Goal: Entertainment & Leisure: Browse casually

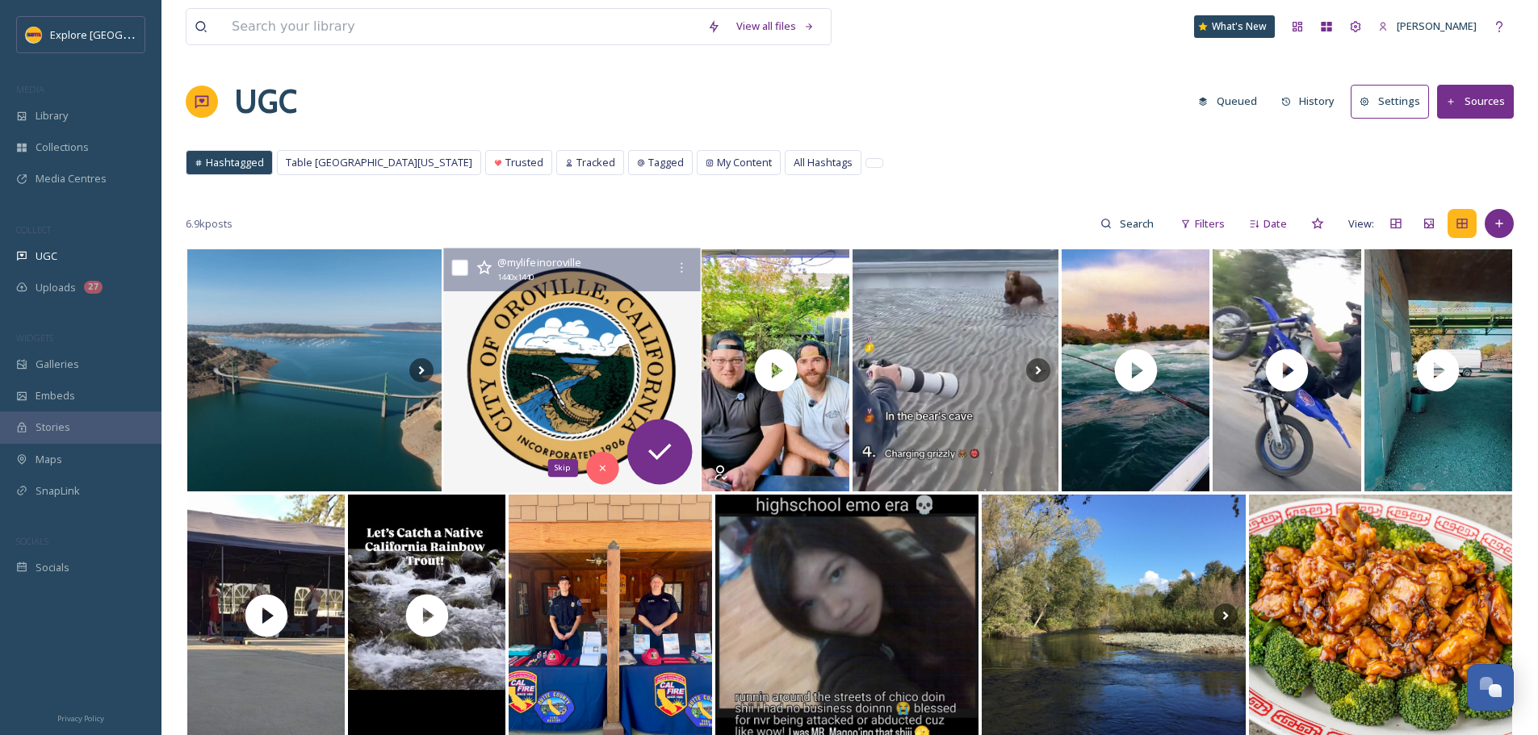
click at [593, 407] on img at bounding box center [571, 371] width 257 height 245
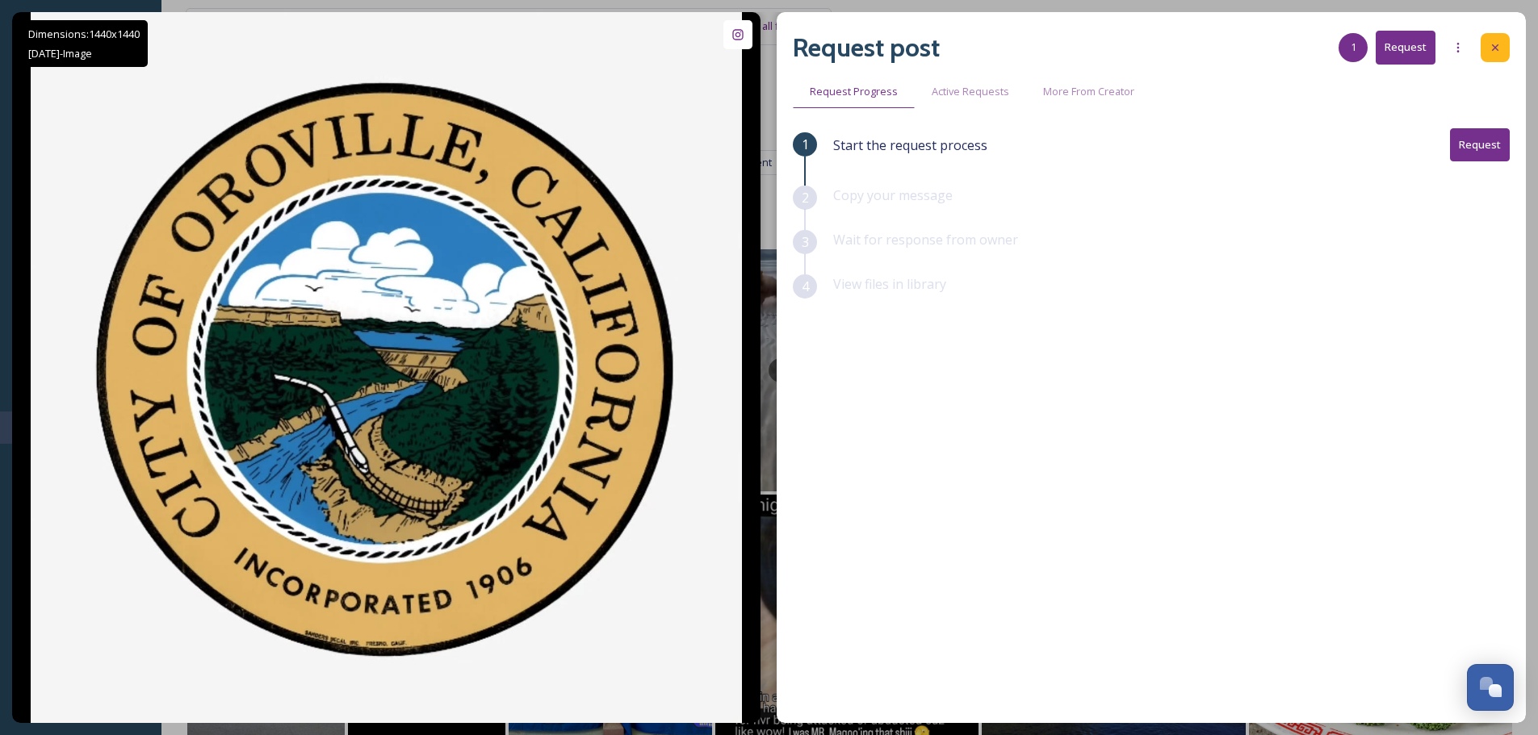
click at [1485, 41] on div at bounding box center [1495, 47] width 29 height 29
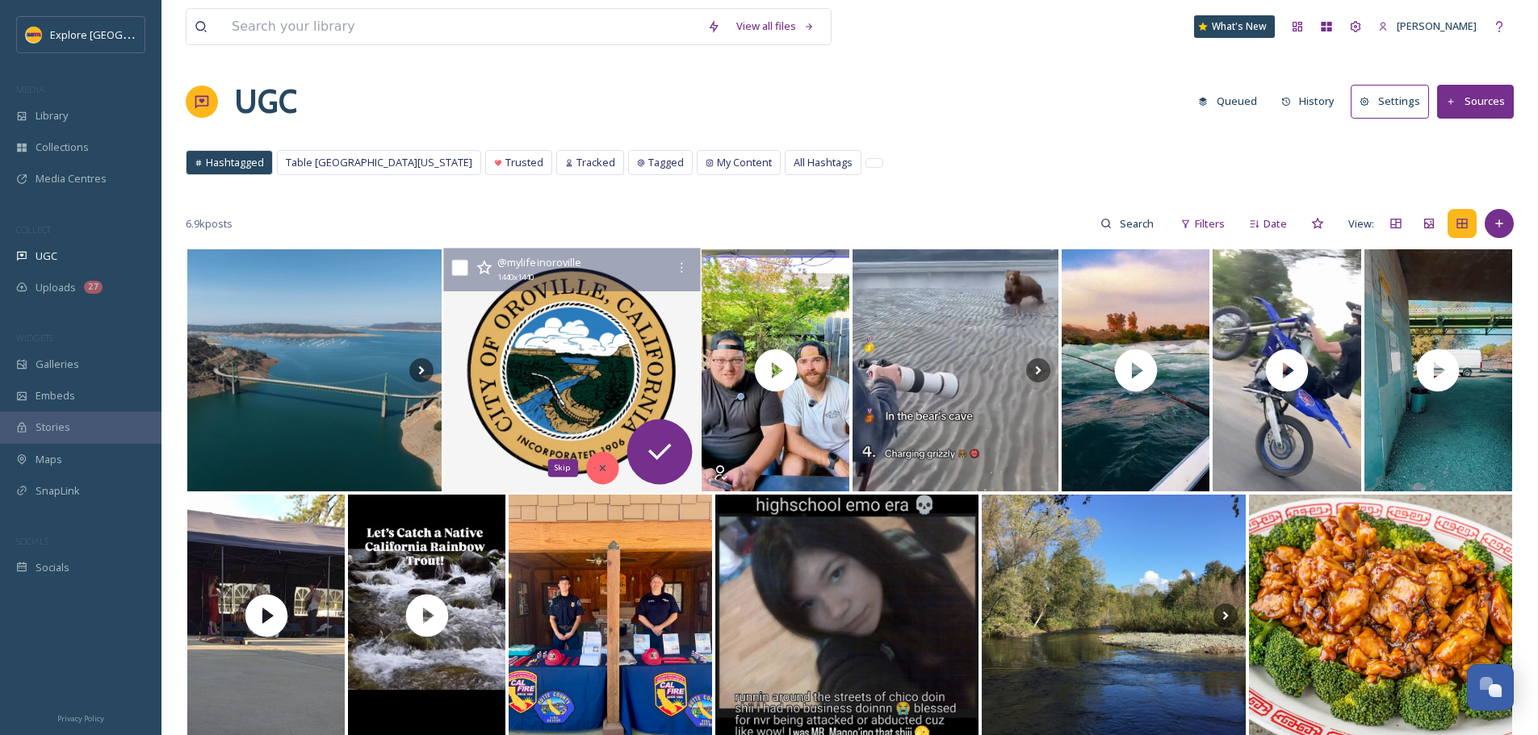
click at [601, 463] on icon at bounding box center [601, 468] width 11 height 11
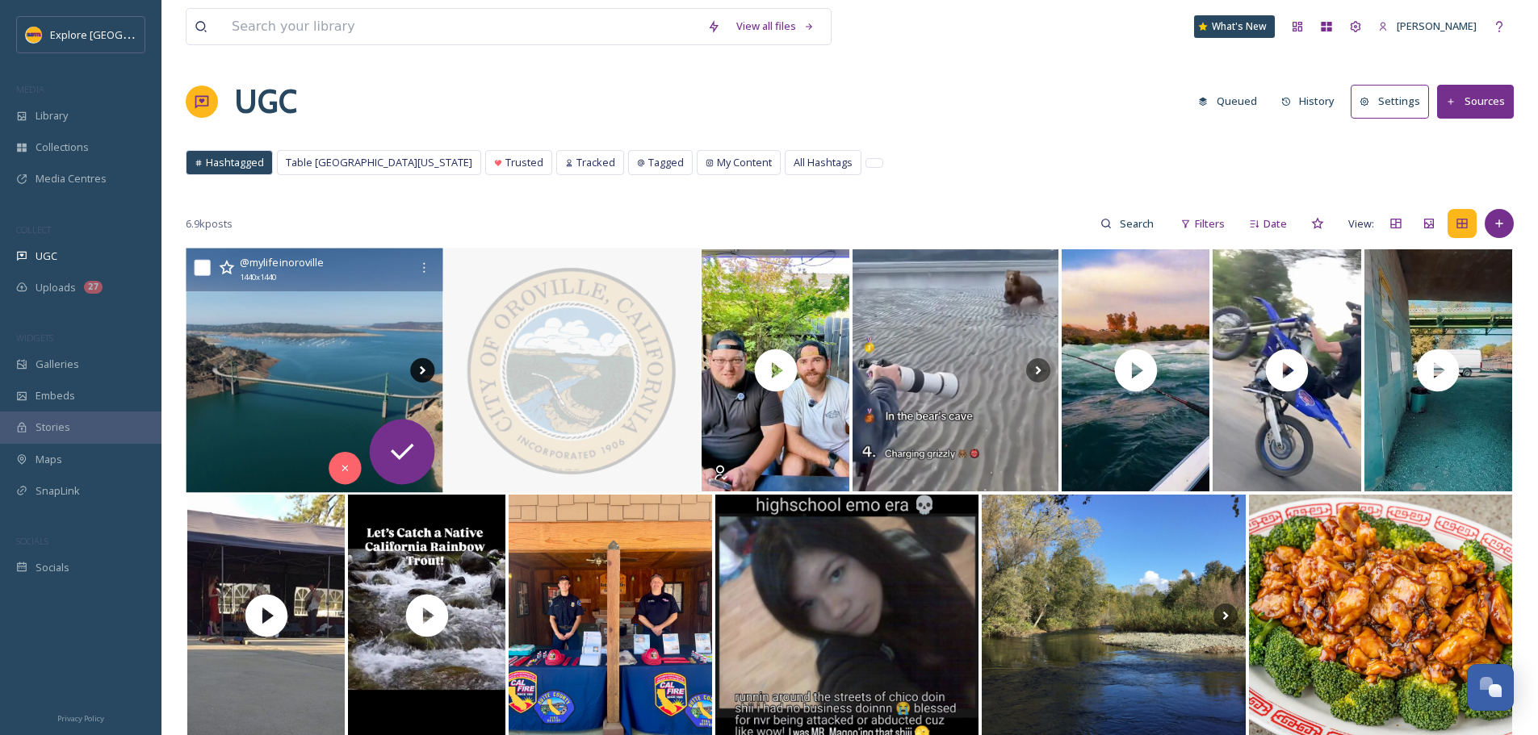
click at [421, 371] on icon at bounding box center [422, 370] width 24 height 24
click at [340, 468] on icon at bounding box center [344, 468] width 11 height 11
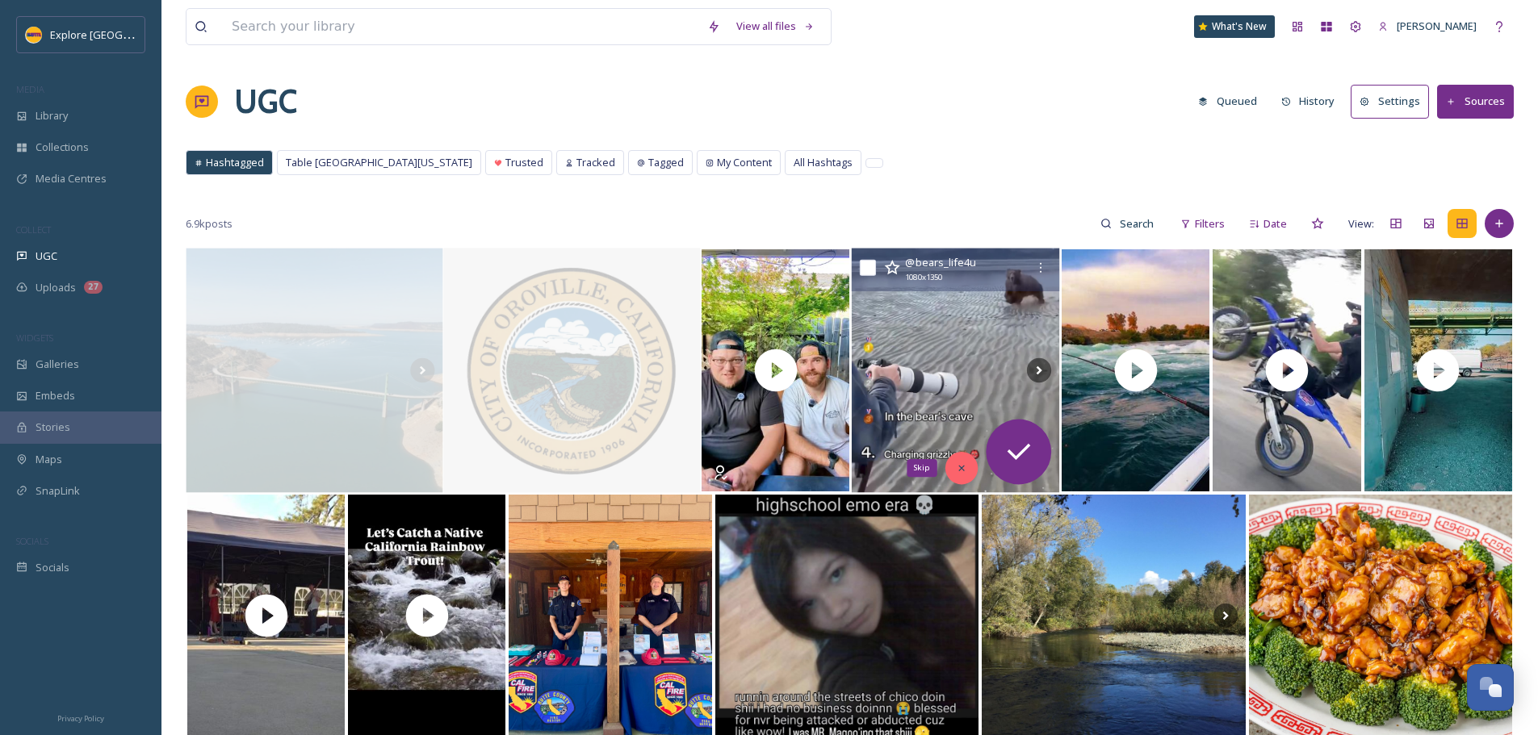
click at [956, 459] on div "Skip" at bounding box center [961, 468] width 32 height 32
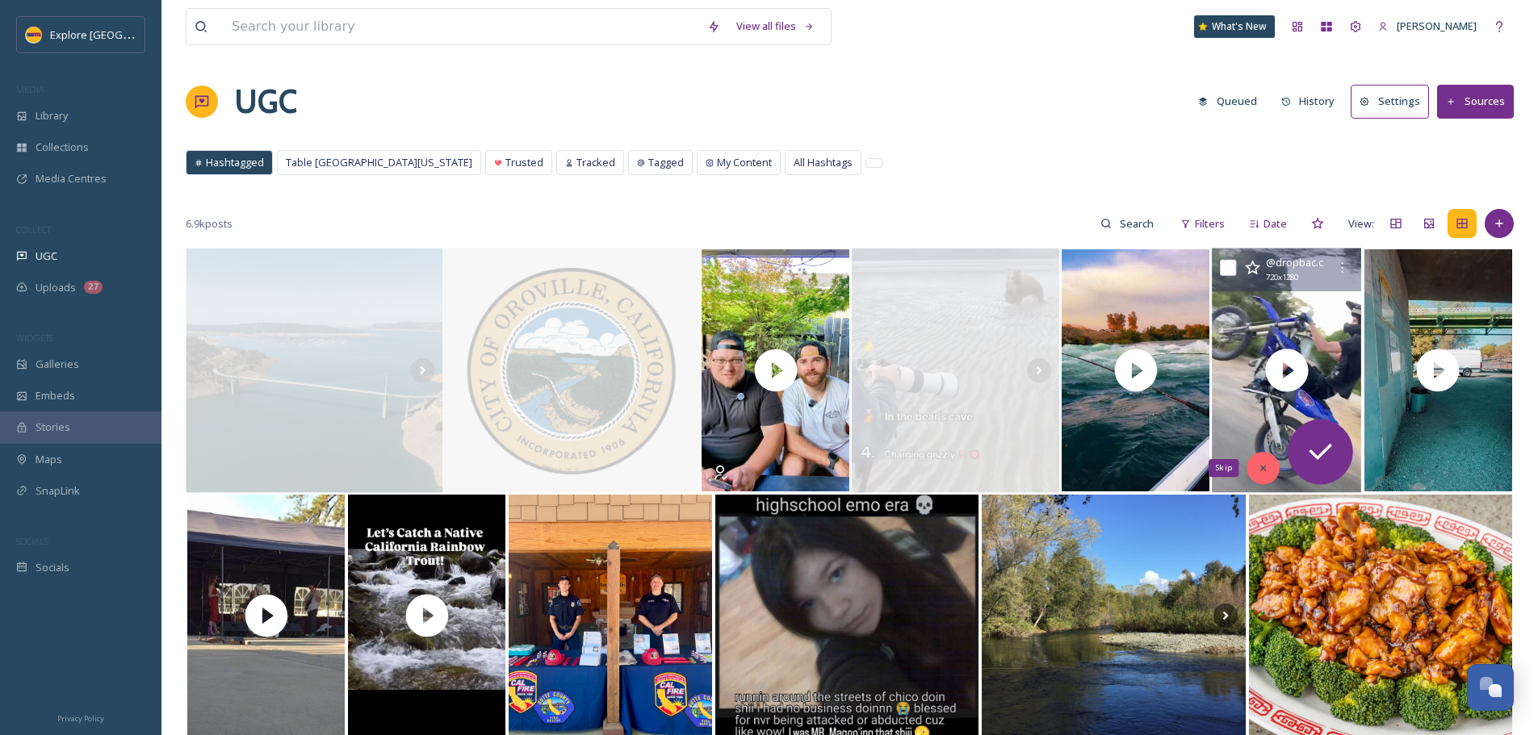
click at [1266, 464] on icon at bounding box center [1263, 468] width 11 height 11
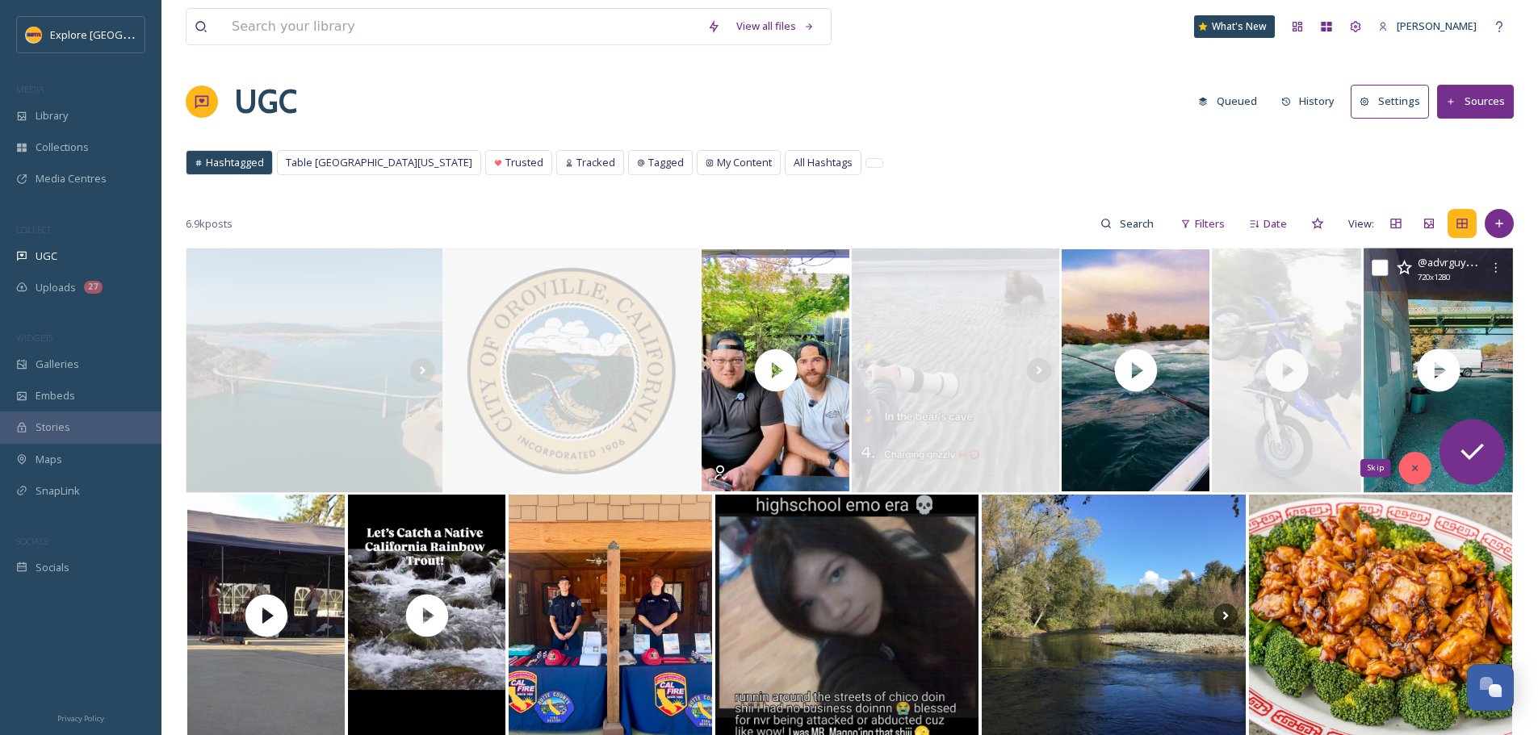
click at [1407, 471] on div "Skip" at bounding box center [1414, 468] width 32 height 32
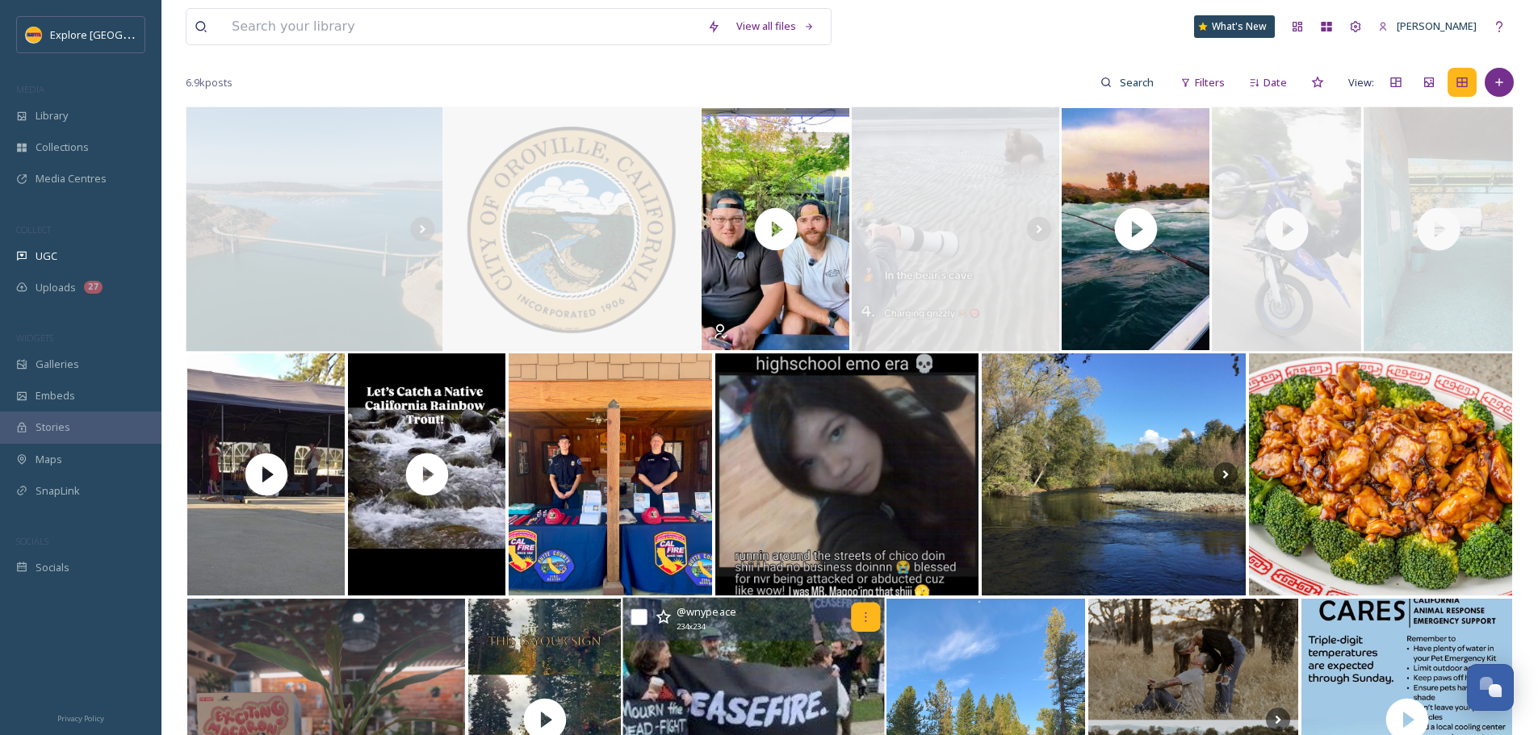
scroll to position [161, 0]
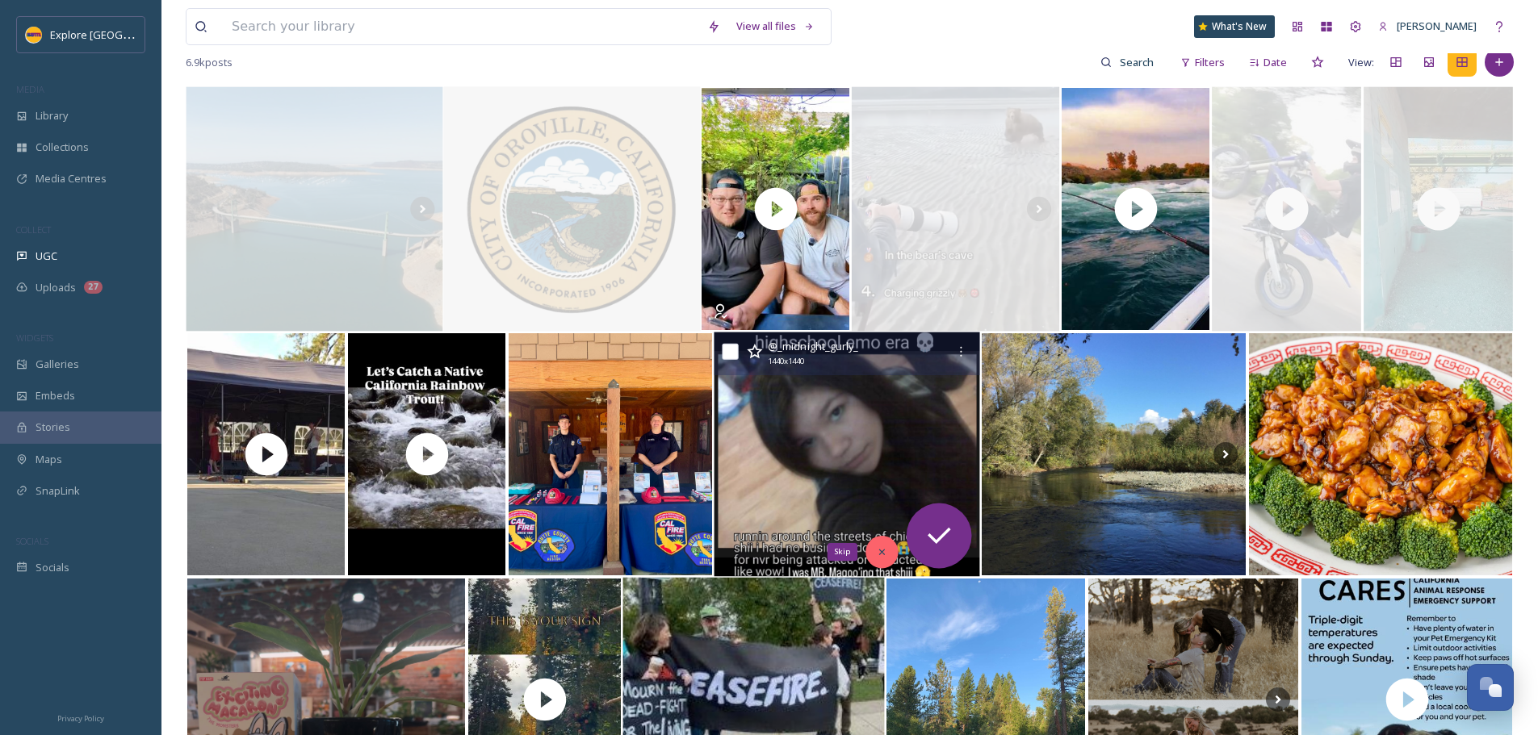
click at [893, 555] on div "Skip" at bounding box center [881, 552] width 32 height 32
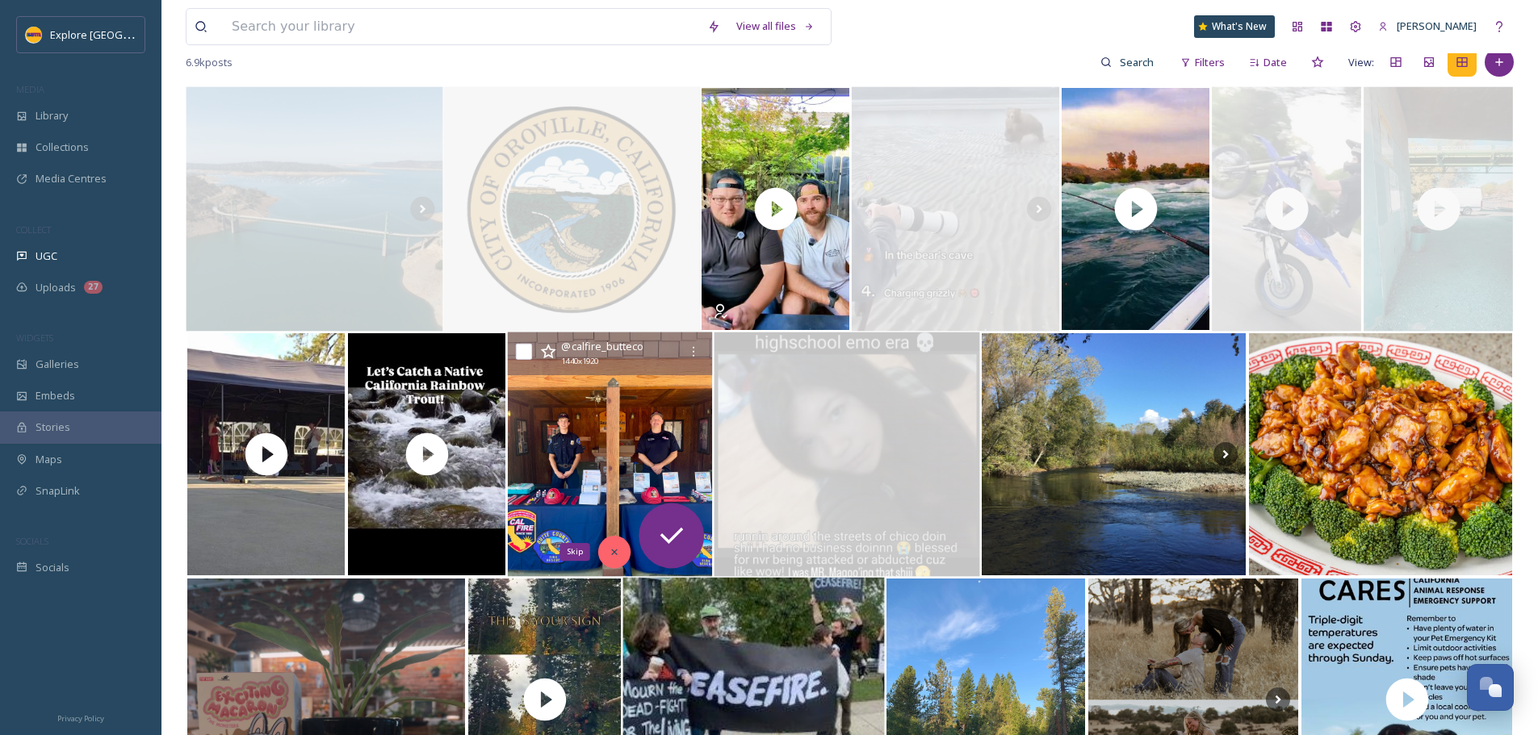
drag, startPoint x: 618, startPoint y: 551, endPoint x: 492, endPoint y: 530, distance: 126.9
click at [616, 551] on icon at bounding box center [615, 552] width 11 height 11
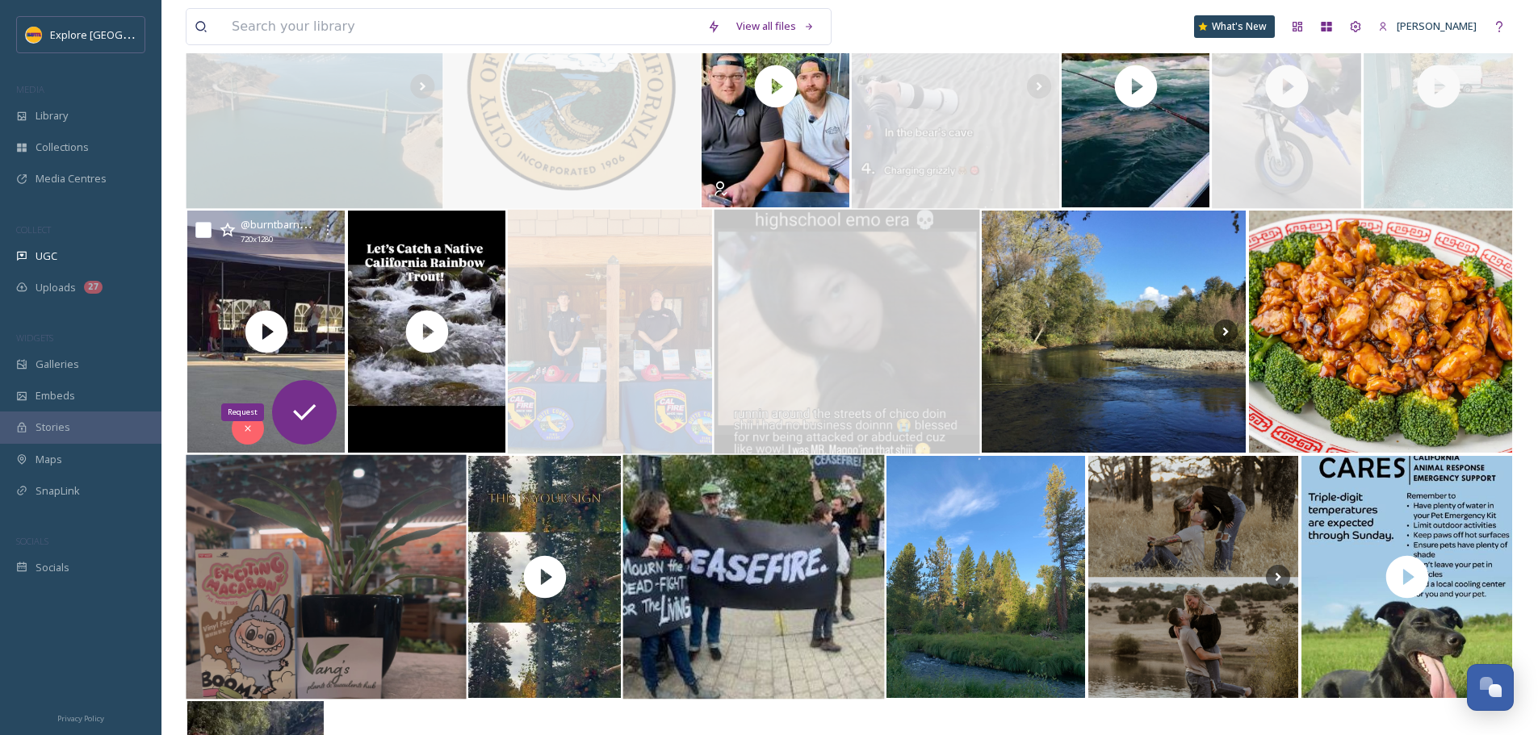
scroll to position [323, 0]
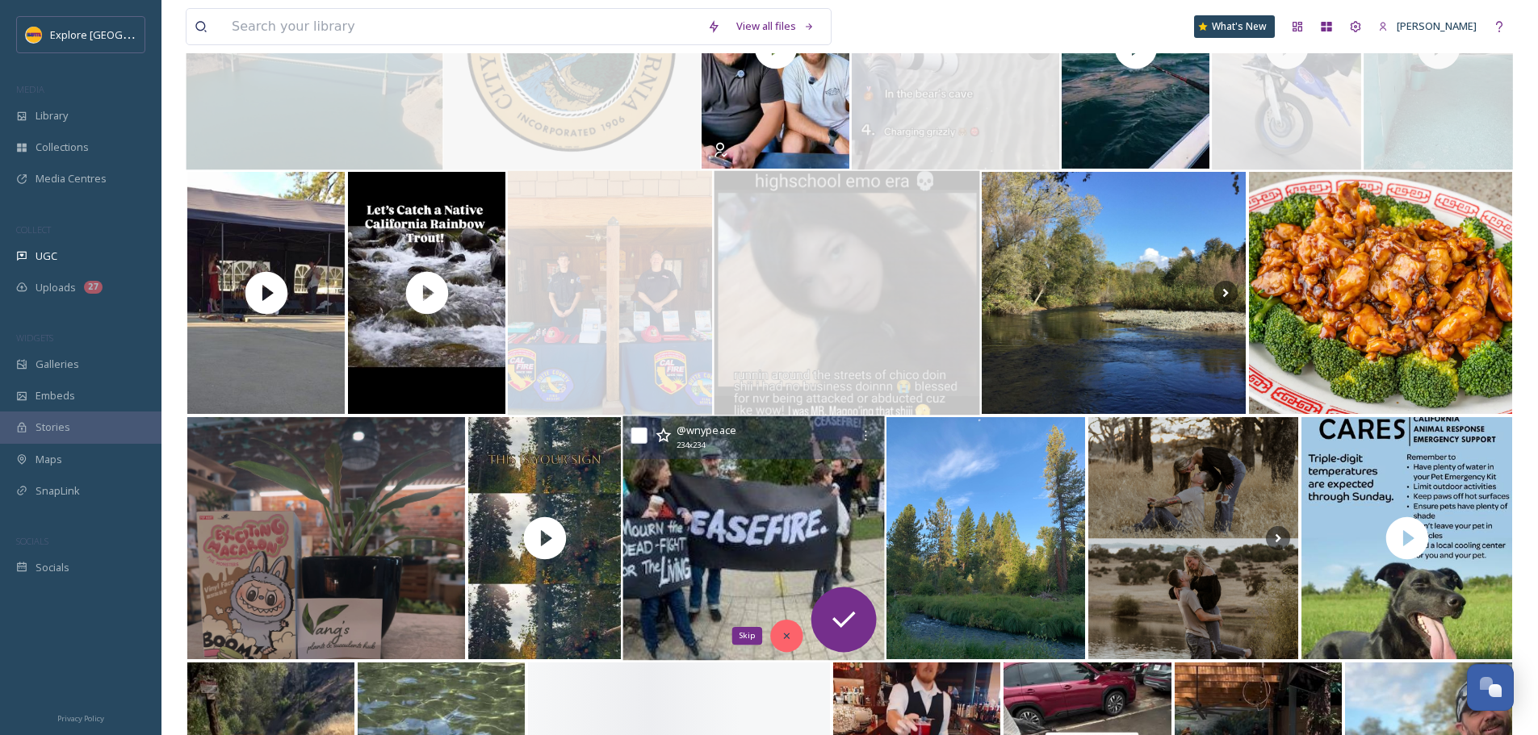
click at [790, 639] on icon at bounding box center [786, 636] width 11 height 11
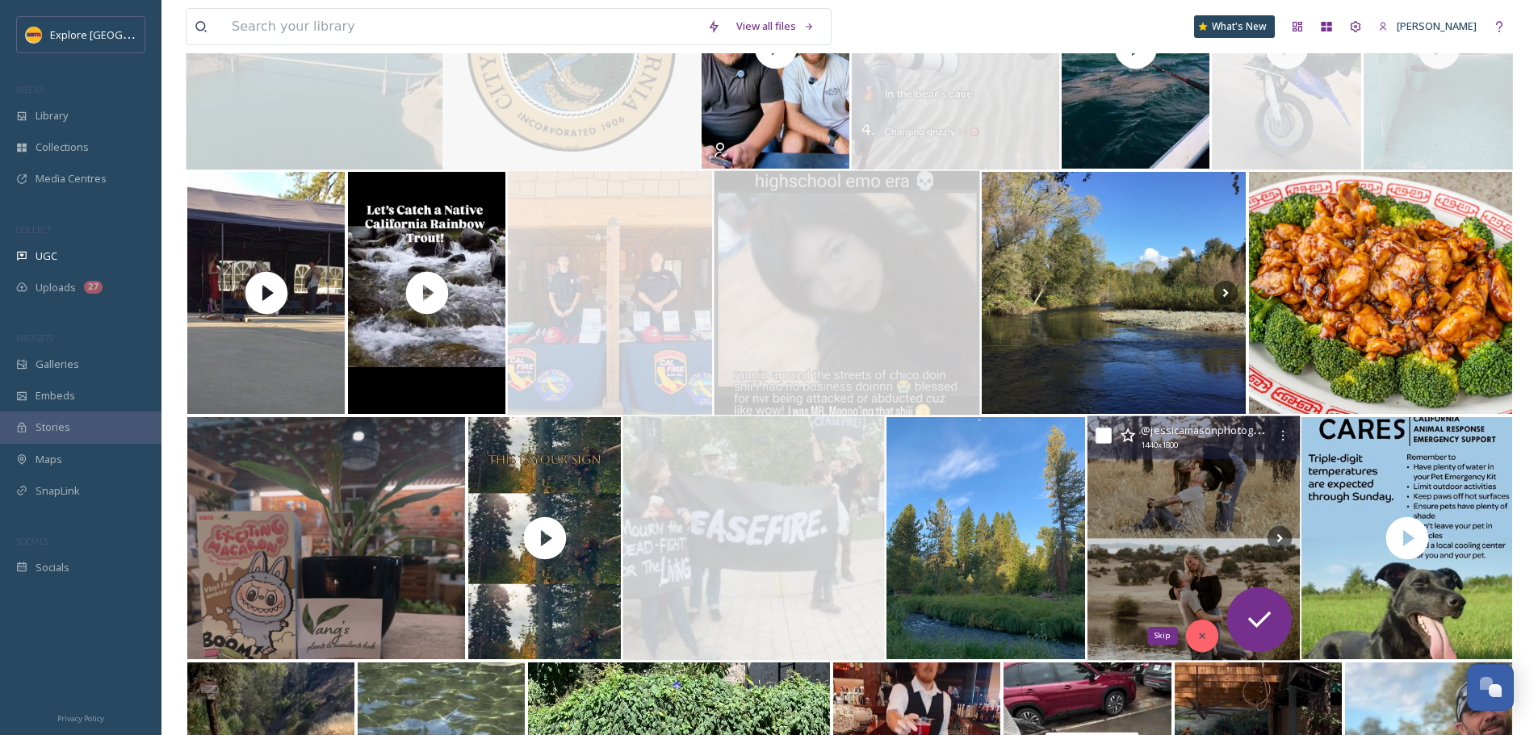
click at [1200, 639] on icon at bounding box center [1201, 636] width 11 height 11
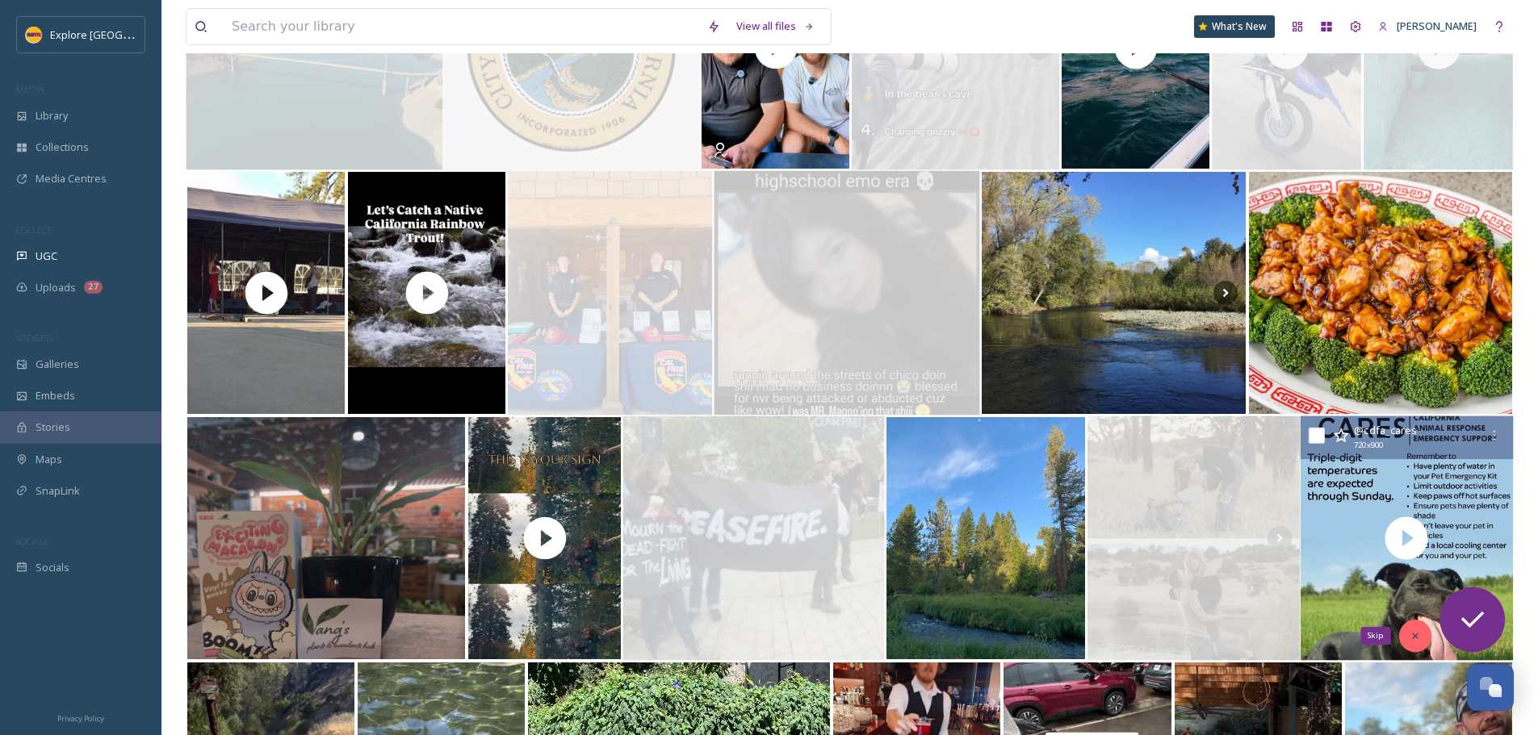
click at [1416, 639] on icon at bounding box center [1415, 636] width 11 height 11
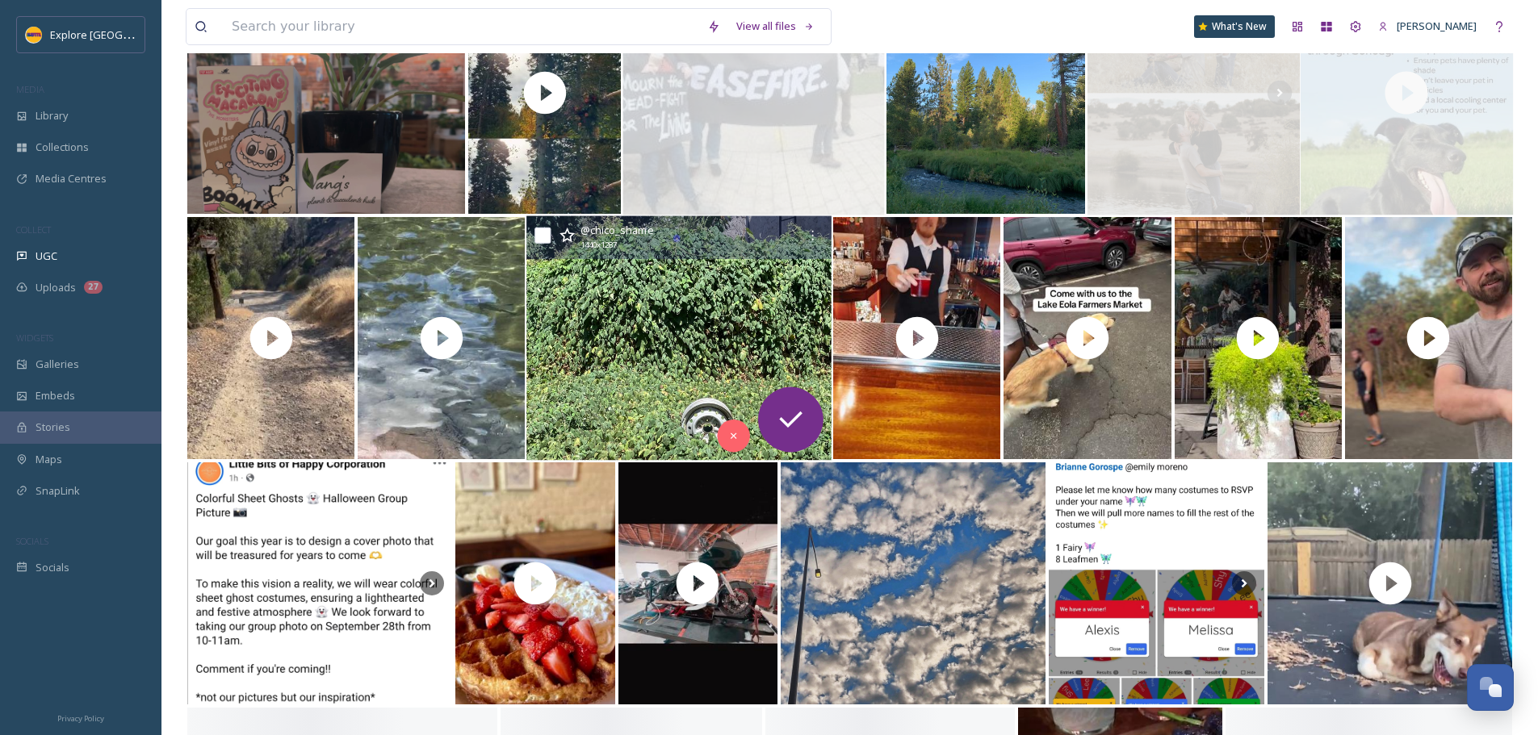
scroll to position [807, 0]
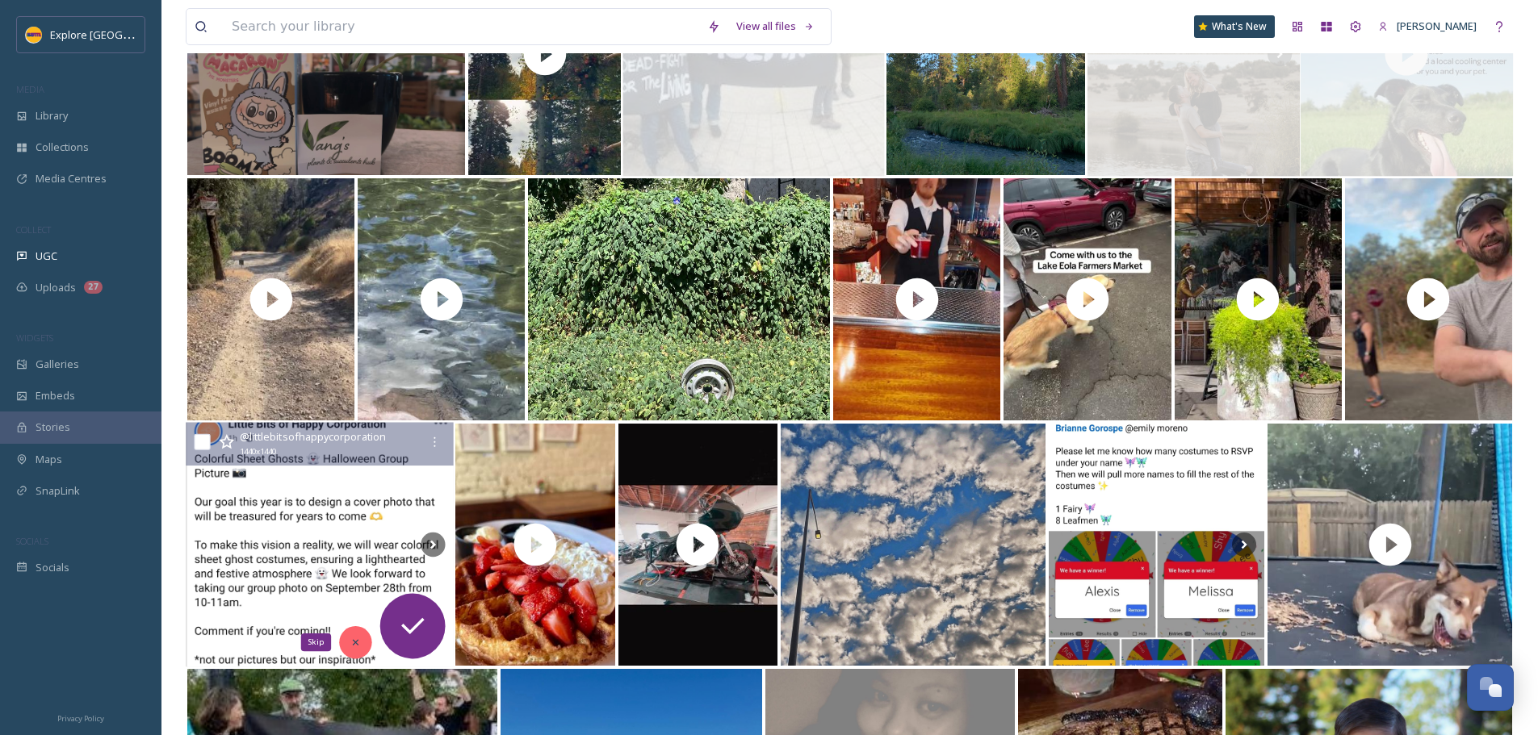
click at [354, 645] on icon at bounding box center [355, 642] width 11 height 11
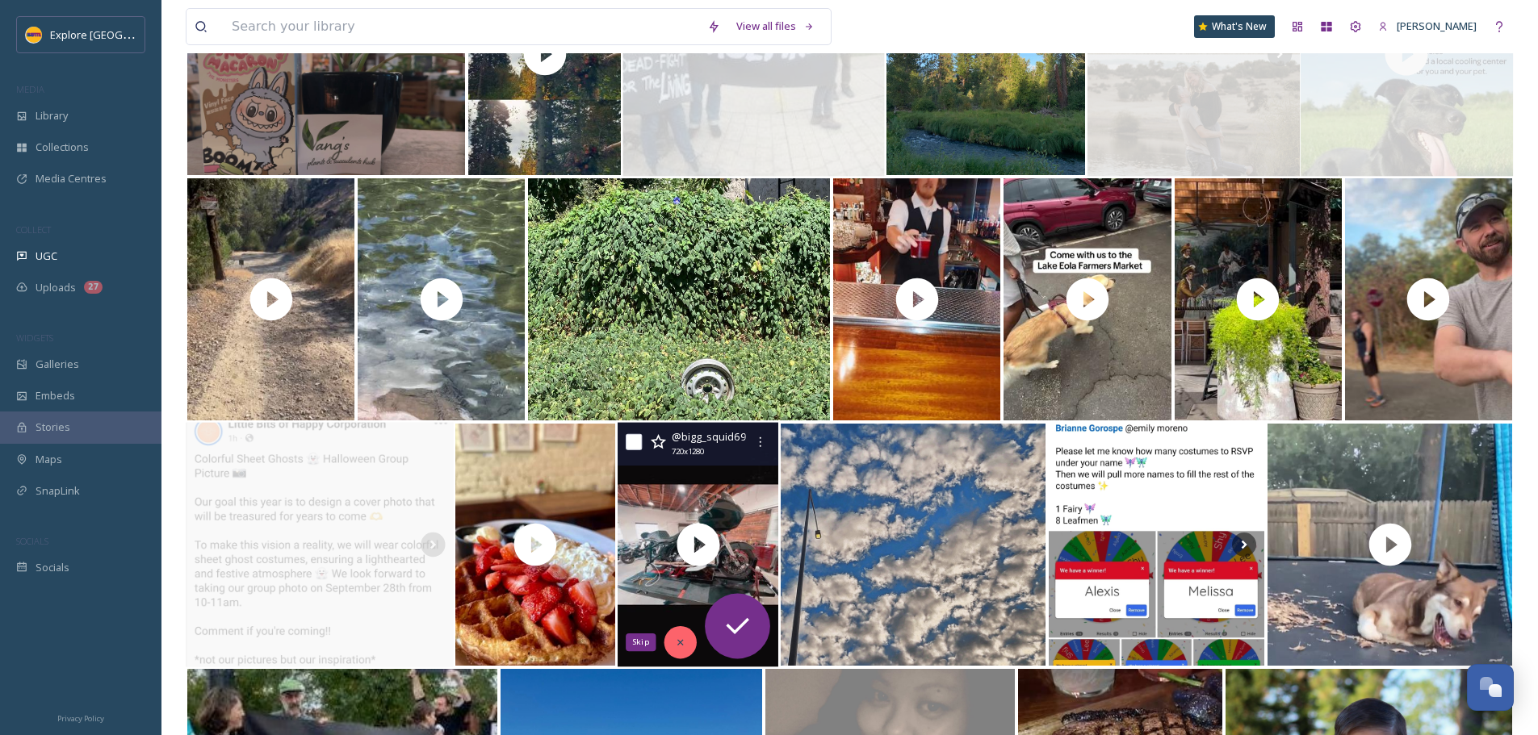
click at [671, 642] on div "Skip" at bounding box center [680, 642] width 32 height 32
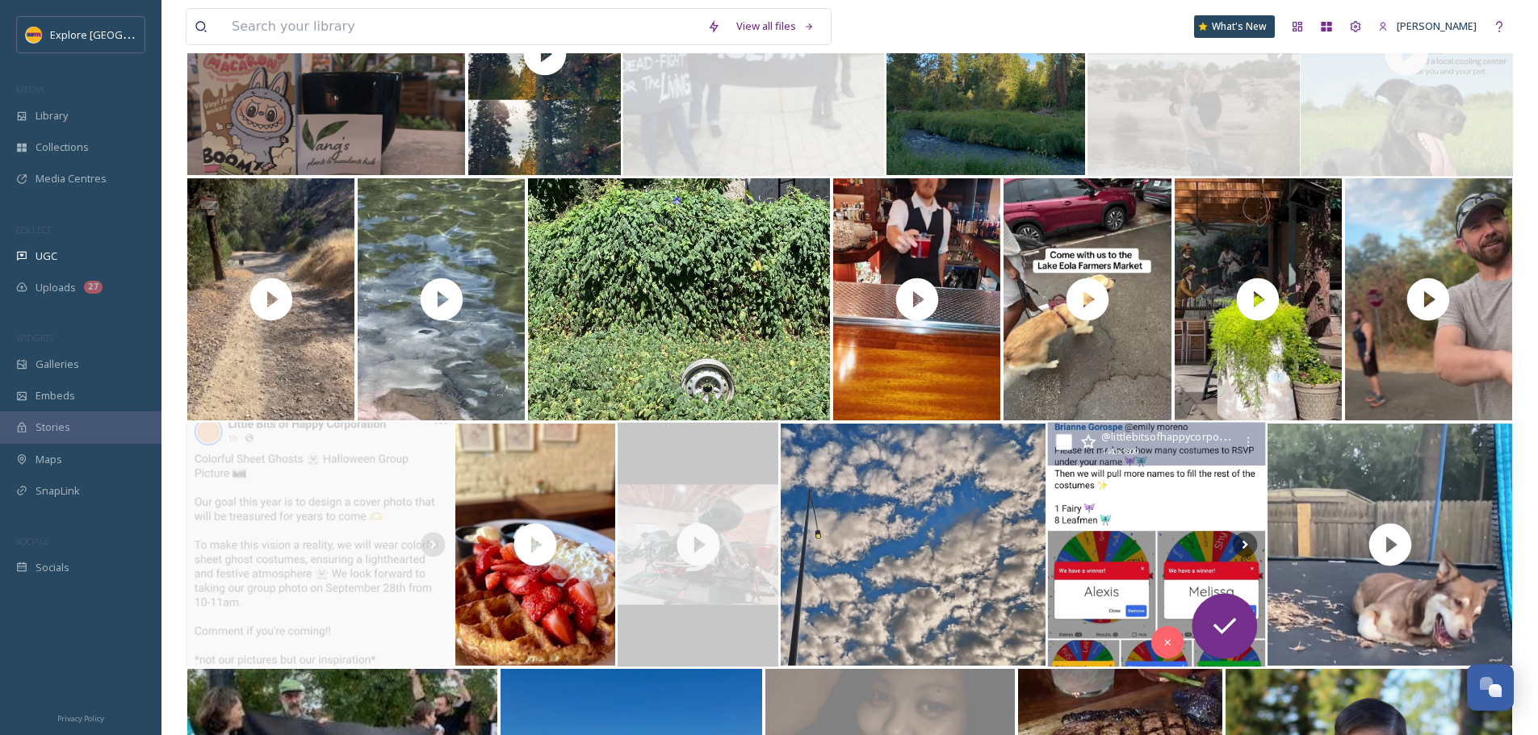
click at [1147, 552] on img at bounding box center [1157, 545] width 218 height 245
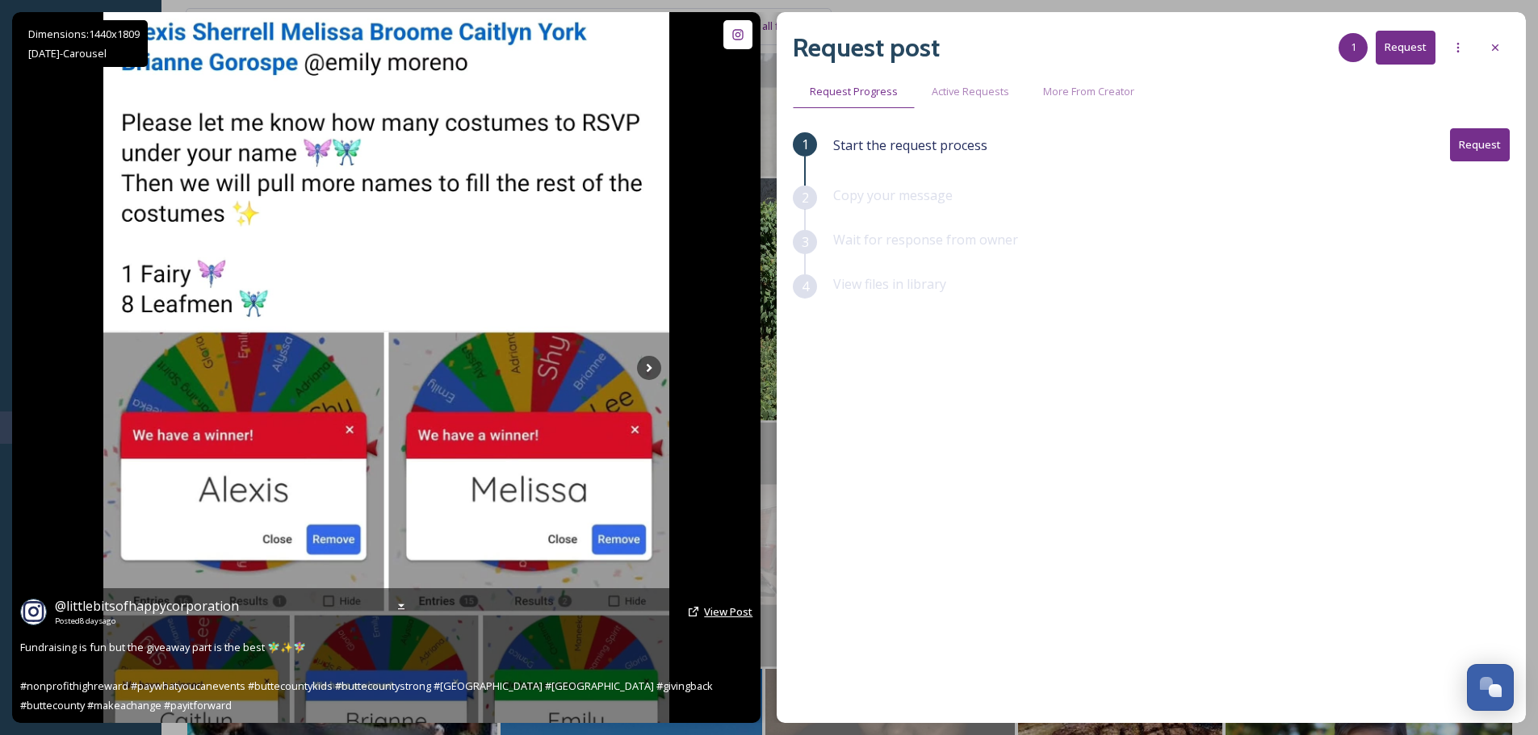
click at [735, 614] on span "View Post" at bounding box center [728, 612] width 48 height 15
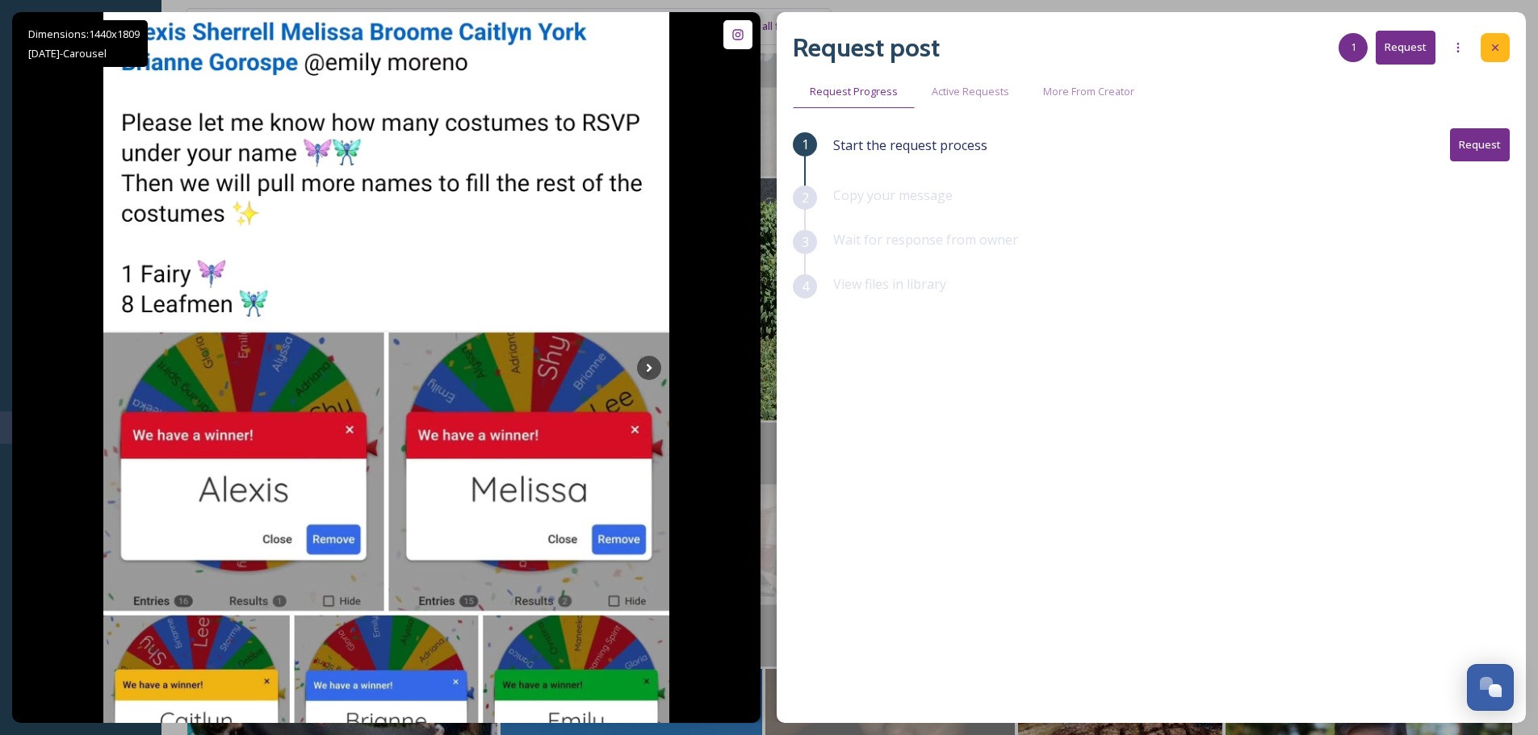
click at [1498, 48] on icon at bounding box center [1495, 47] width 13 height 13
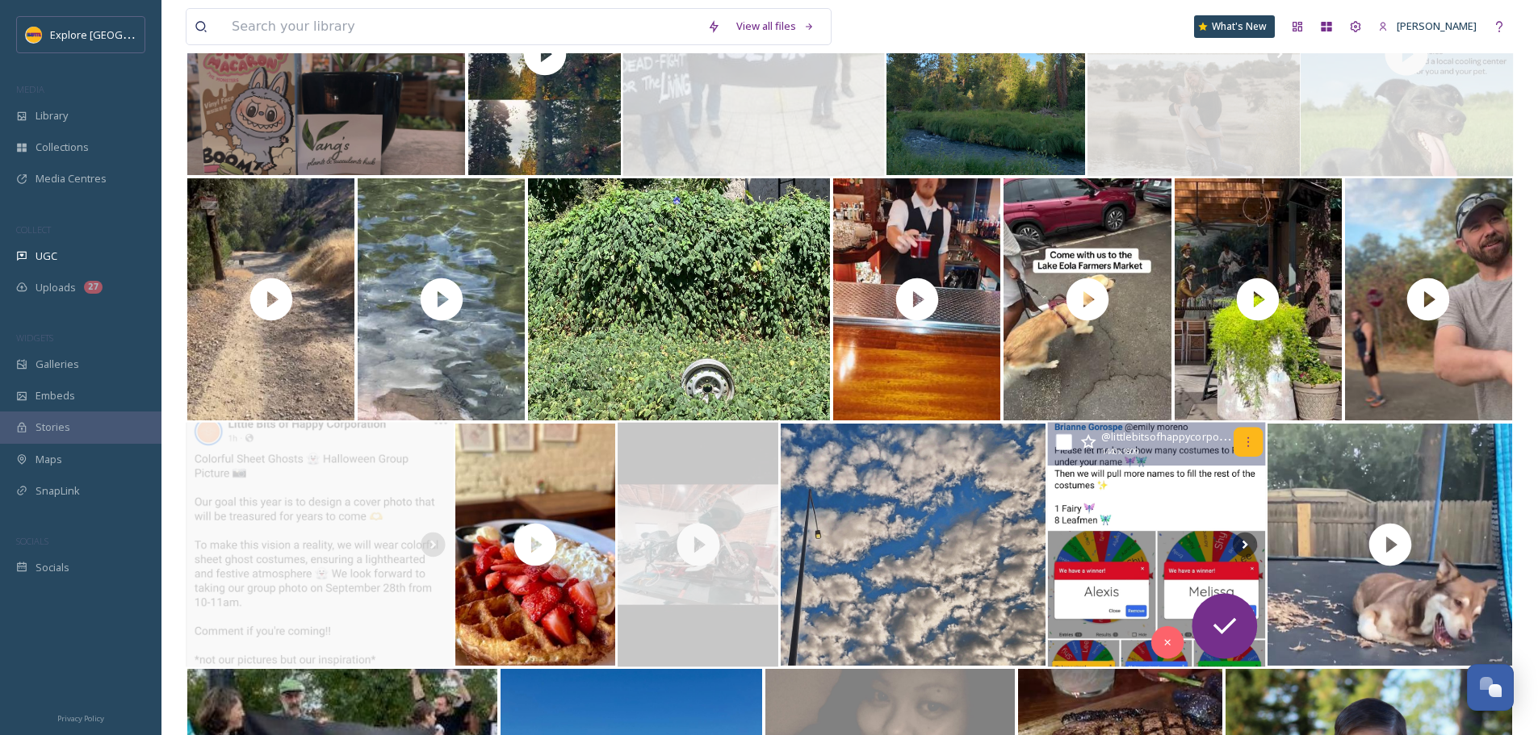
click at [1245, 441] on icon at bounding box center [1248, 442] width 13 height 13
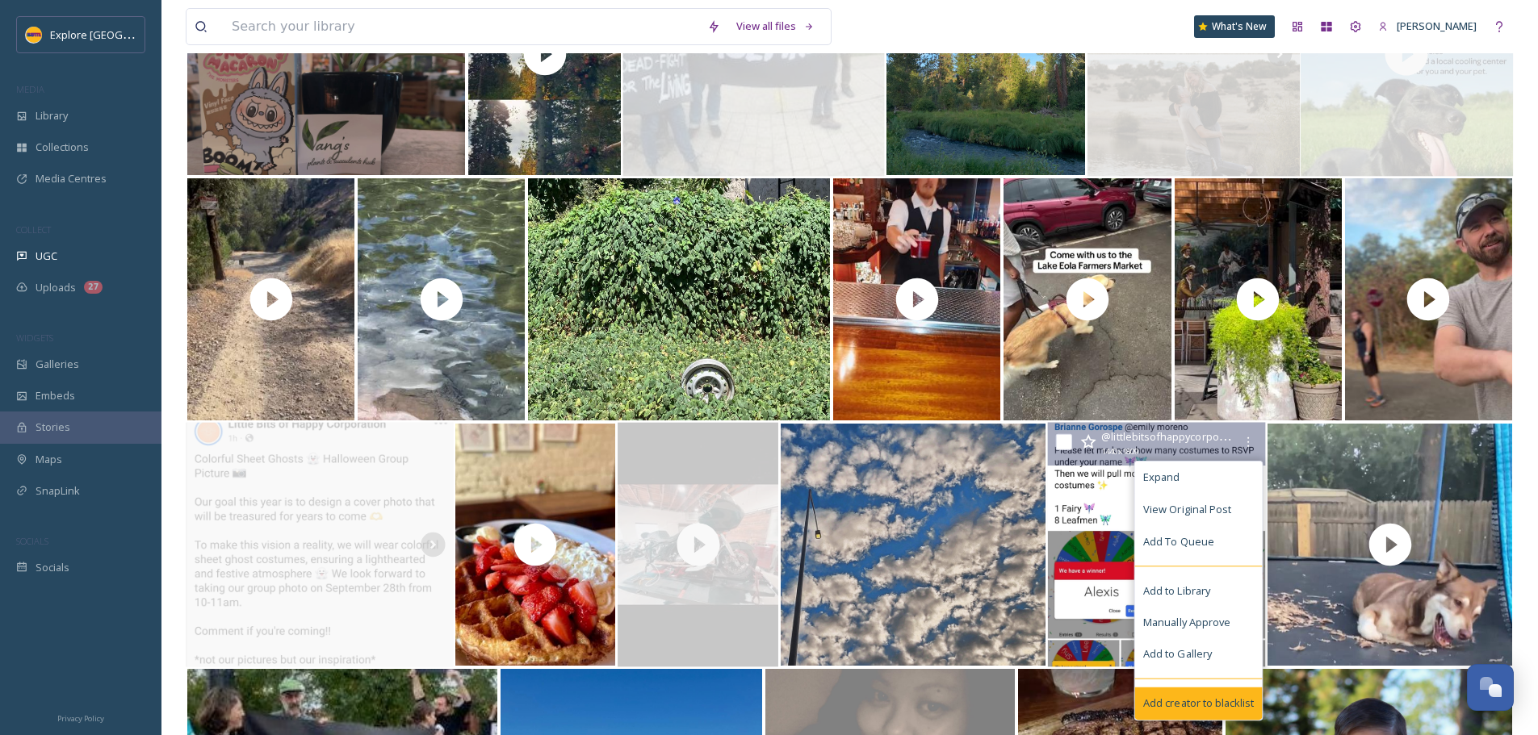
click at [1225, 707] on span "Add creator to blacklist" at bounding box center [1198, 703] width 111 height 15
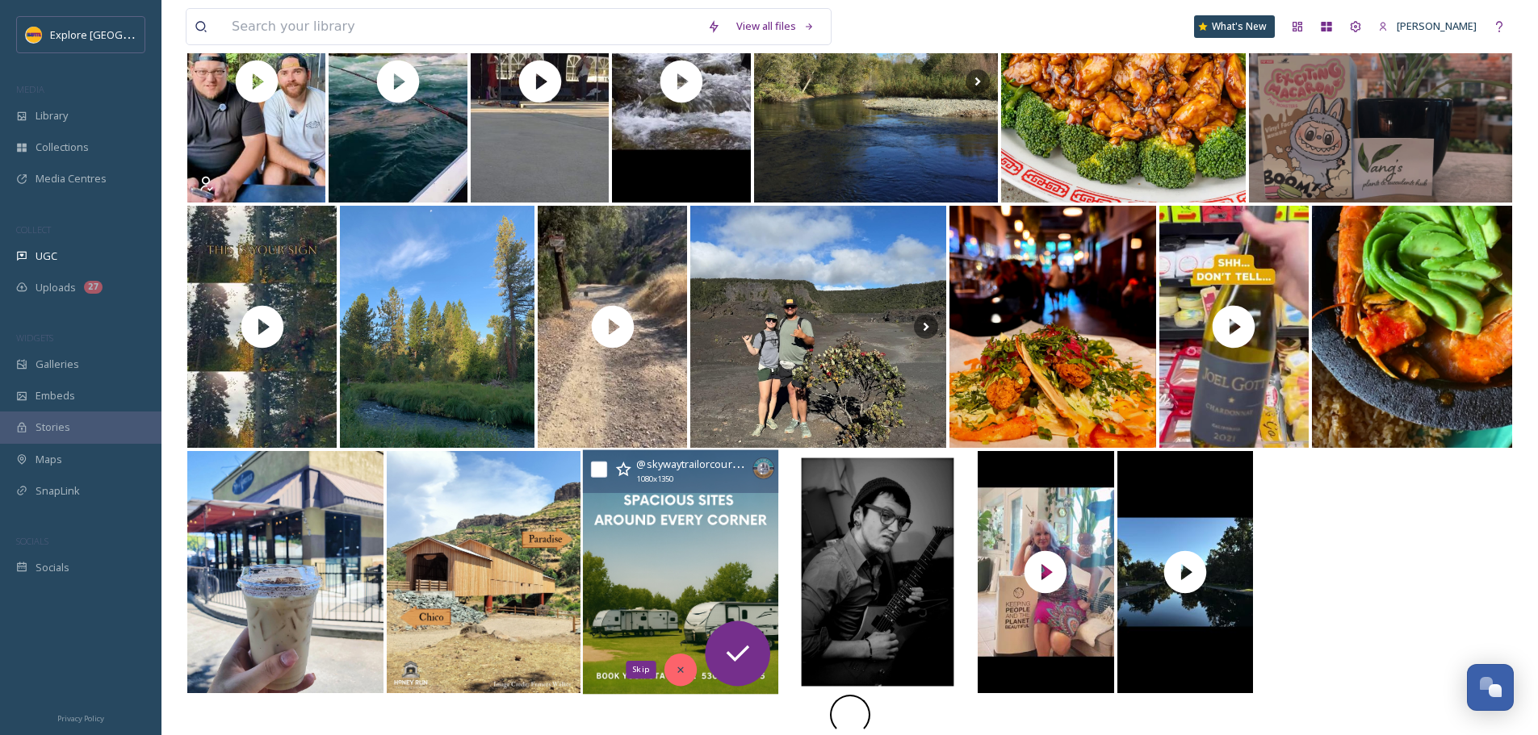
click at [673, 665] on div "@ skywaytrailorcourtrvpark 1080 x 1350 Skip" at bounding box center [850, 327] width 1328 height 736
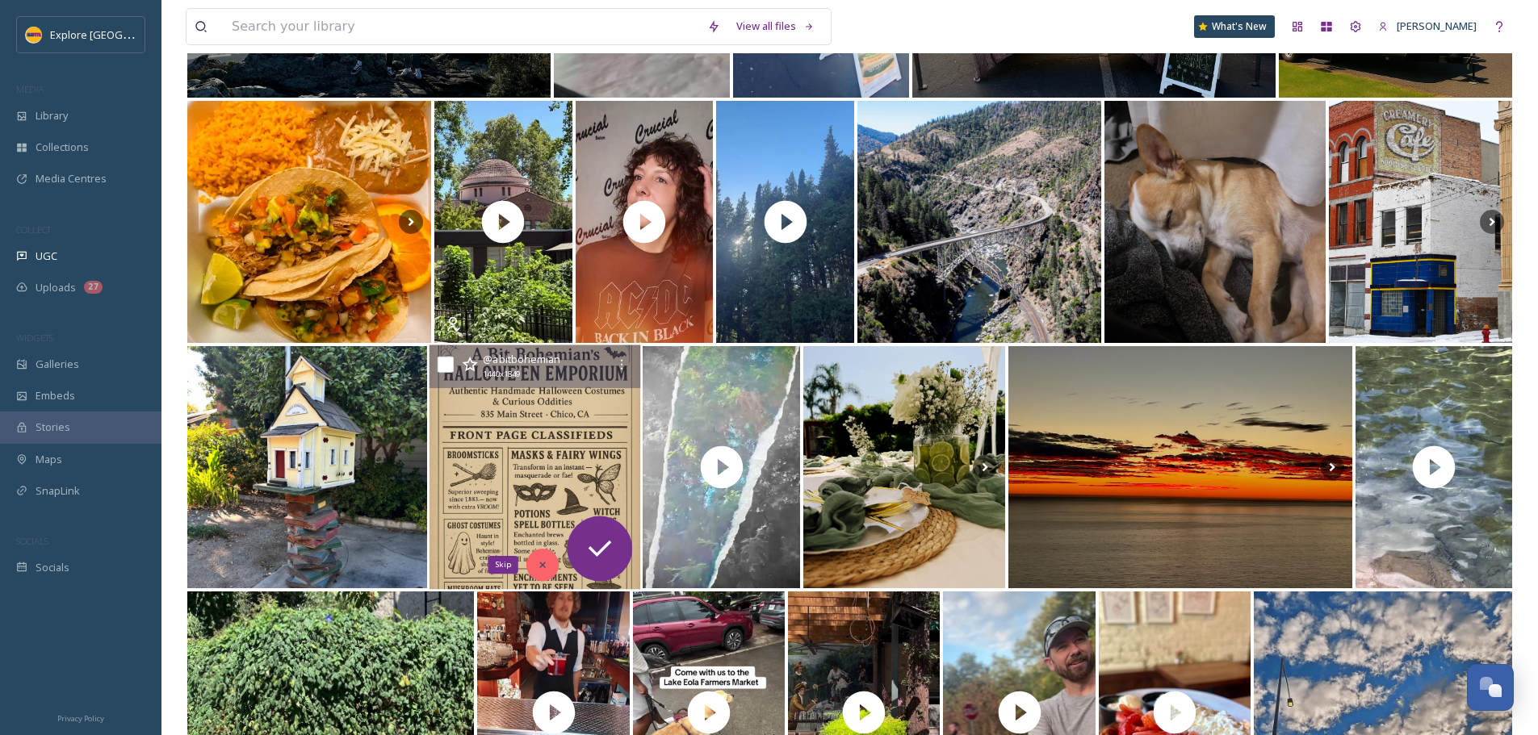
click at [554, 565] on div "Skip" at bounding box center [542, 565] width 32 height 32
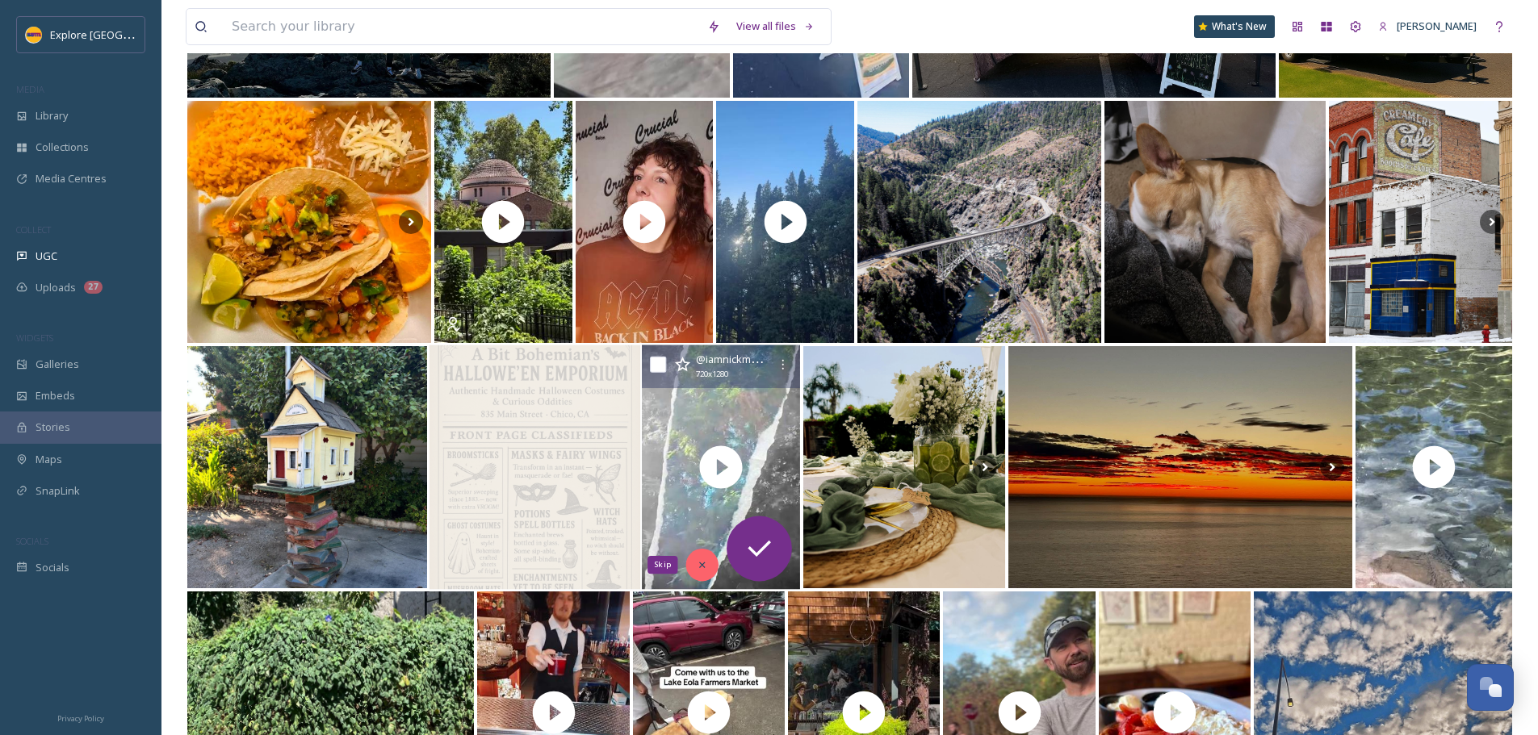
click at [695, 569] on div "Skip" at bounding box center [702, 565] width 32 height 32
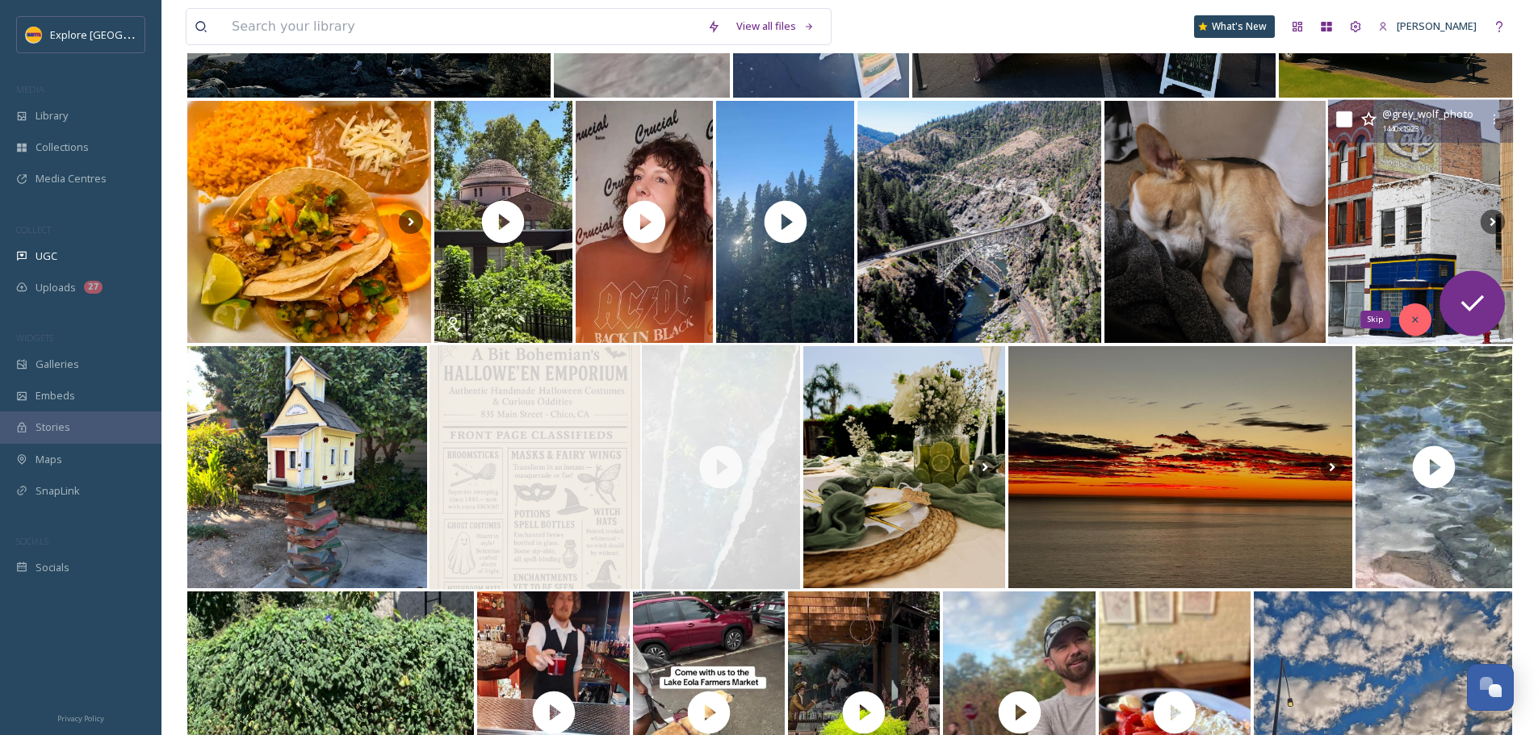
click at [1407, 310] on div "Skip" at bounding box center [1415, 320] width 32 height 32
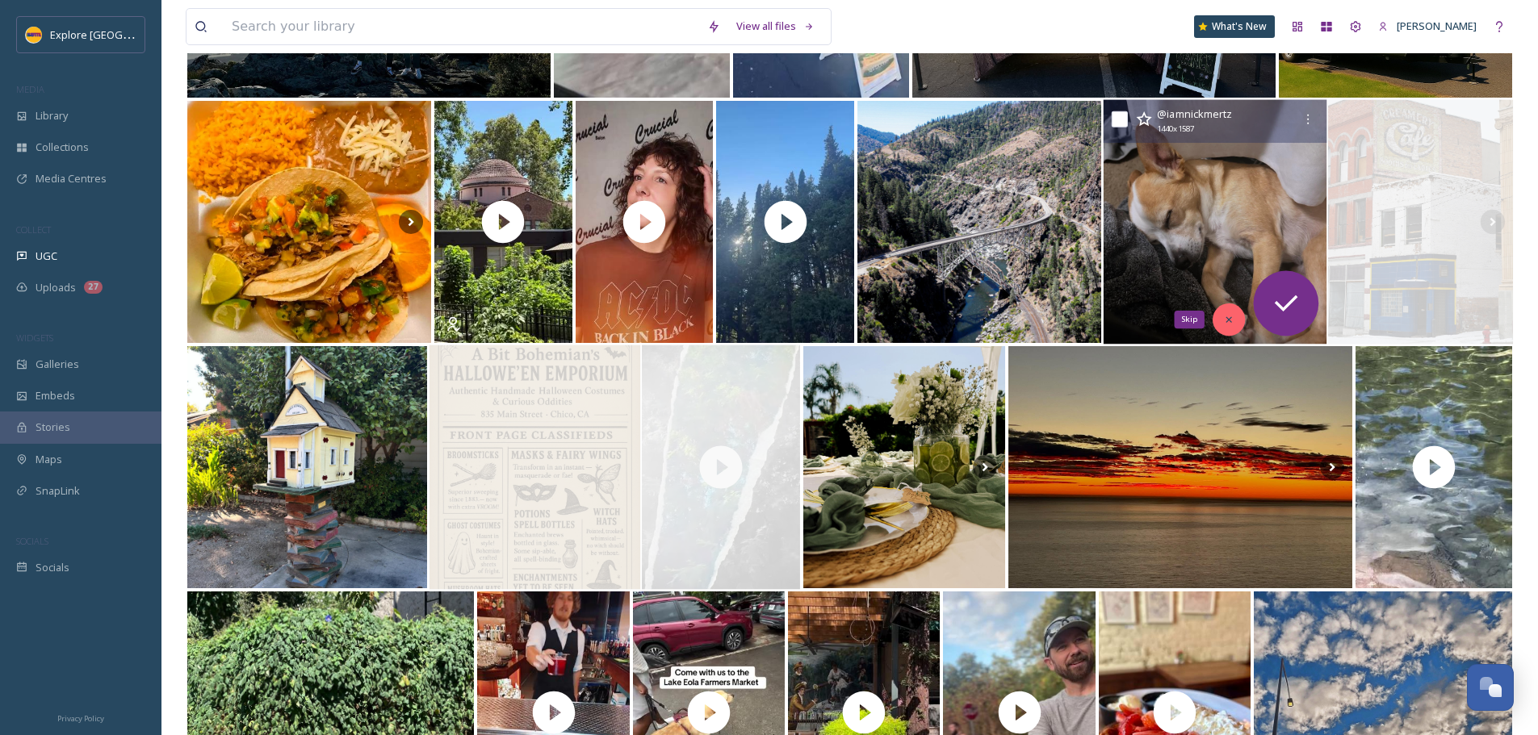
click at [1226, 322] on icon at bounding box center [1229, 320] width 6 height 6
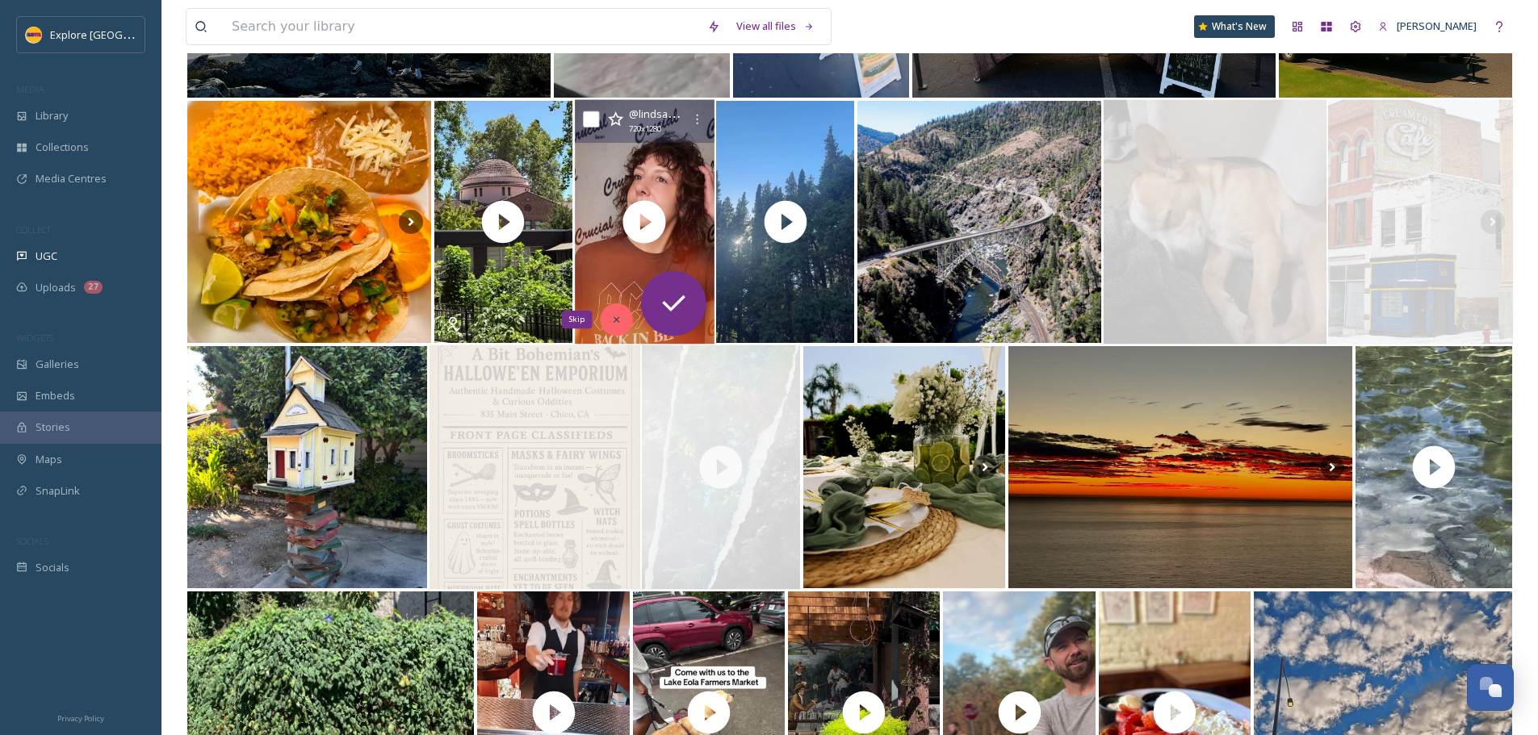
click at [622, 320] on icon at bounding box center [615, 319] width 11 height 11
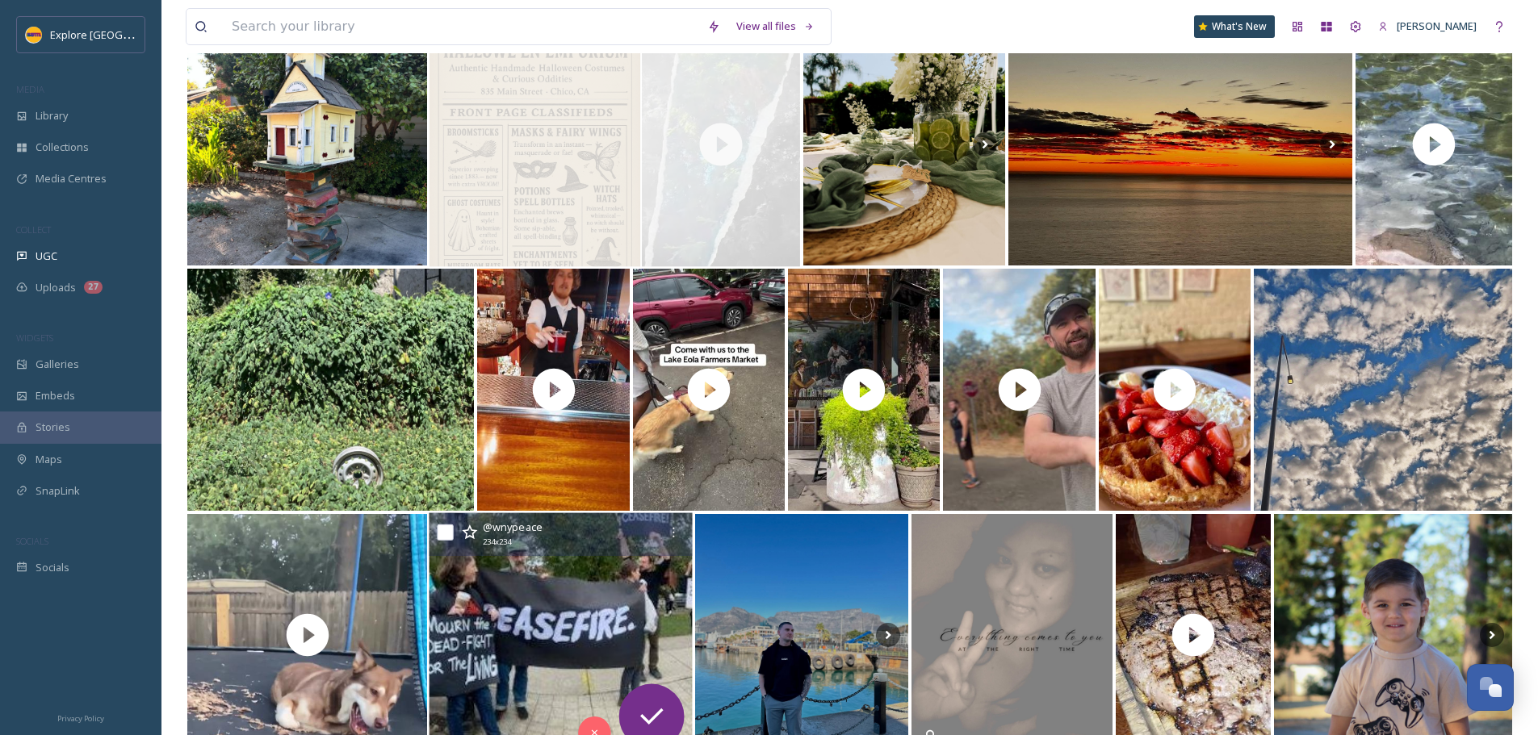
scroll to position [1615, 0]
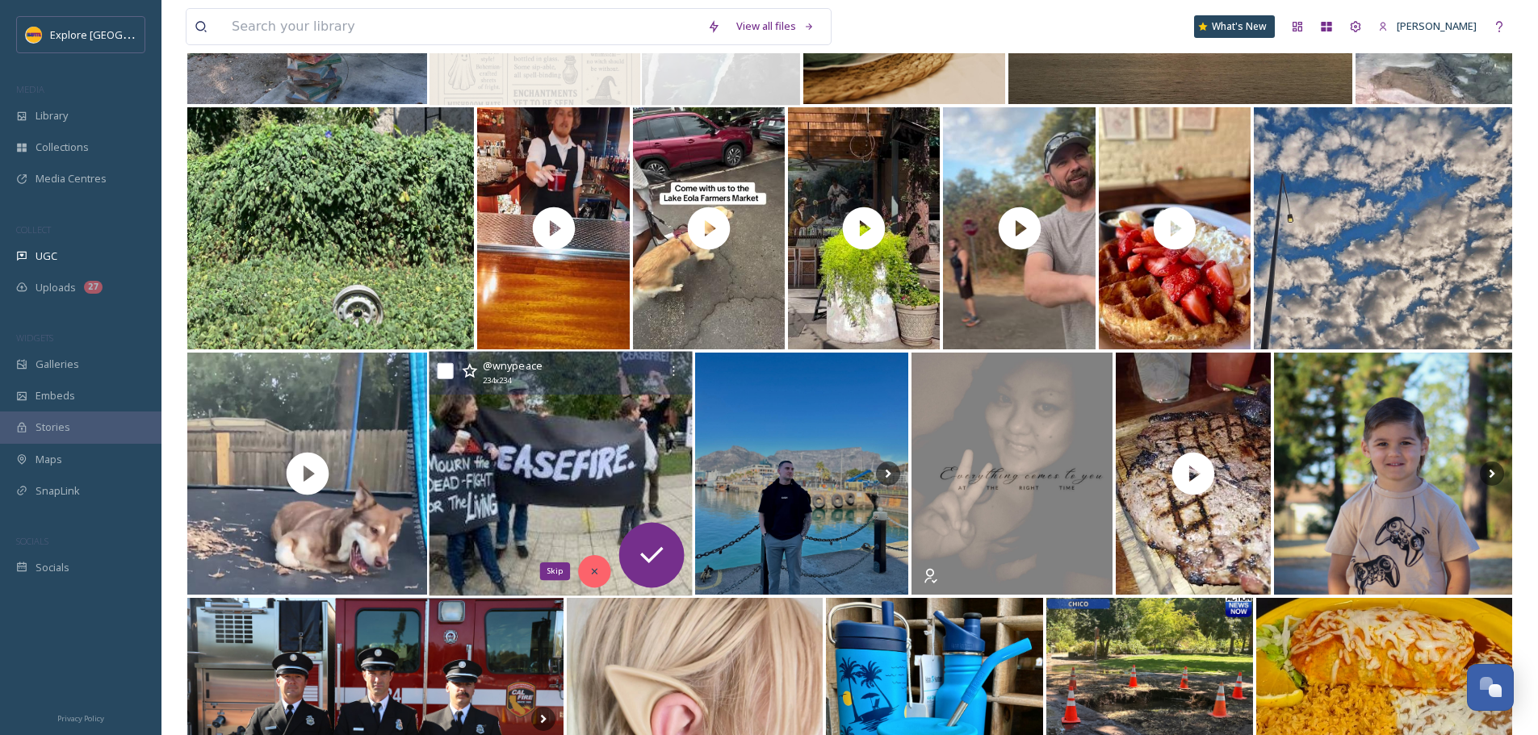
click at [595, 578] on div "Skip" at bounding box center [595, 571] width 32 height 32
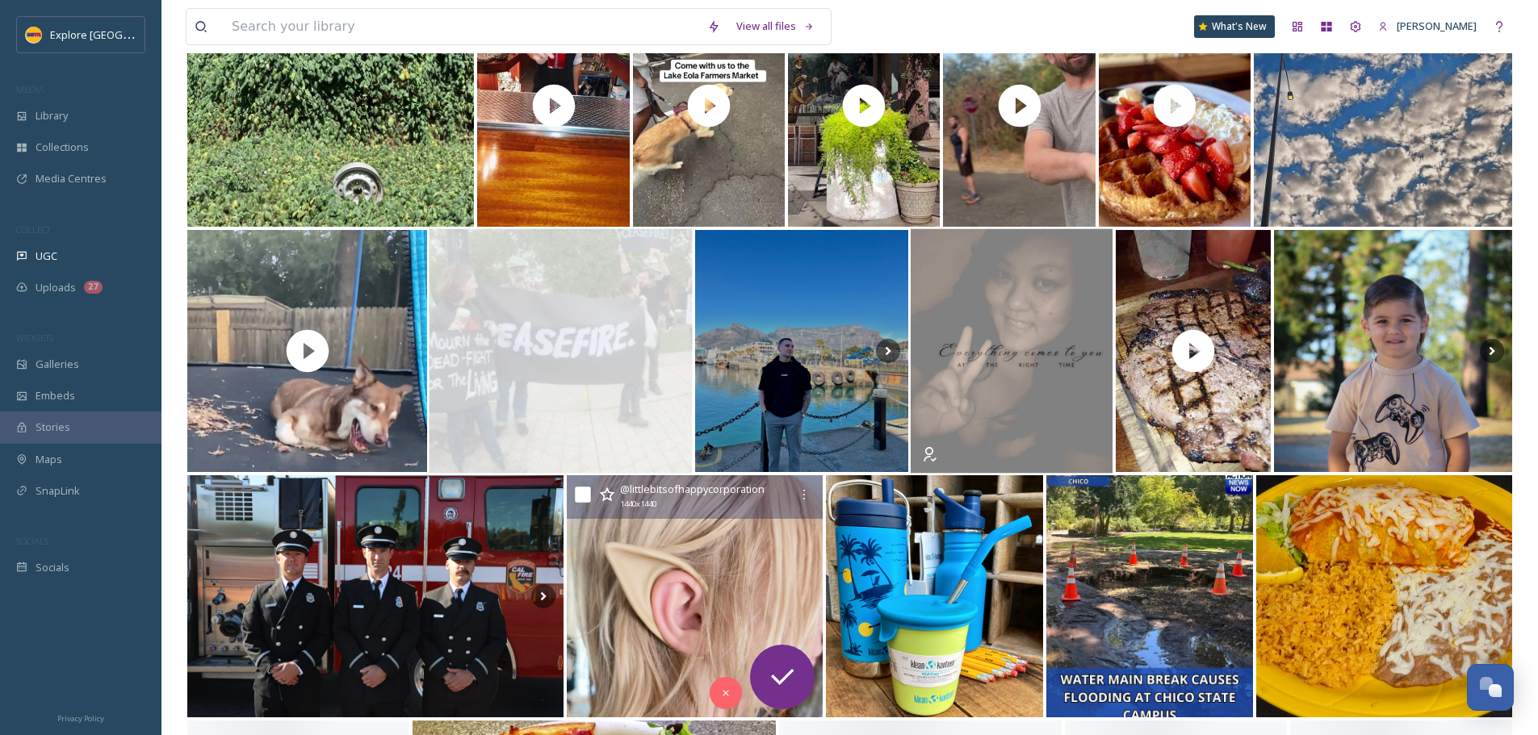
scroll to position [1776, 0]
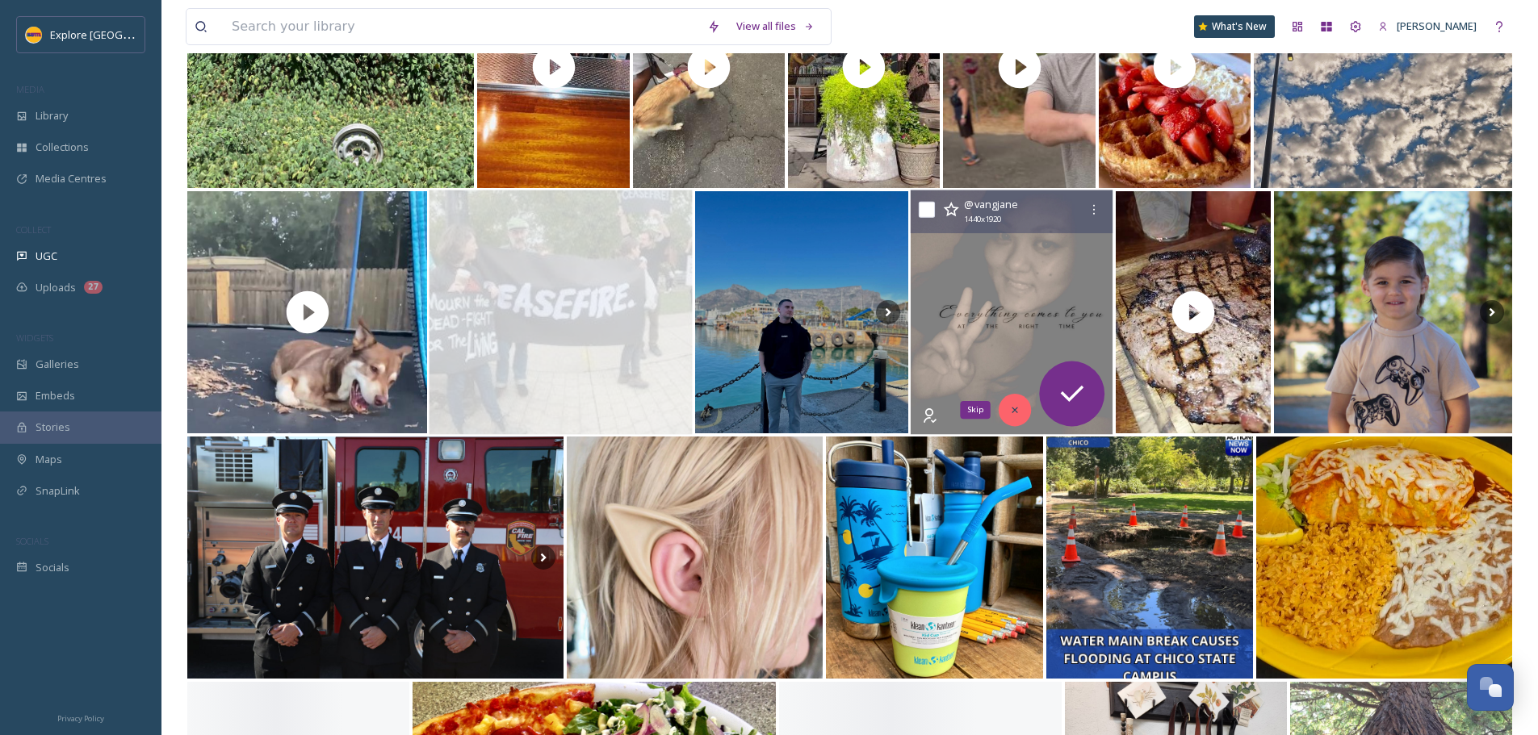
click at [1016, 408] on icon at bounding box center [1015, 409] width 11 height 11
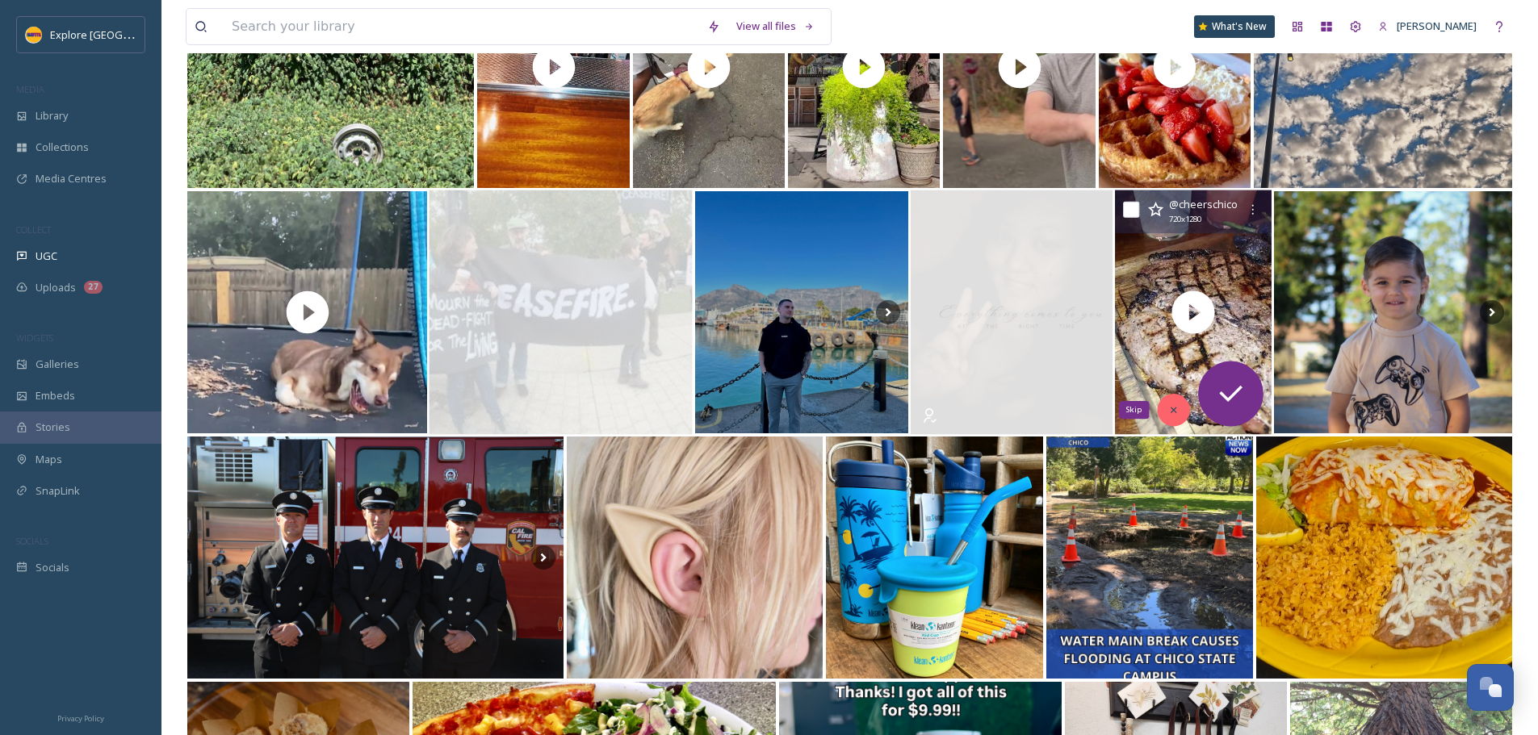
click at [1172, 410] on icon at bounding box center [1172, 409] width 11 height 11
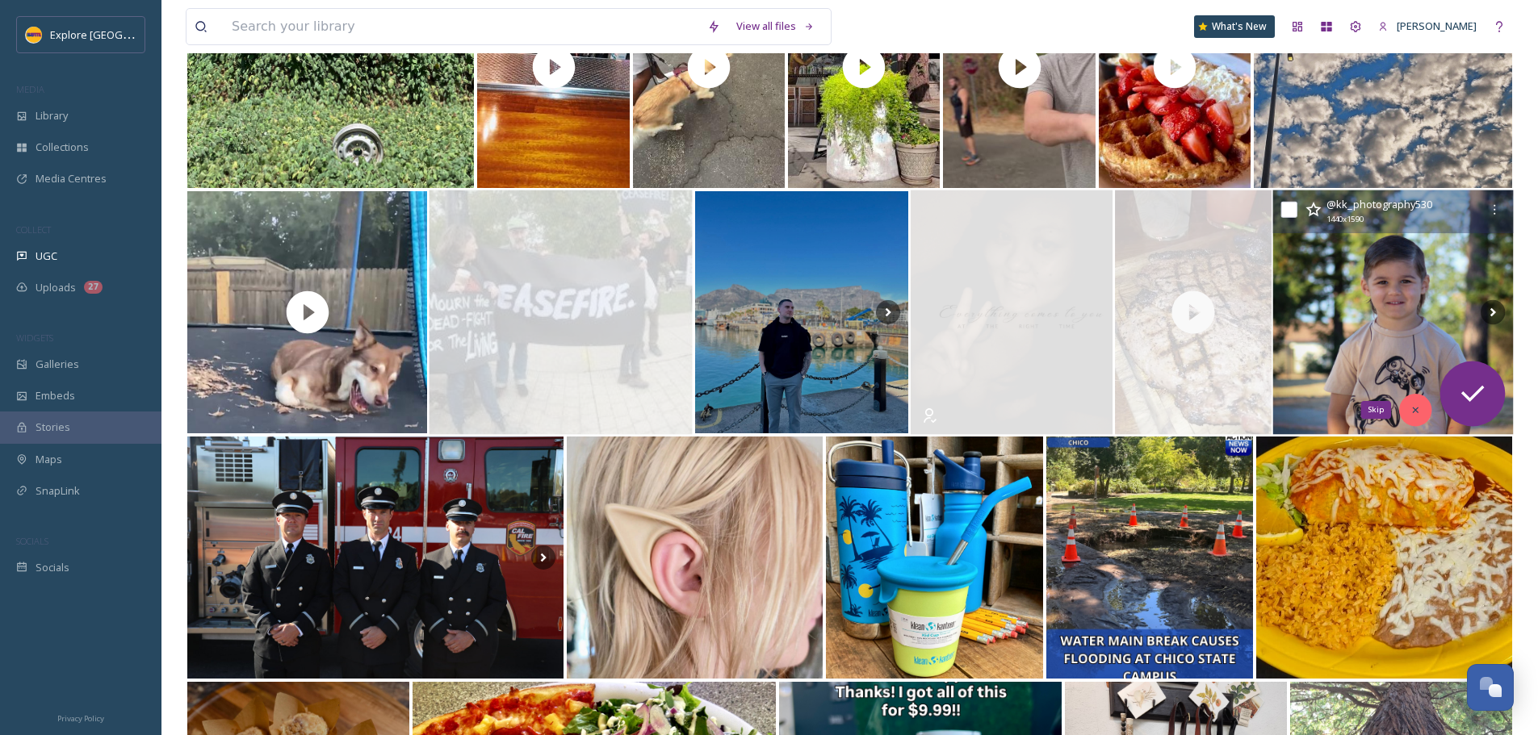
click at [1418, 409] on icon at bounding box center [1415, 409] width 11 height 11
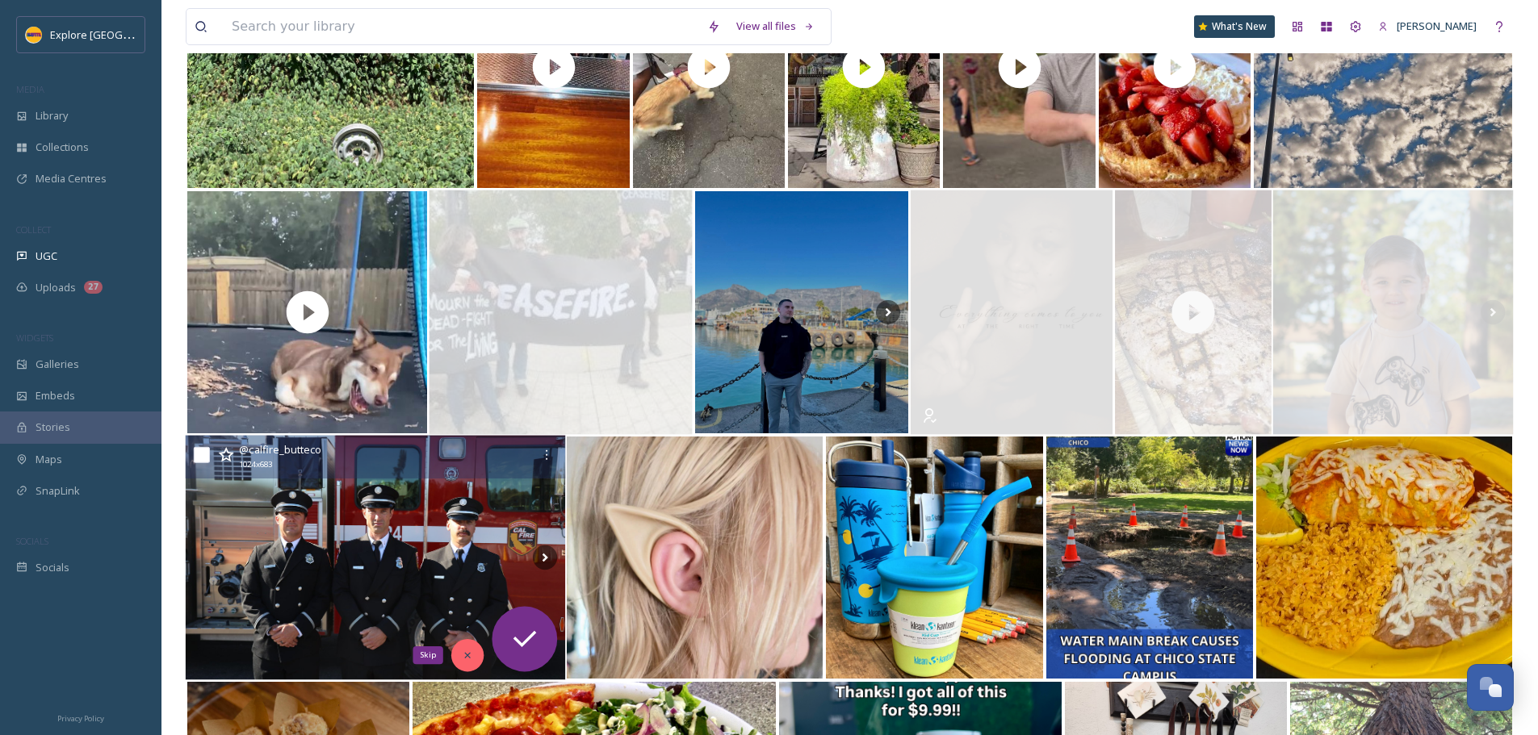
click at [469, 663] on div "Skip" at bounding box center [467, 655] width 32 height 32
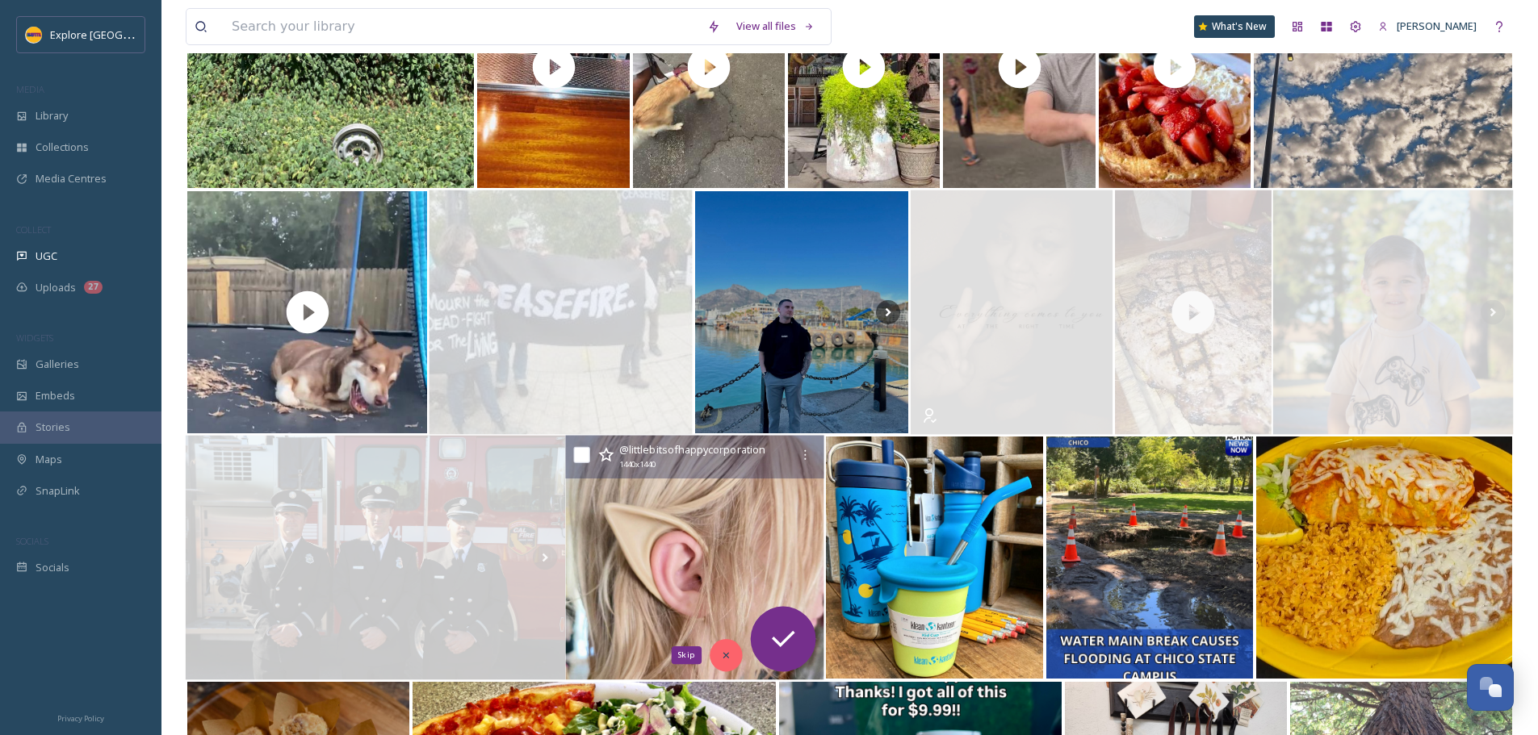
click at [719, 661] on div "Skip" at bounding box center [726, 655] width 32 height 32
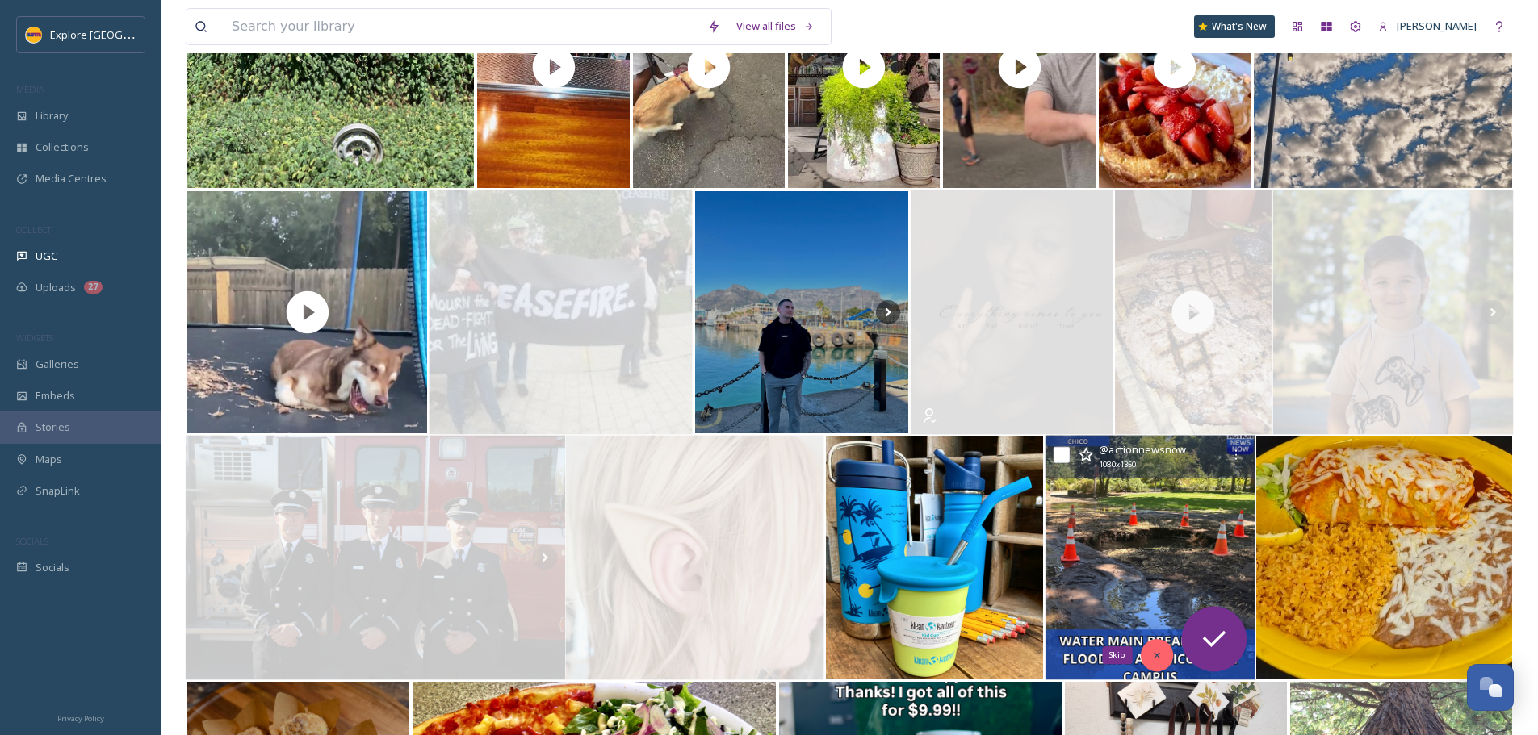
click at [1156, 656] on icon at bounding box center [1157, 656] width 6 height 6
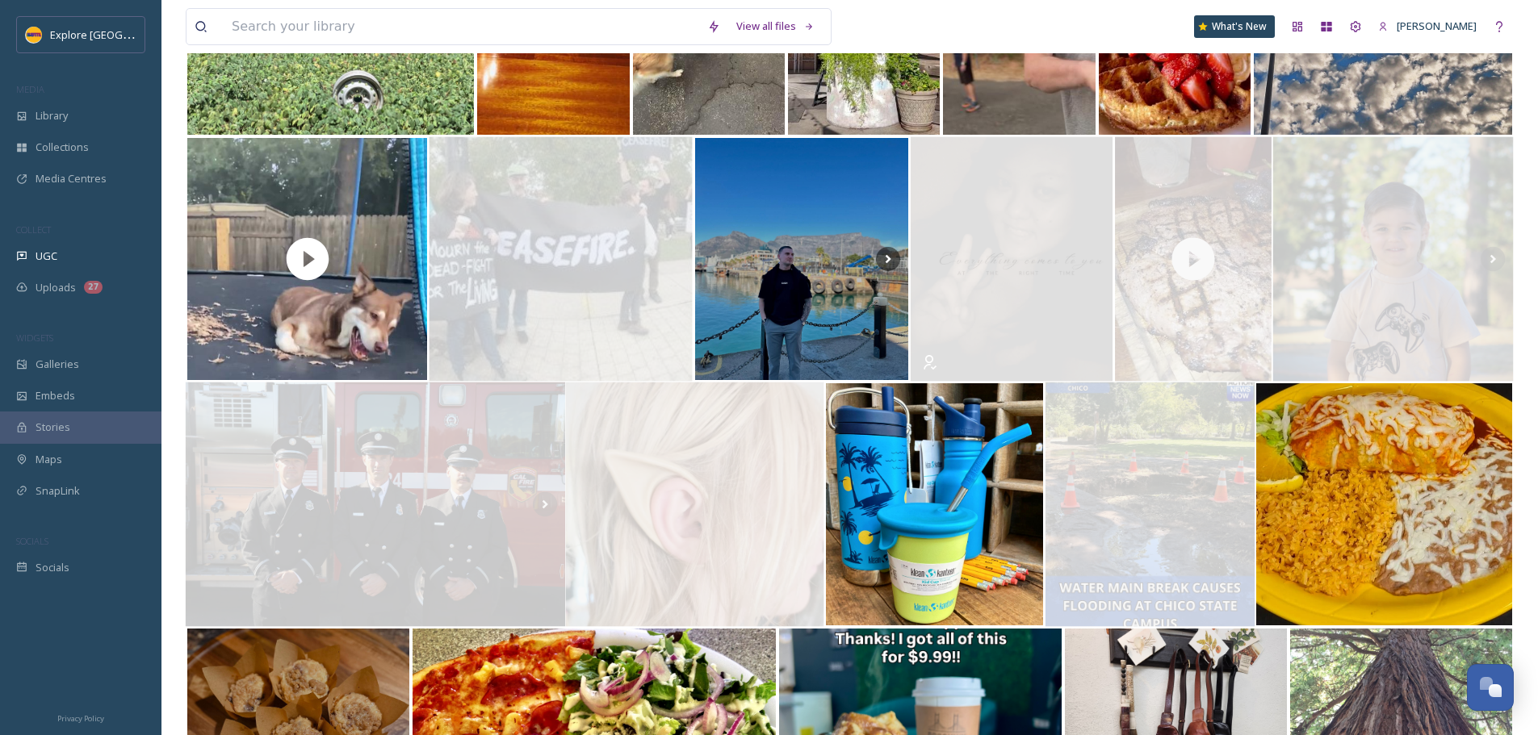
scroll to position [2099, 0]
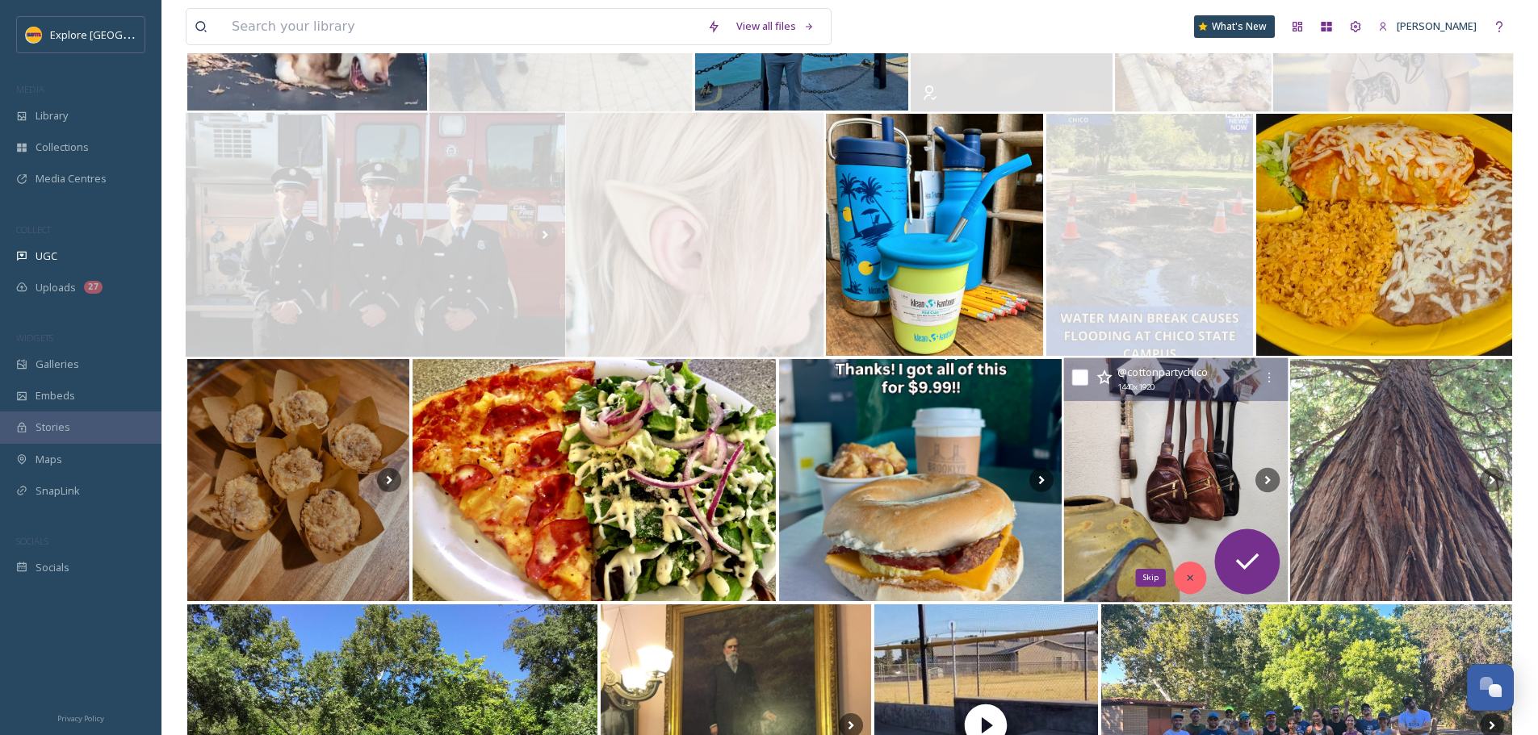
click at [1192, 582] on icon at bounding box center [1189, 577] width 11 height 11
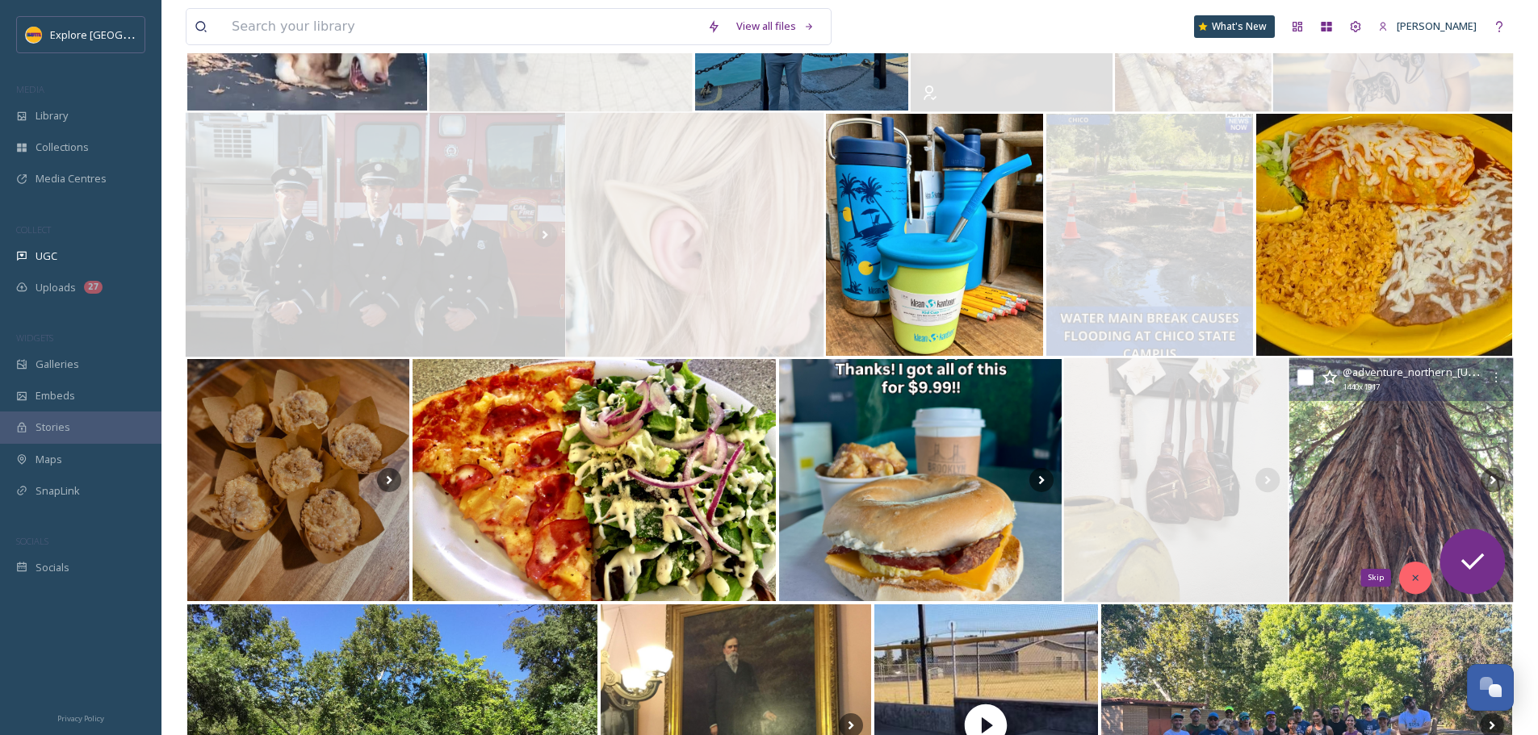
click at [1412, 565] on div "Skip" at bounding box center [1415, 578] width 32 height 32
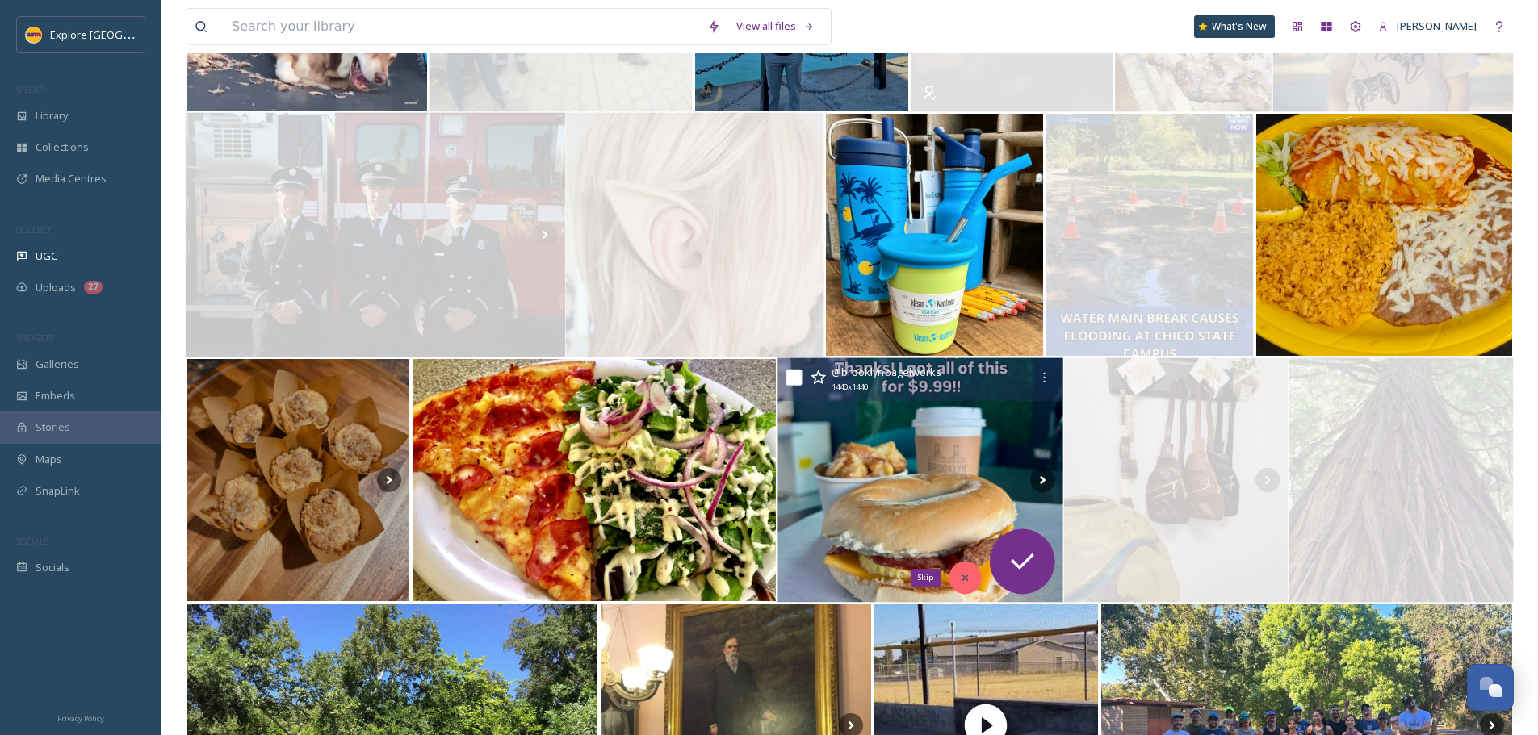
click at [967, 579] on icon at bounding box center [964, 577] width 11 height 11
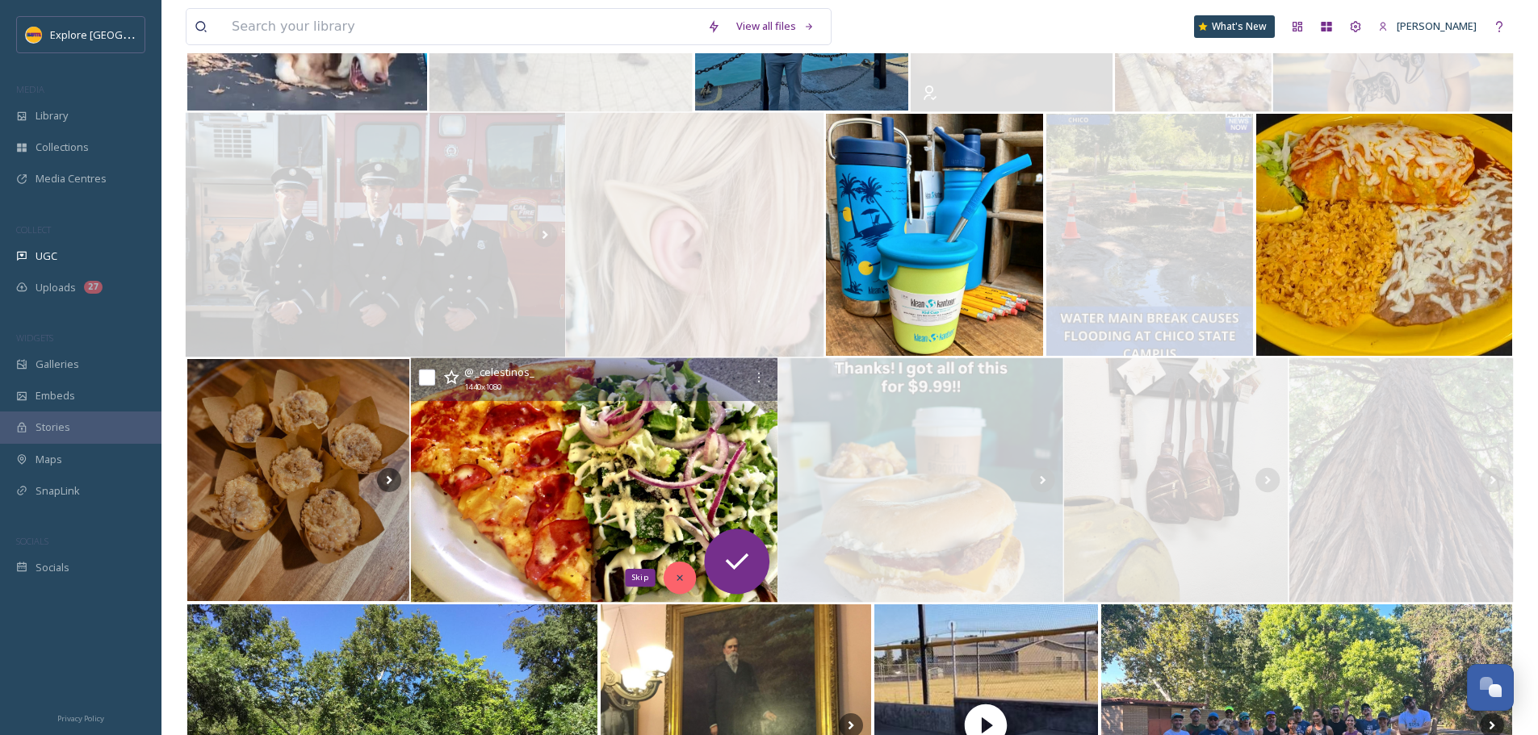
click at [689, 576] on div "Skip" at bounding box center [680, 578] width 32 height 32
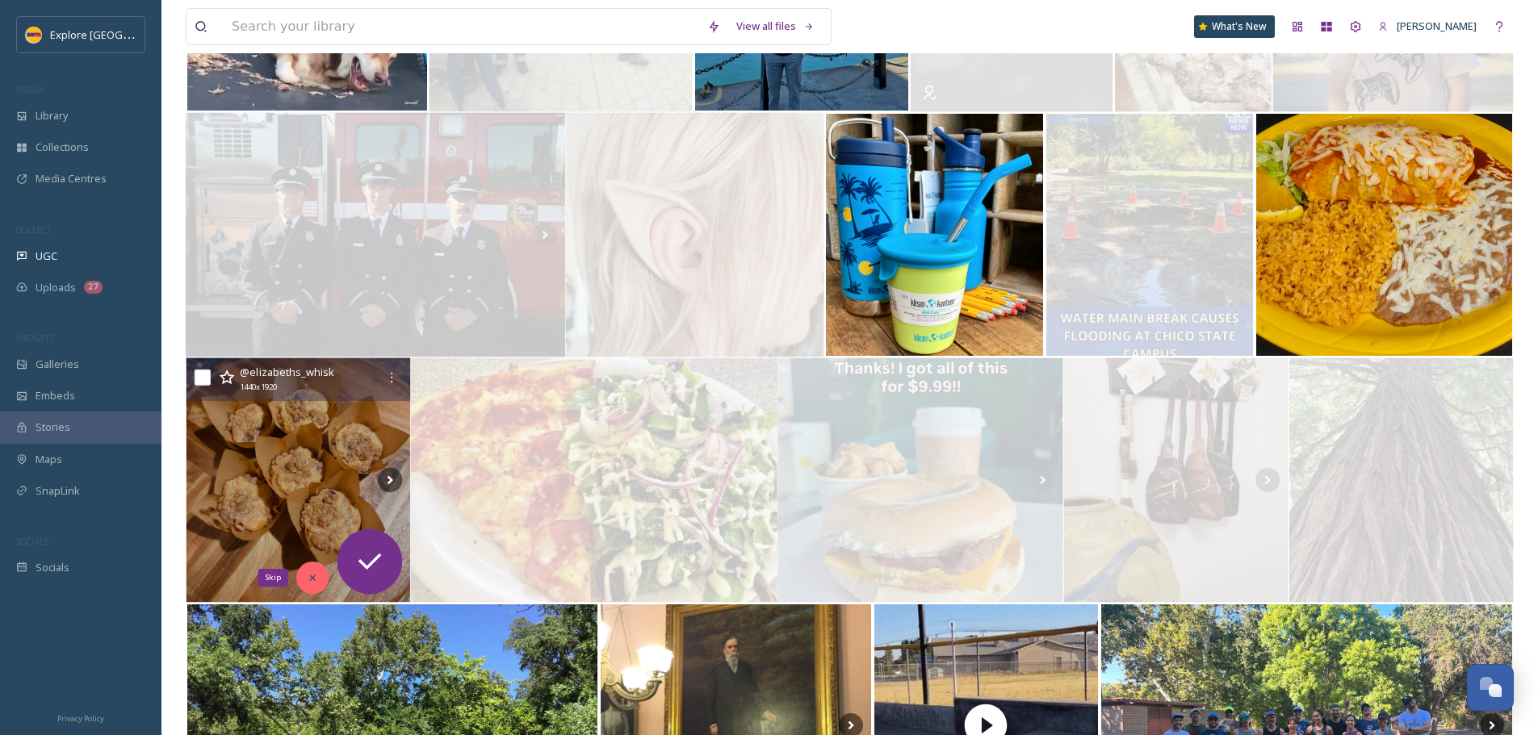
click at [314, 576] on icon at bounding box center [312, 577] width 11 height 11
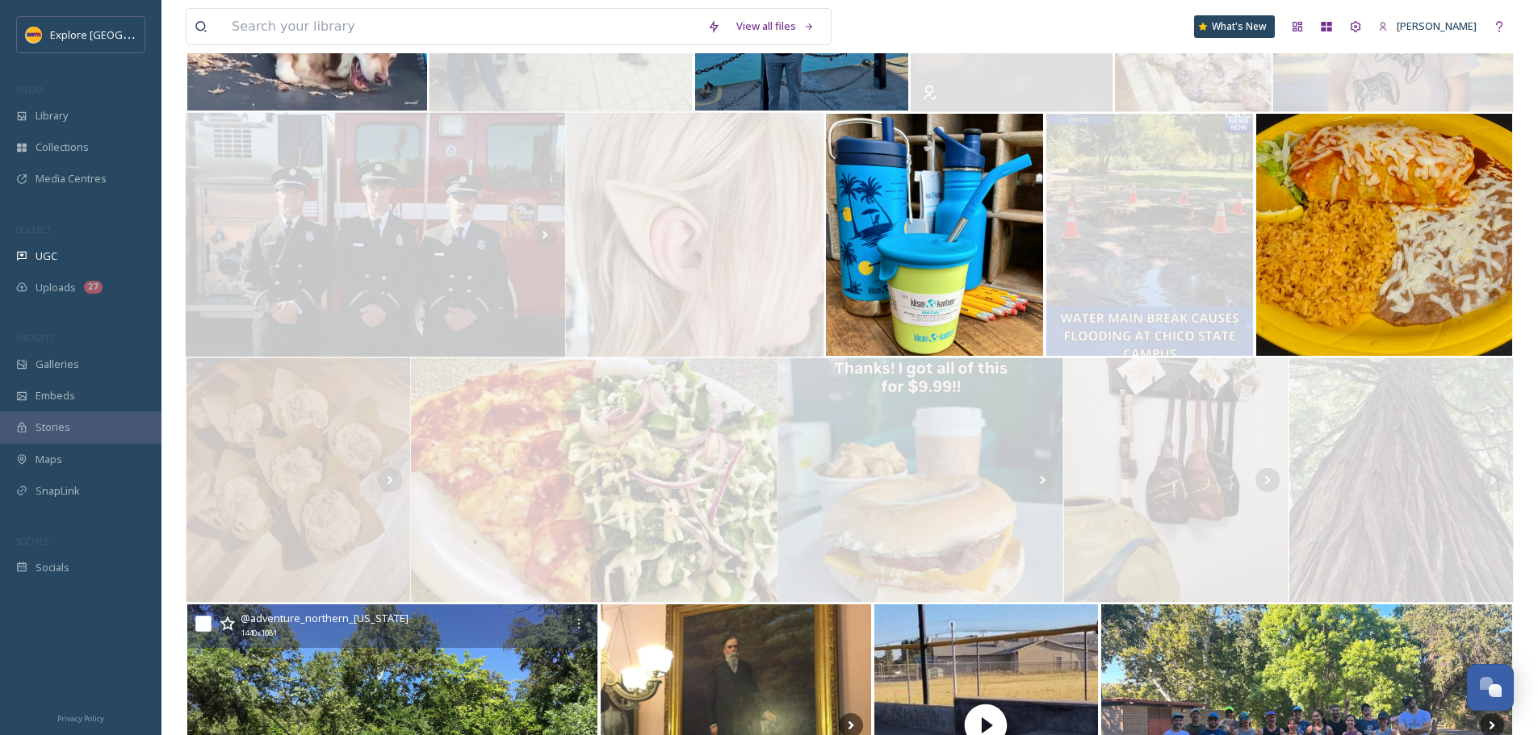
scroll to position [2422, 0]
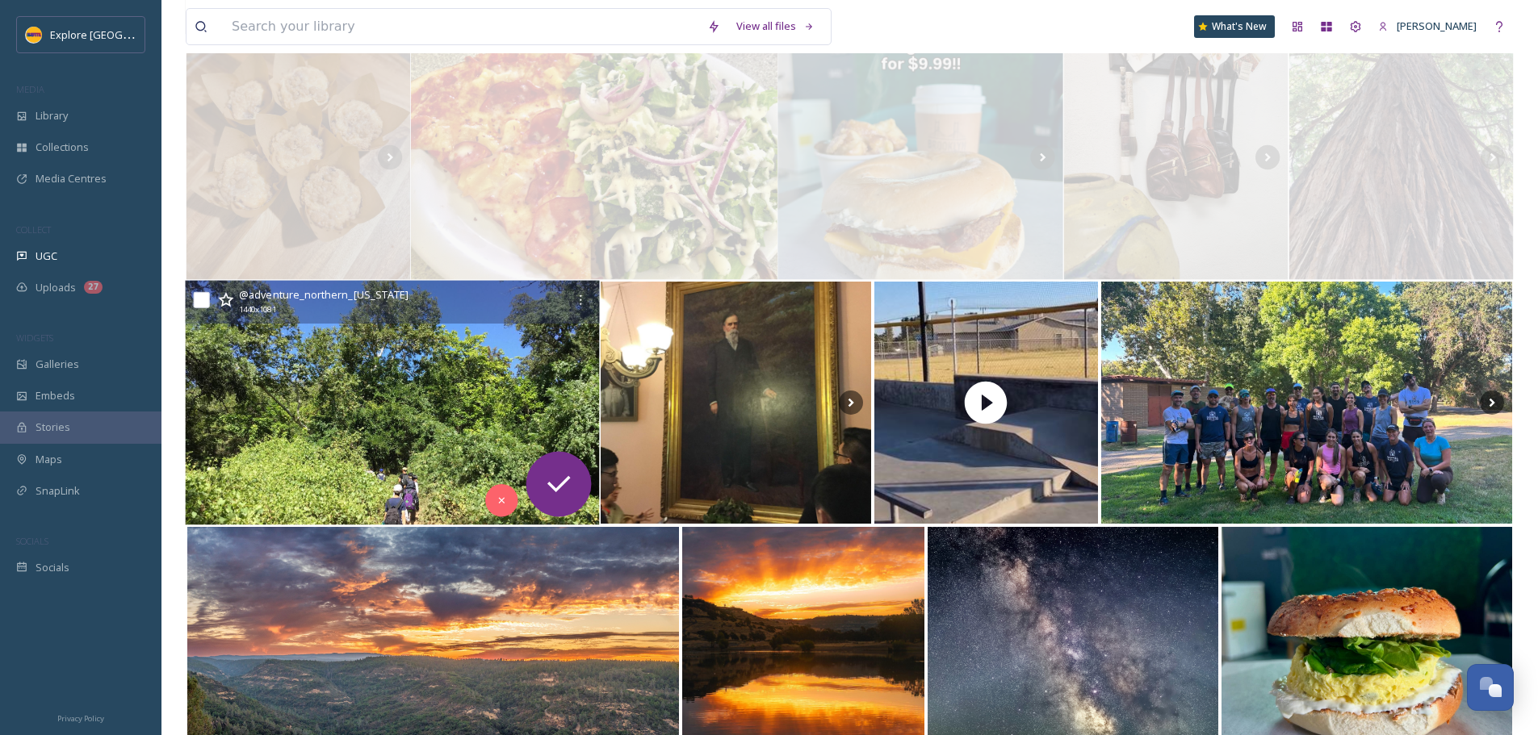
click at [390, 413] on img at bounding box center [392, 403] width 415 height 245
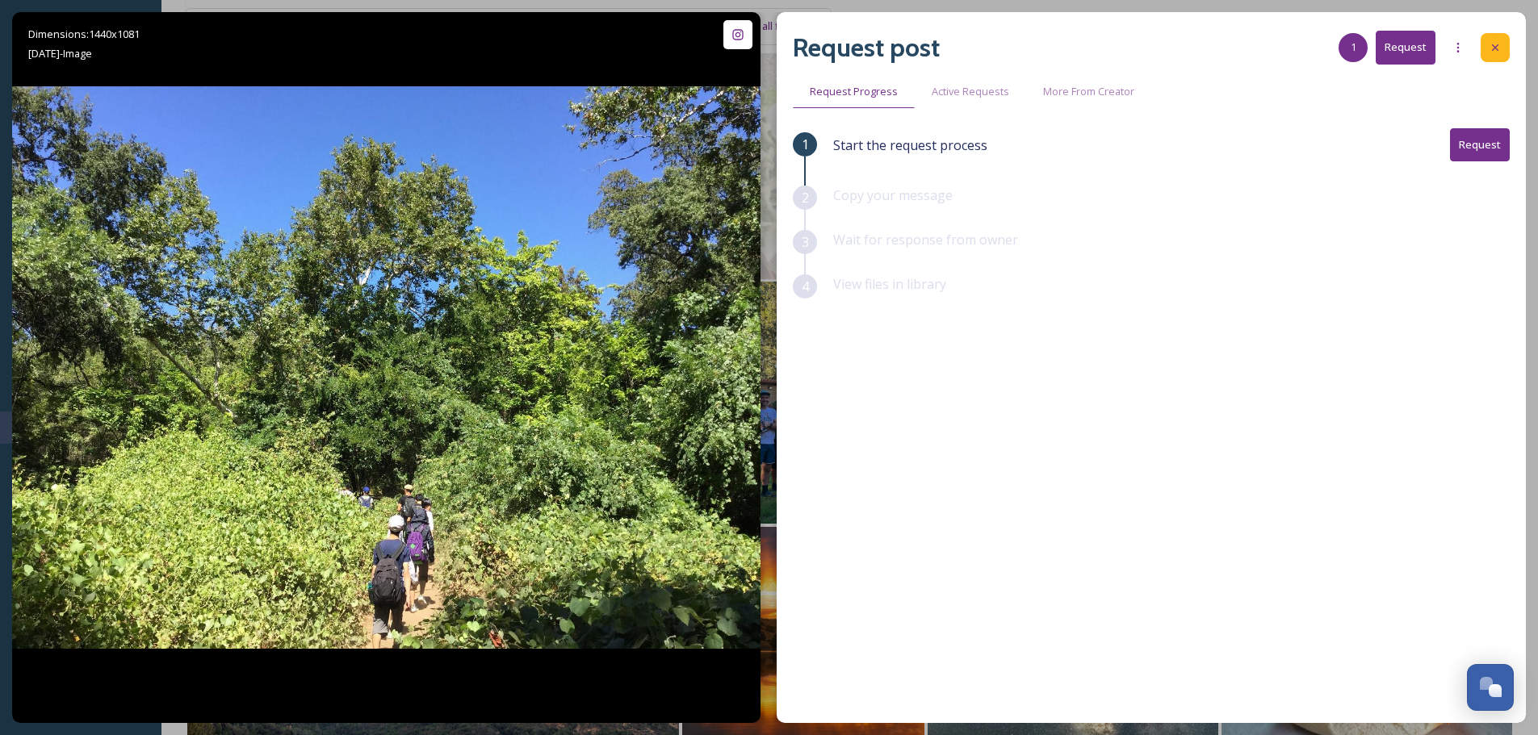
click at [1491, 59] on div at bounding box center [1495, 47] width 29 height 29
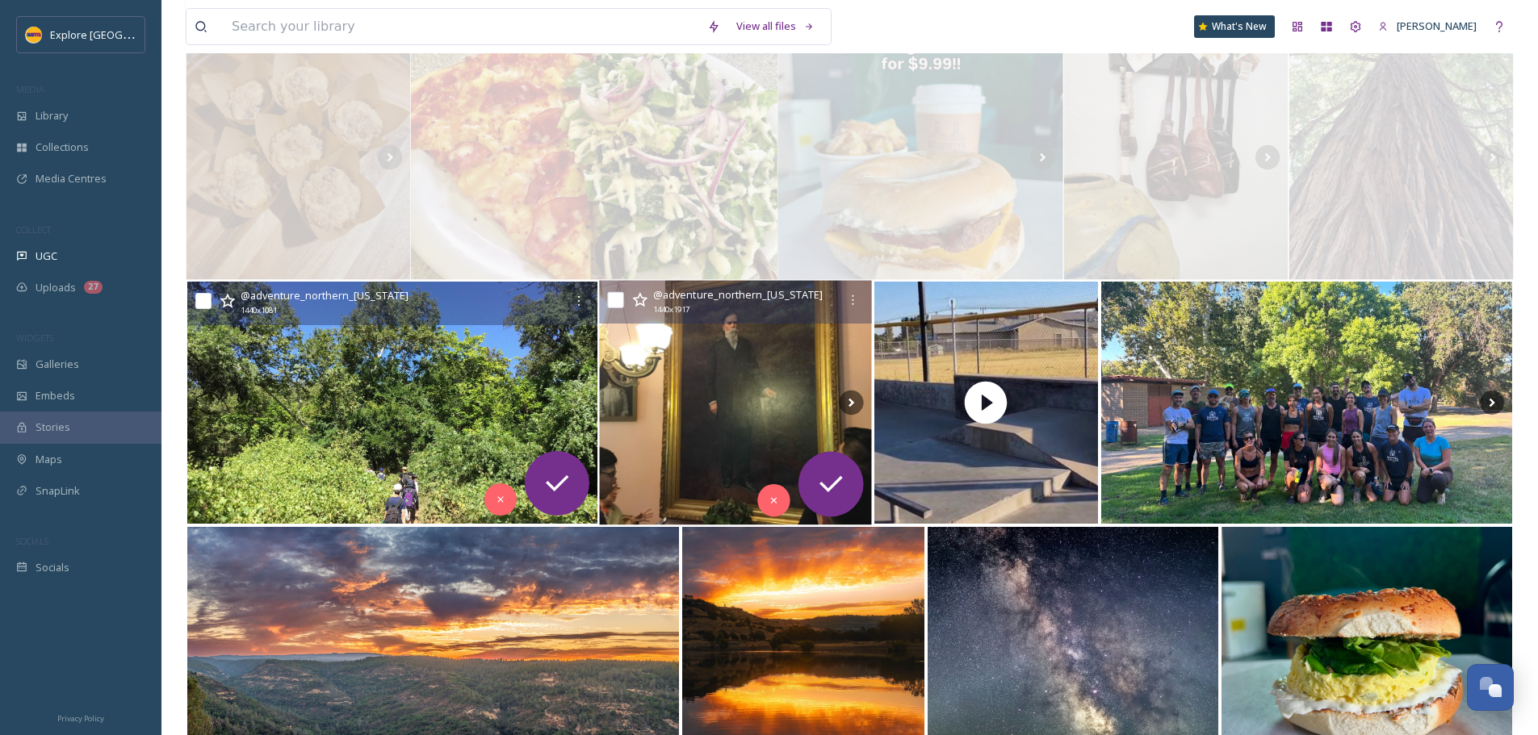
click at [744, 426] on img at bounding box center [736, 403] width 272 height 245
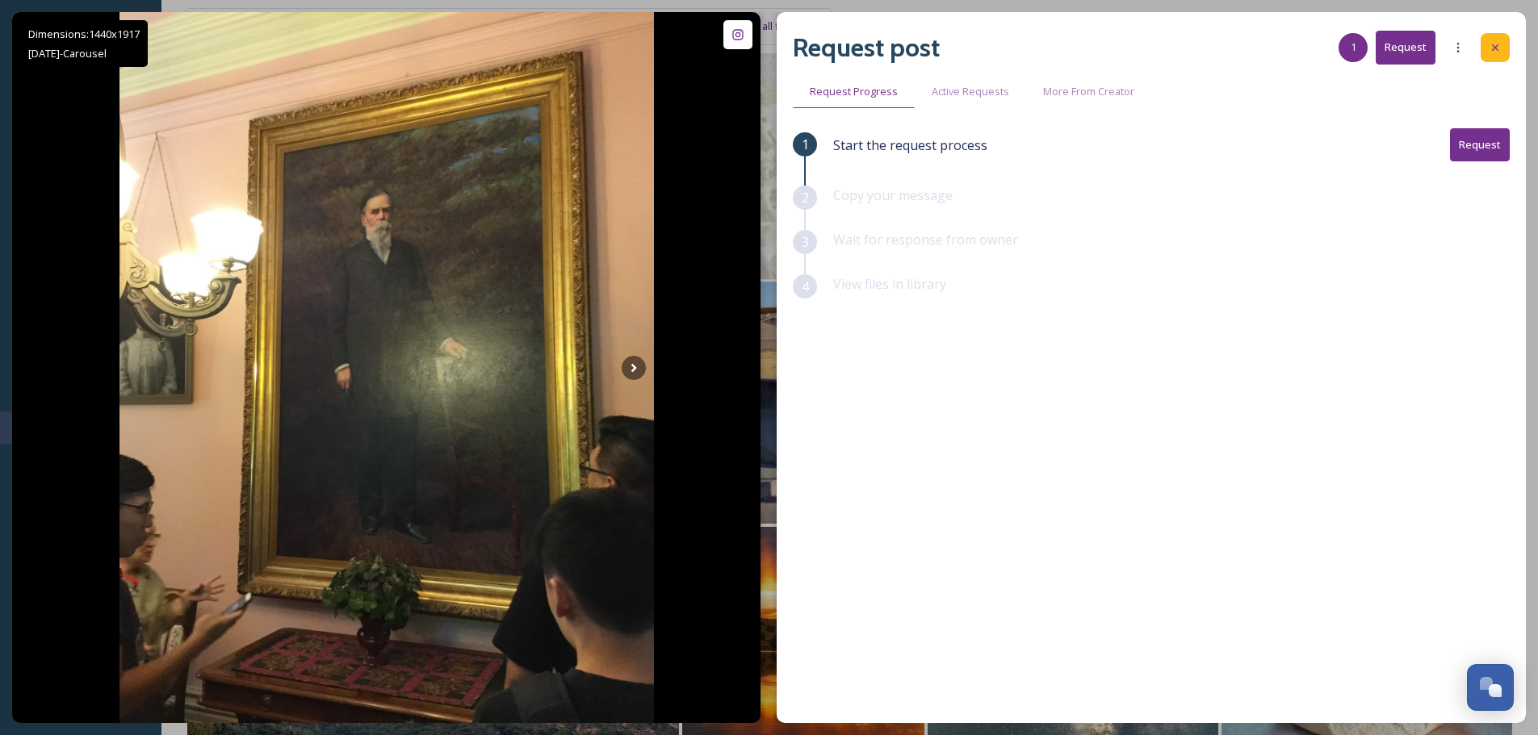
click at [1493, 51] on icon at bounding box center [1495, 47] width 13 height 13
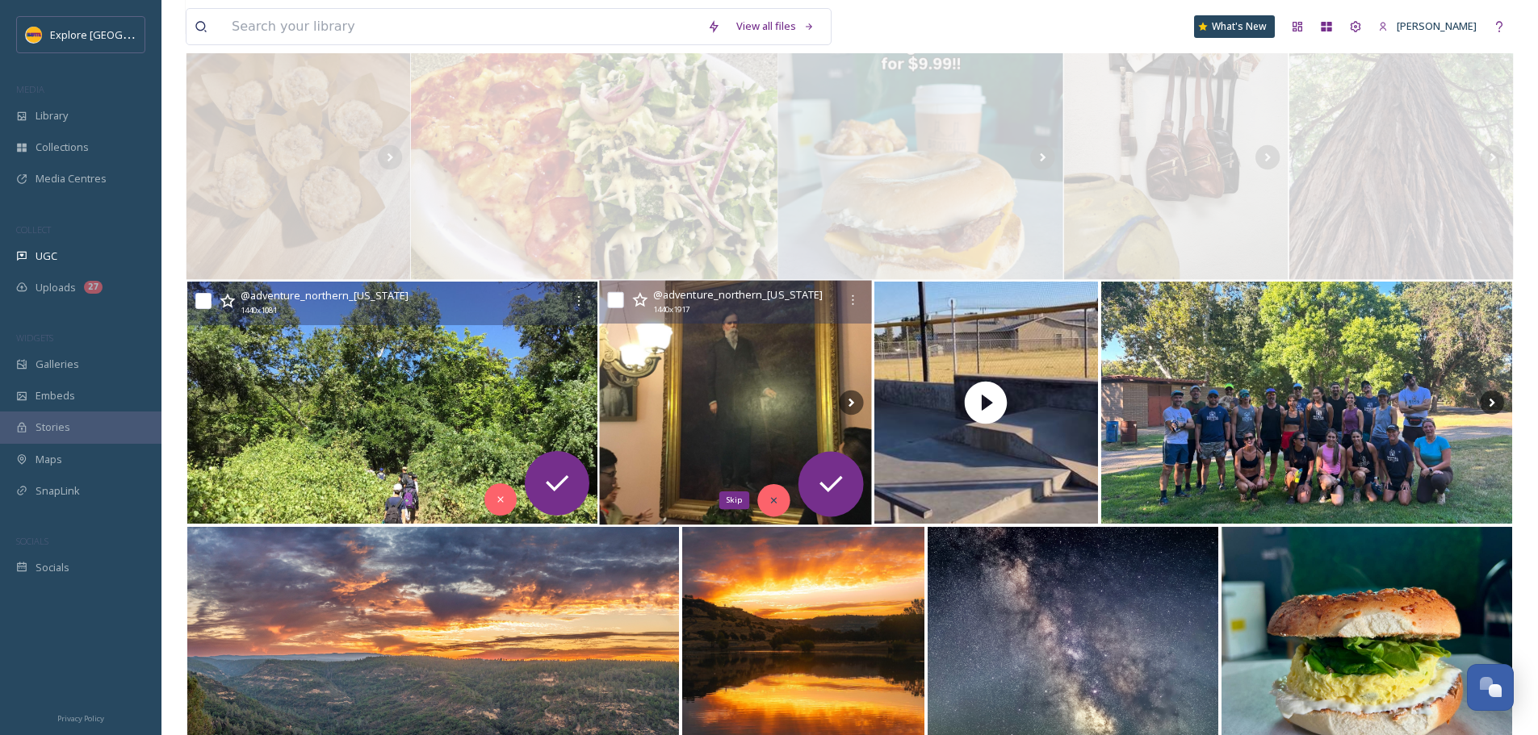
click at [765, 490] on div "Skip" at bounding box center [774, 500] width 32 height 32
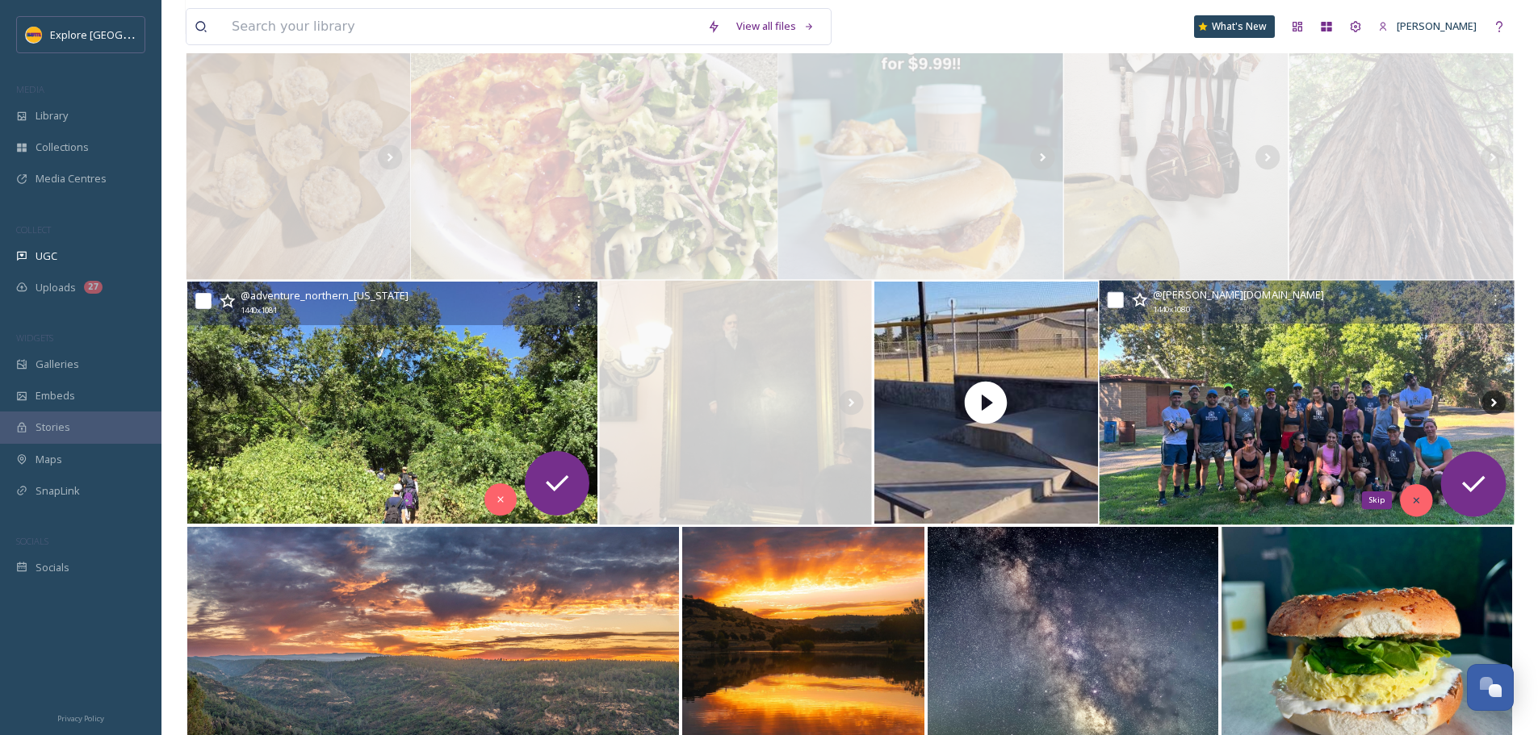
click at [1410, 500] on div "Skip" at bounding box center [1416, 500] width 32 height 32
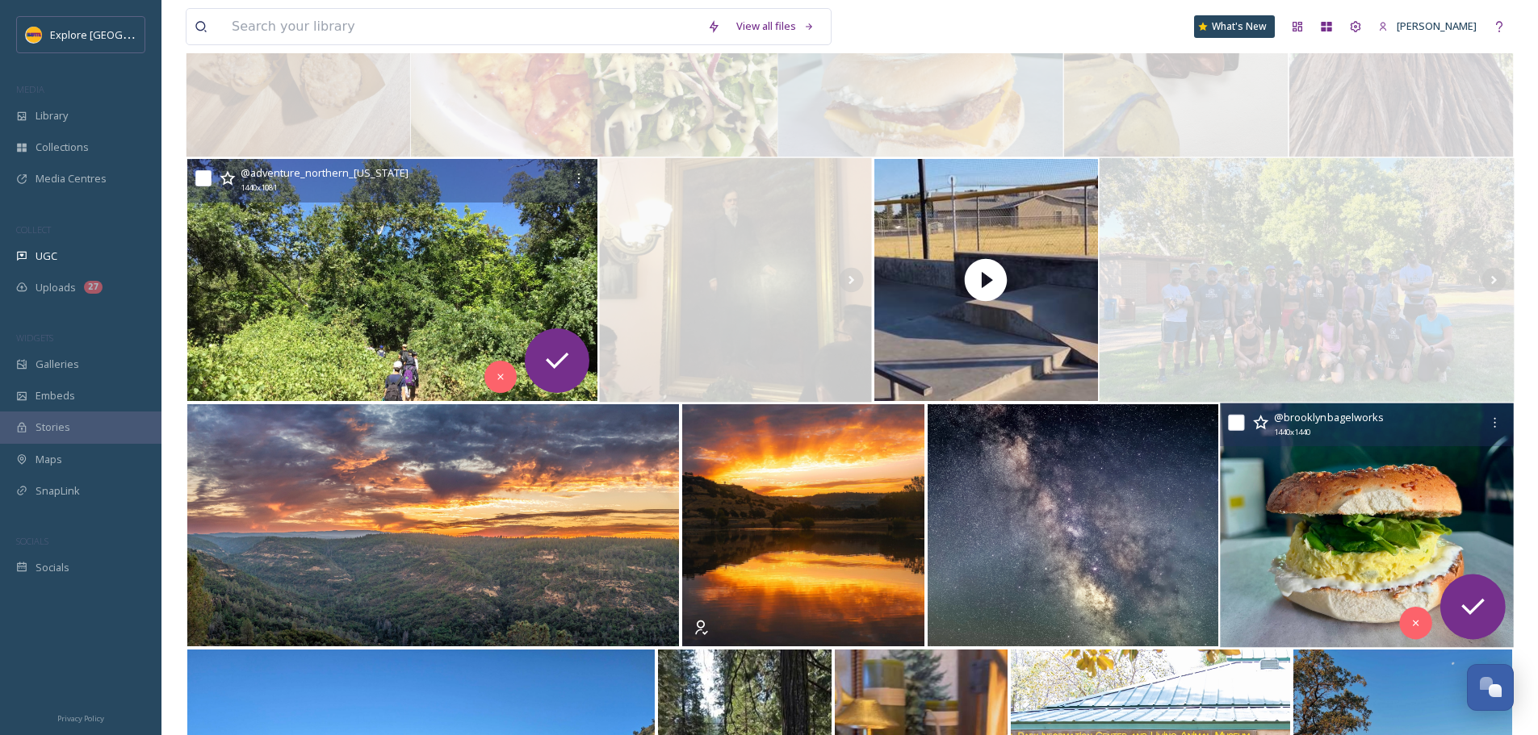
scroll to position [2583, 0]
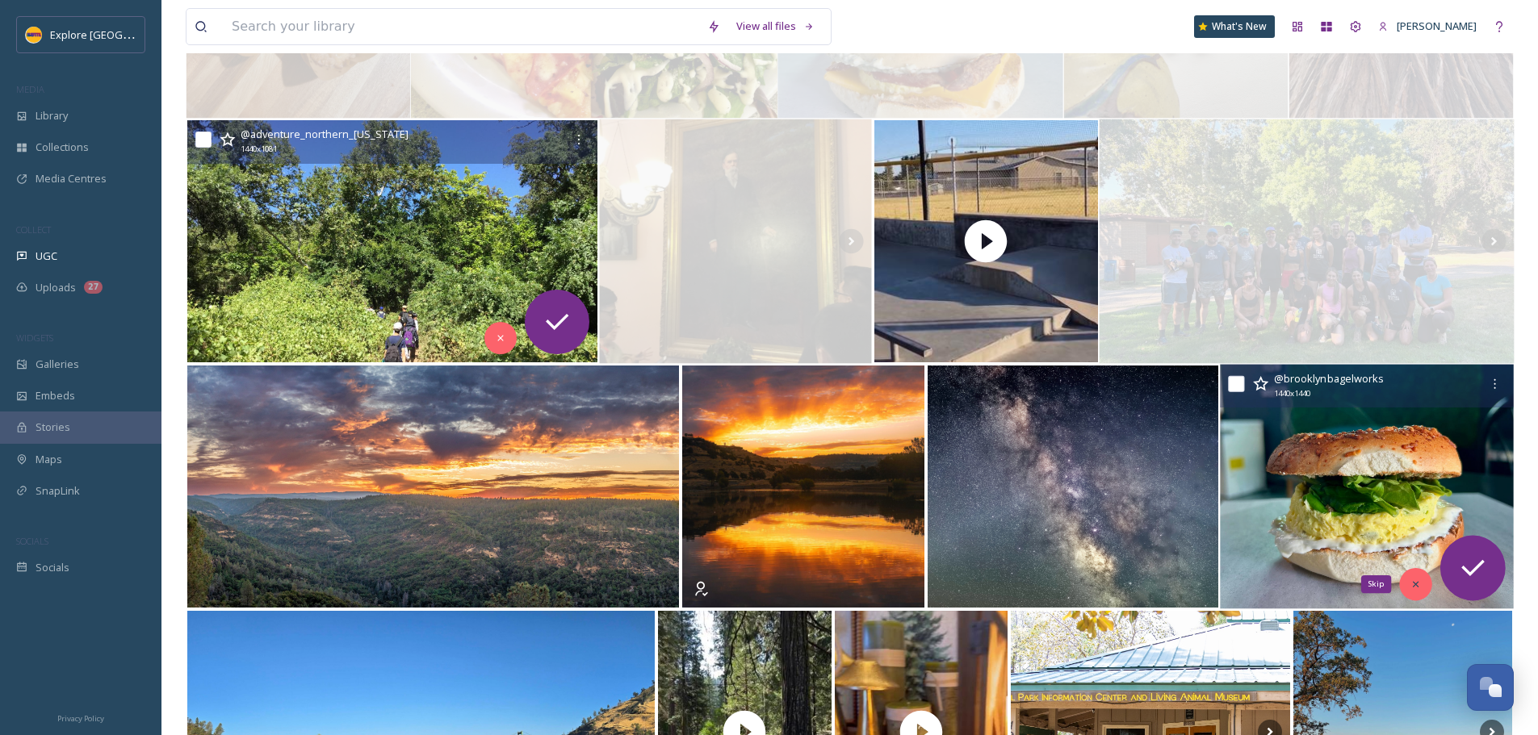
click at [1413, 588] on icon at bounding box center [1415, 584] width 11 height 11
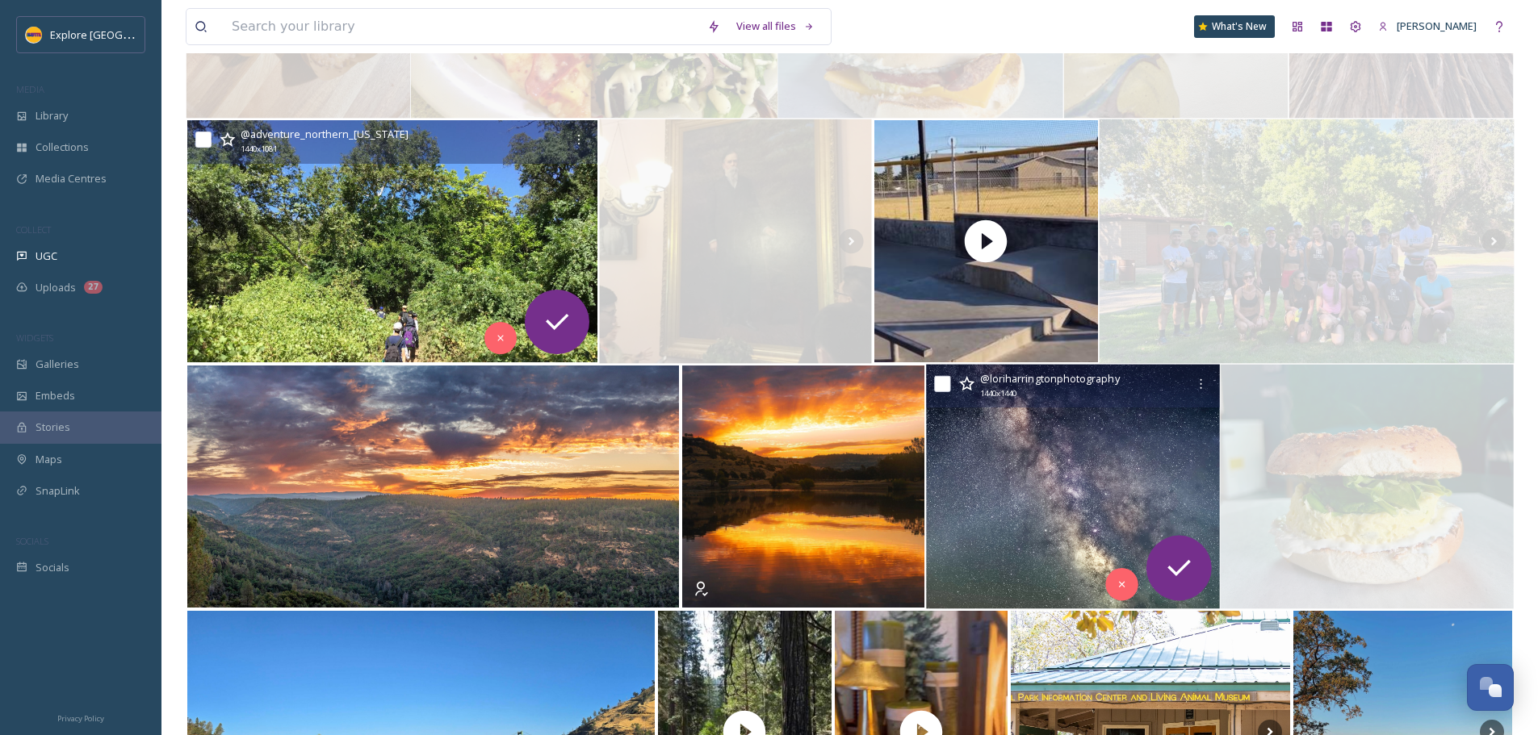
click at [1000, 500] on img at bounding box center [1073, 487] width 294 height 245
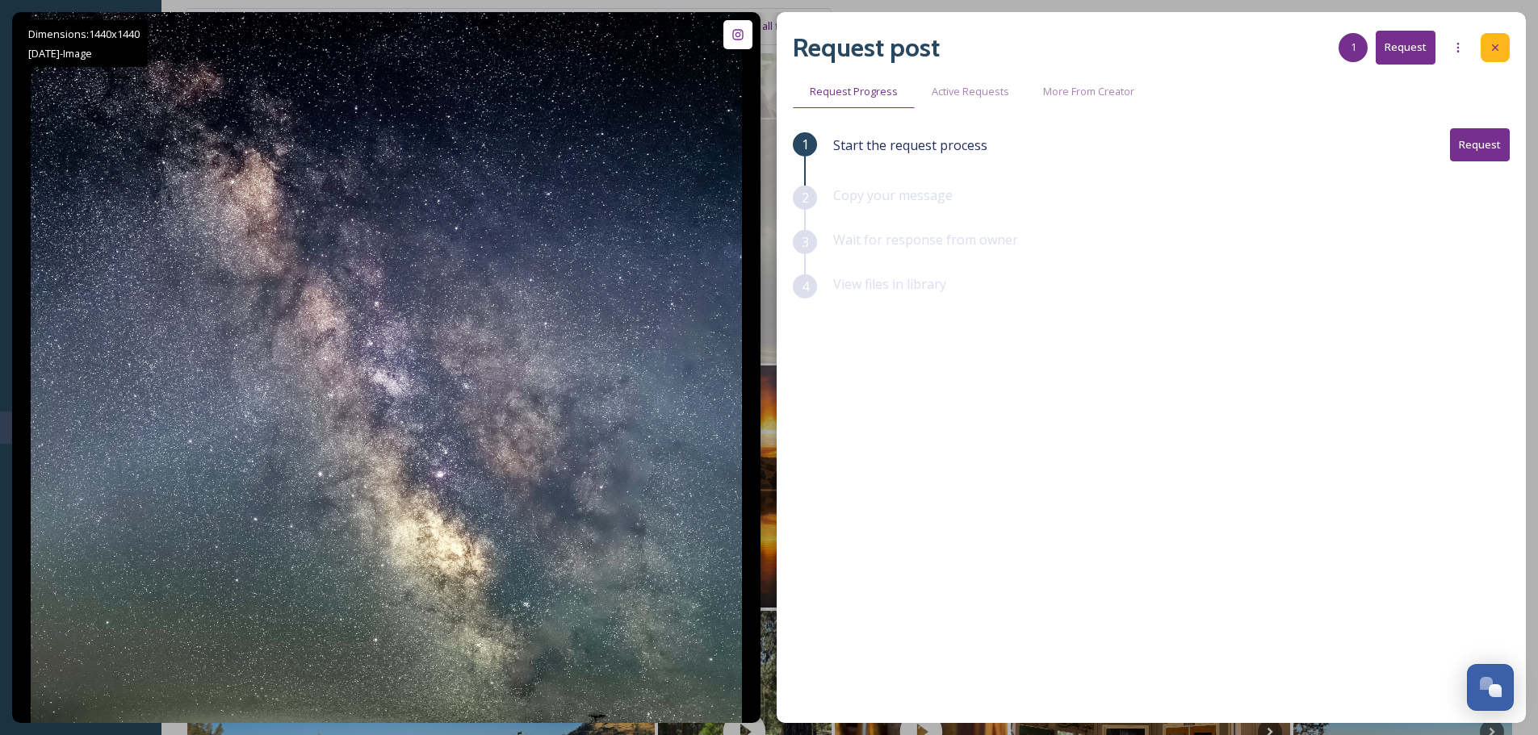
click at [1497, 46] on icon at bounding box center [1495, 47] width 6 height 6
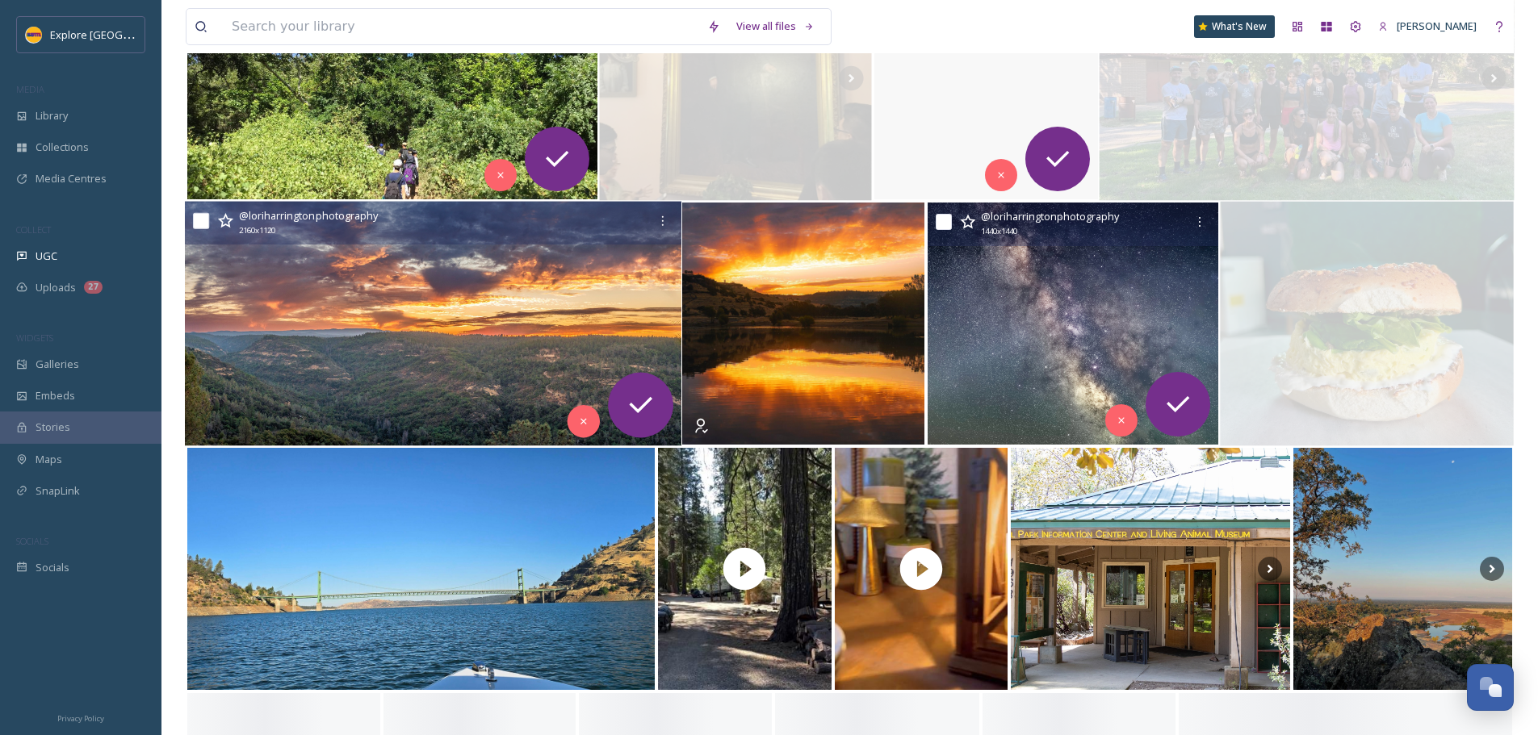
scroll to position [2906, 0]
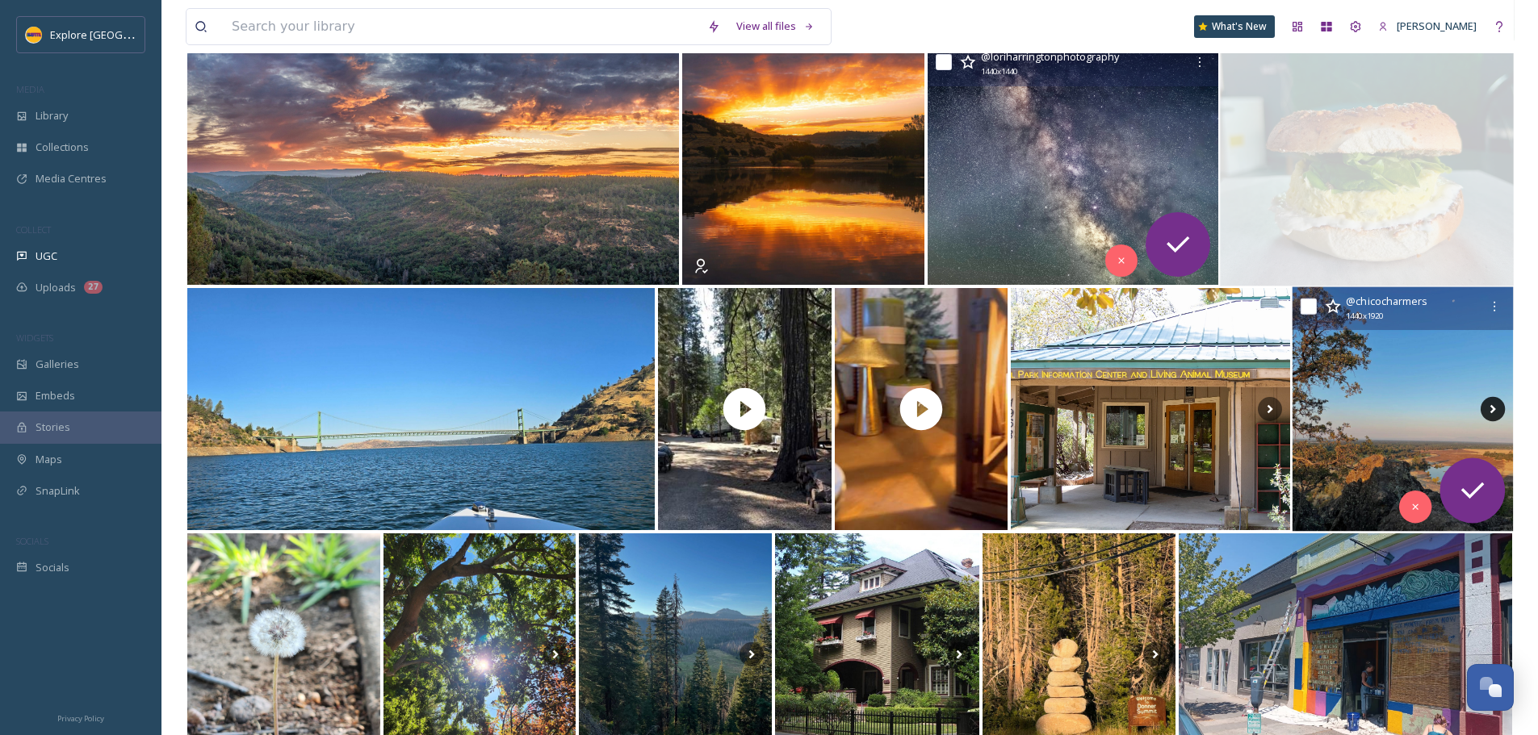
click at [1498, 404] on icon at bounding box center [1493, 409] width 24 height 24
click at [1422, 401] on img at bounding box center [1403, 409] width 220 height 245
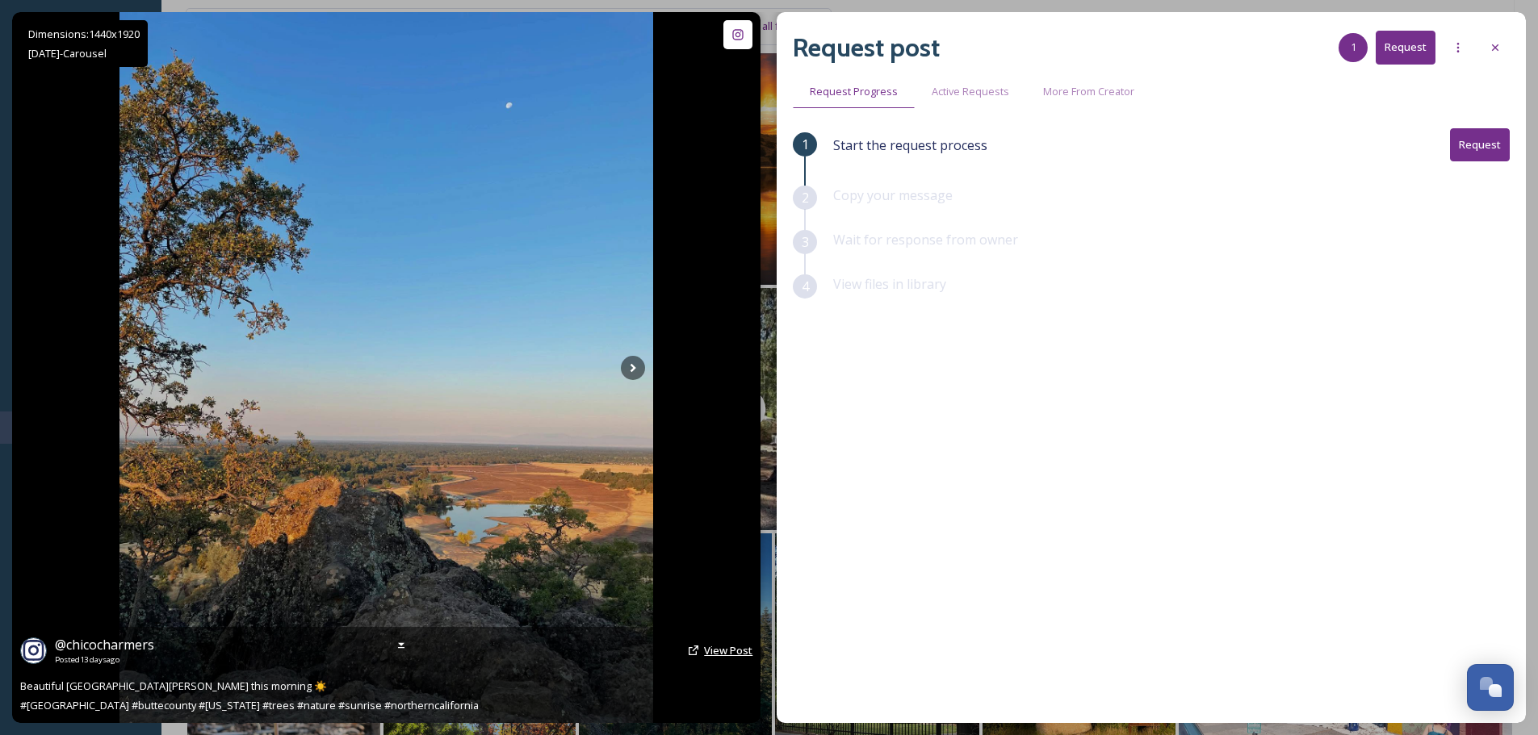
click at [730, 657] on span "View Post" at bounding box center [728, 650] width 48 height 15
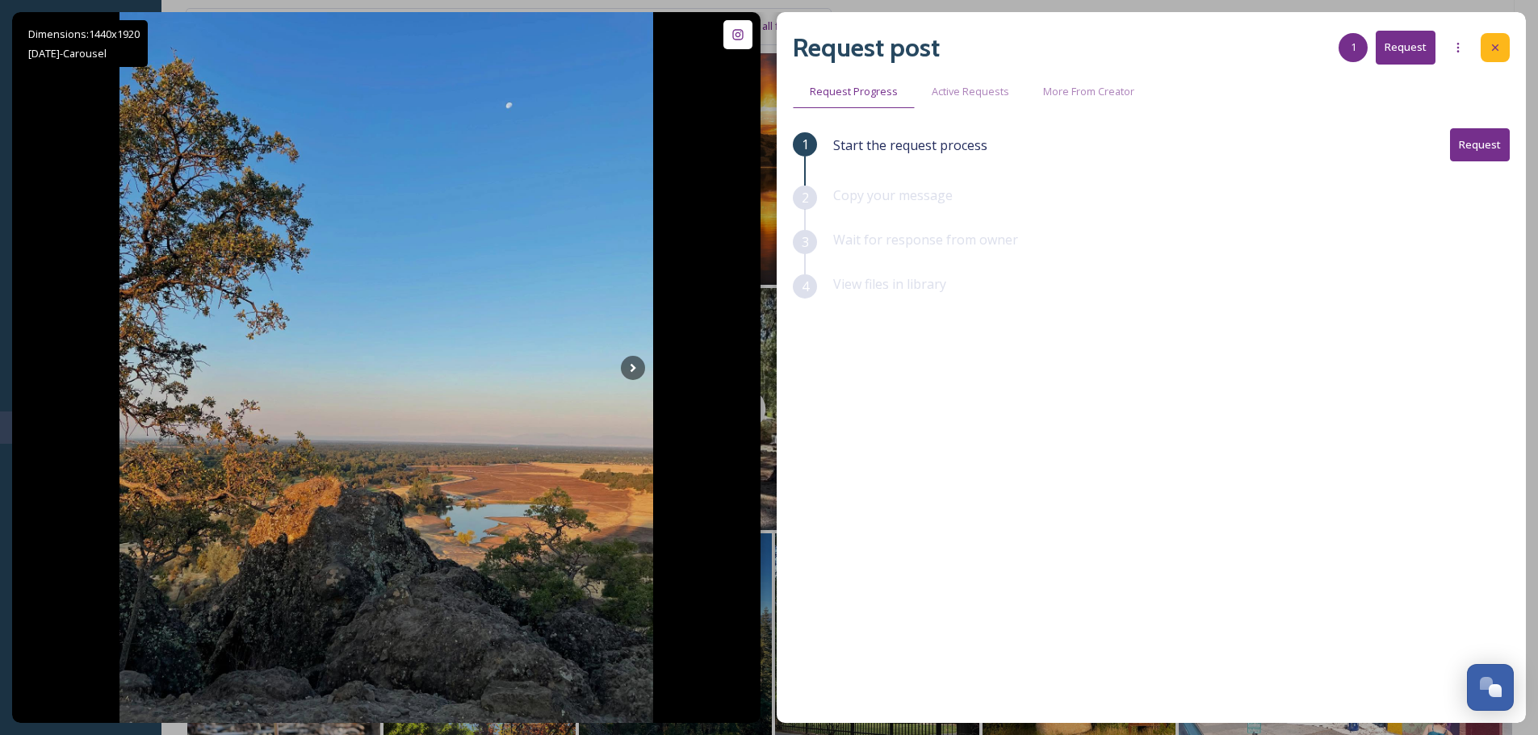
click at [1489, 52] on icon at bounding box center [1495, 47] width 13 height 13
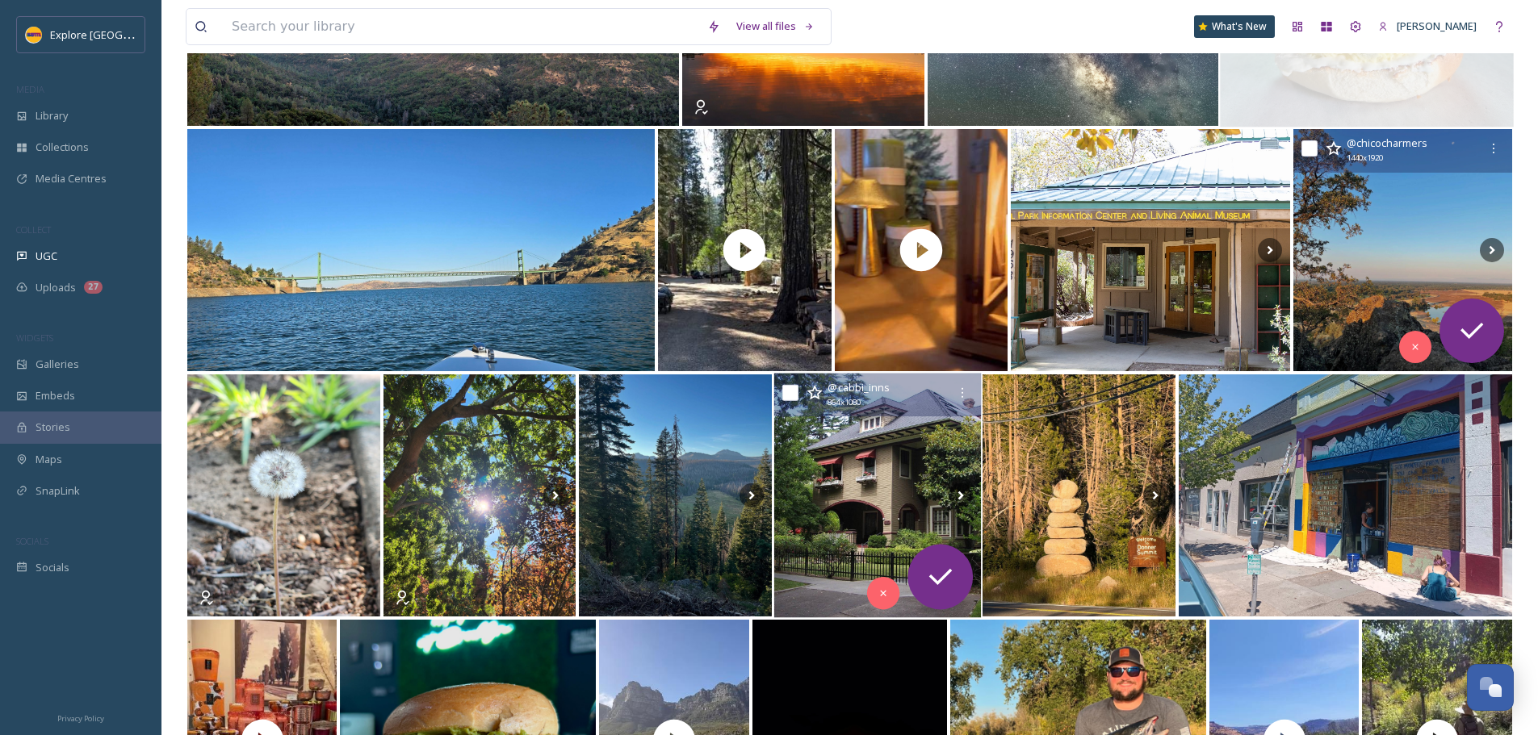
scroll to position [3229, 0]
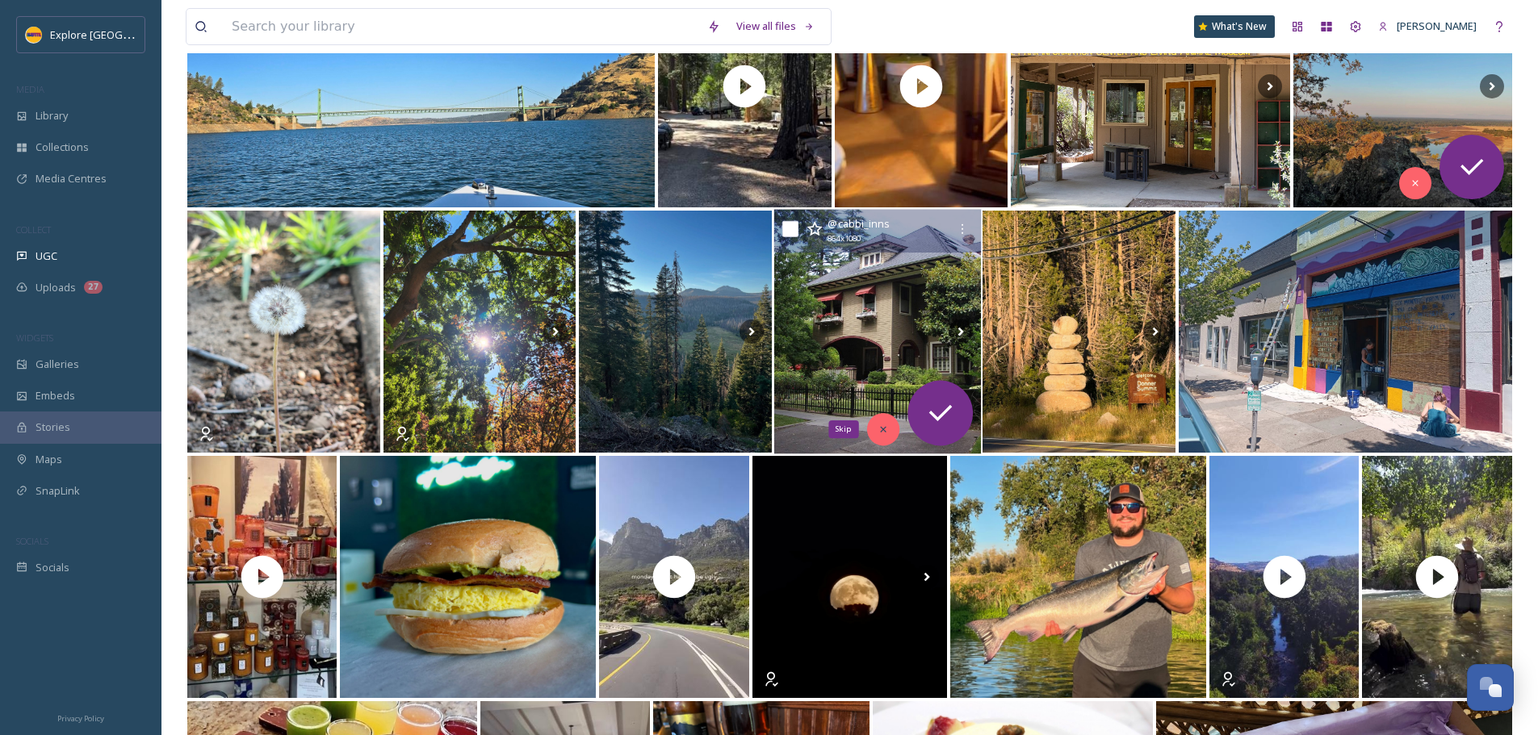
click at [878, 430] on icon at bounding box center [882, 429] width 11 height 11
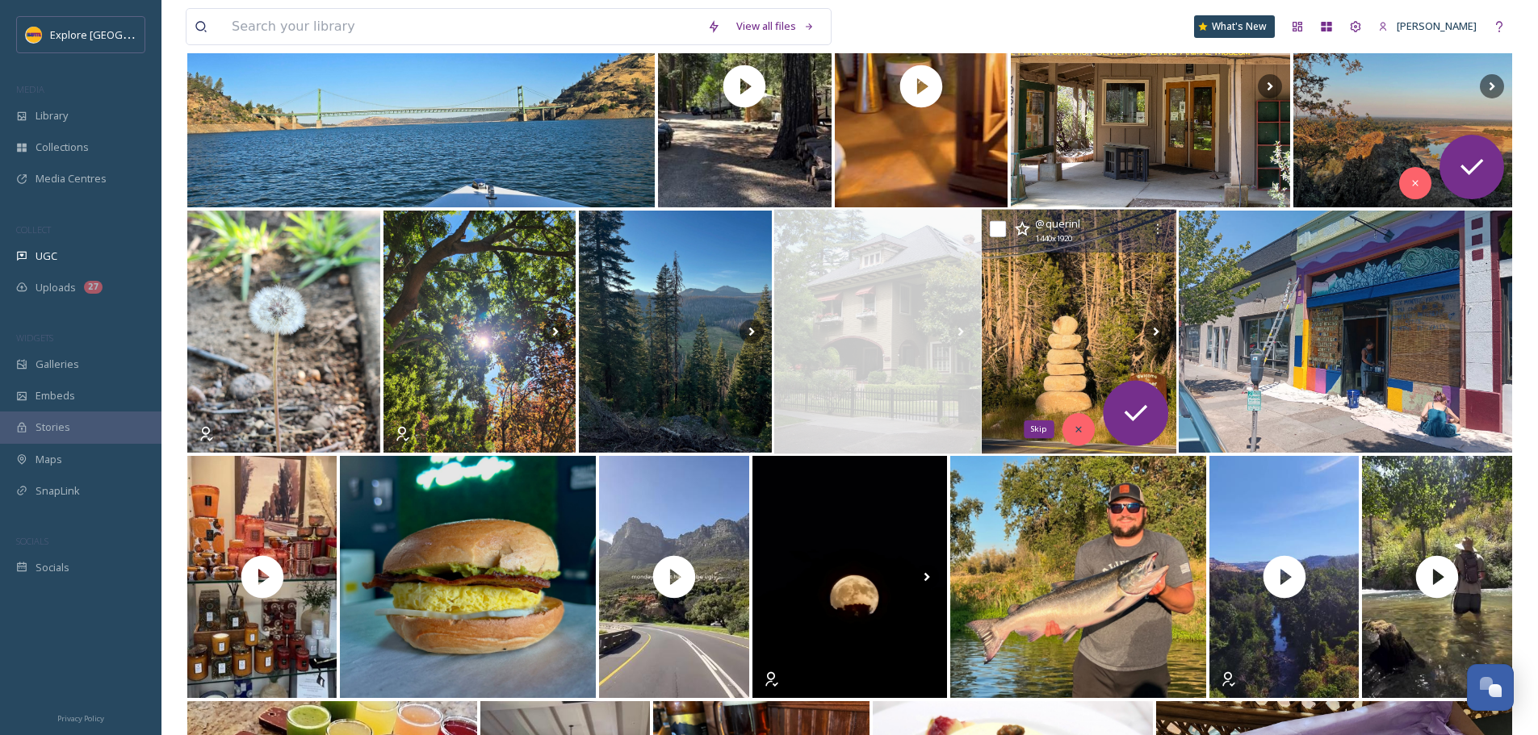
click at [1070, 430] on div "Skip" at bounding box center [1078, 429] width 32 height 32
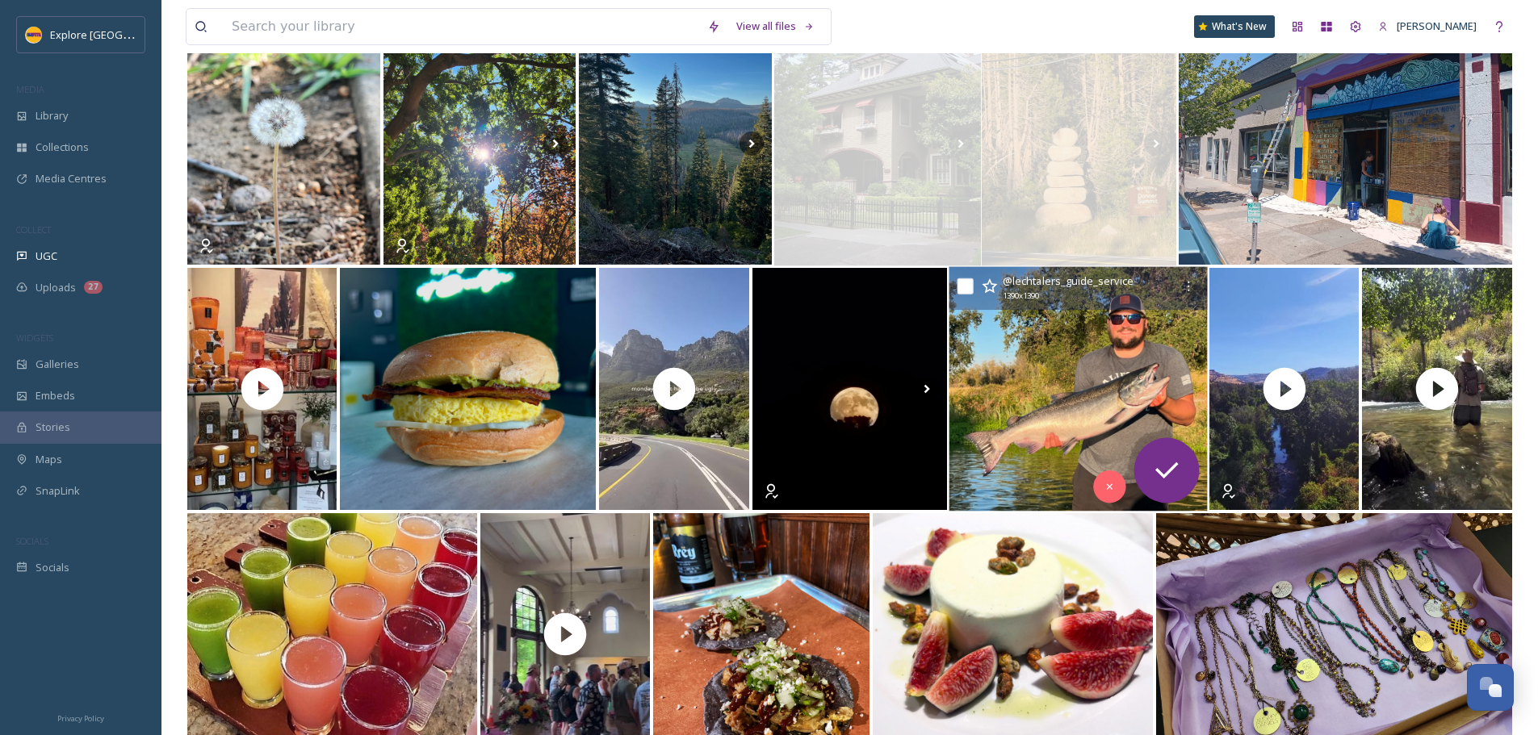
scroll to position [3552, 0]
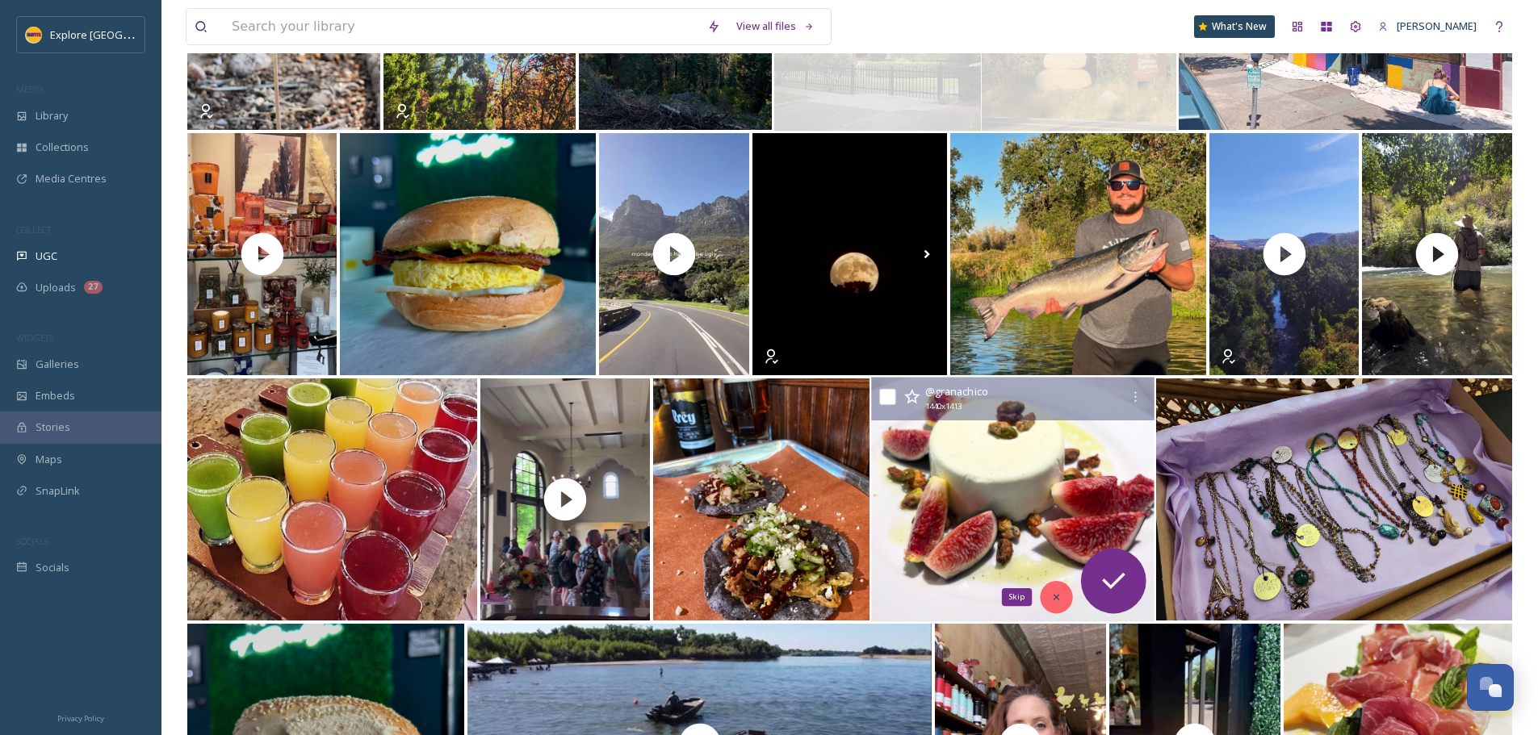
click at [1050, 588] on div "Skip" at bounding box center [1056, 597] width 32 height 32
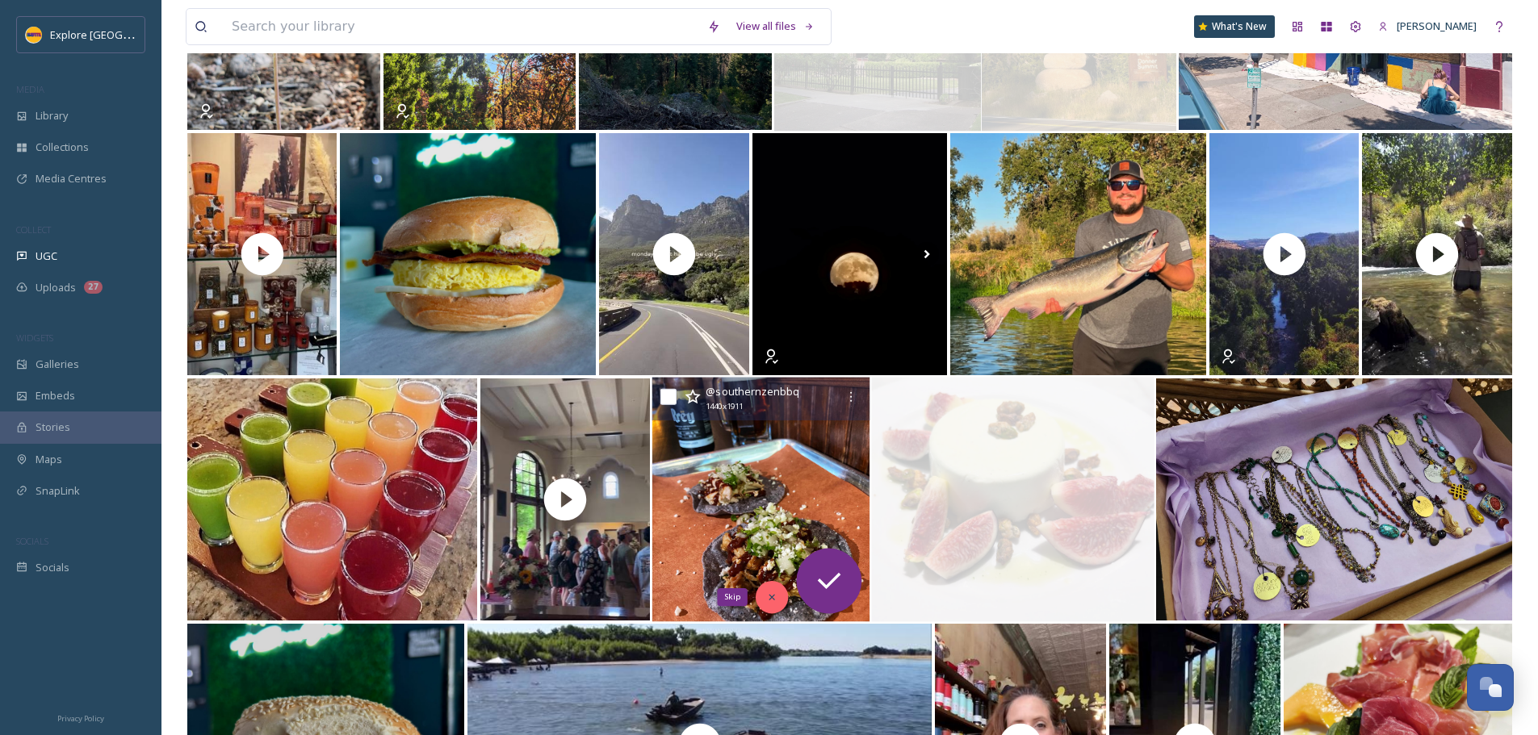
click at [767, 593] on icon at bounding box center [772, 597] width 11 height 11
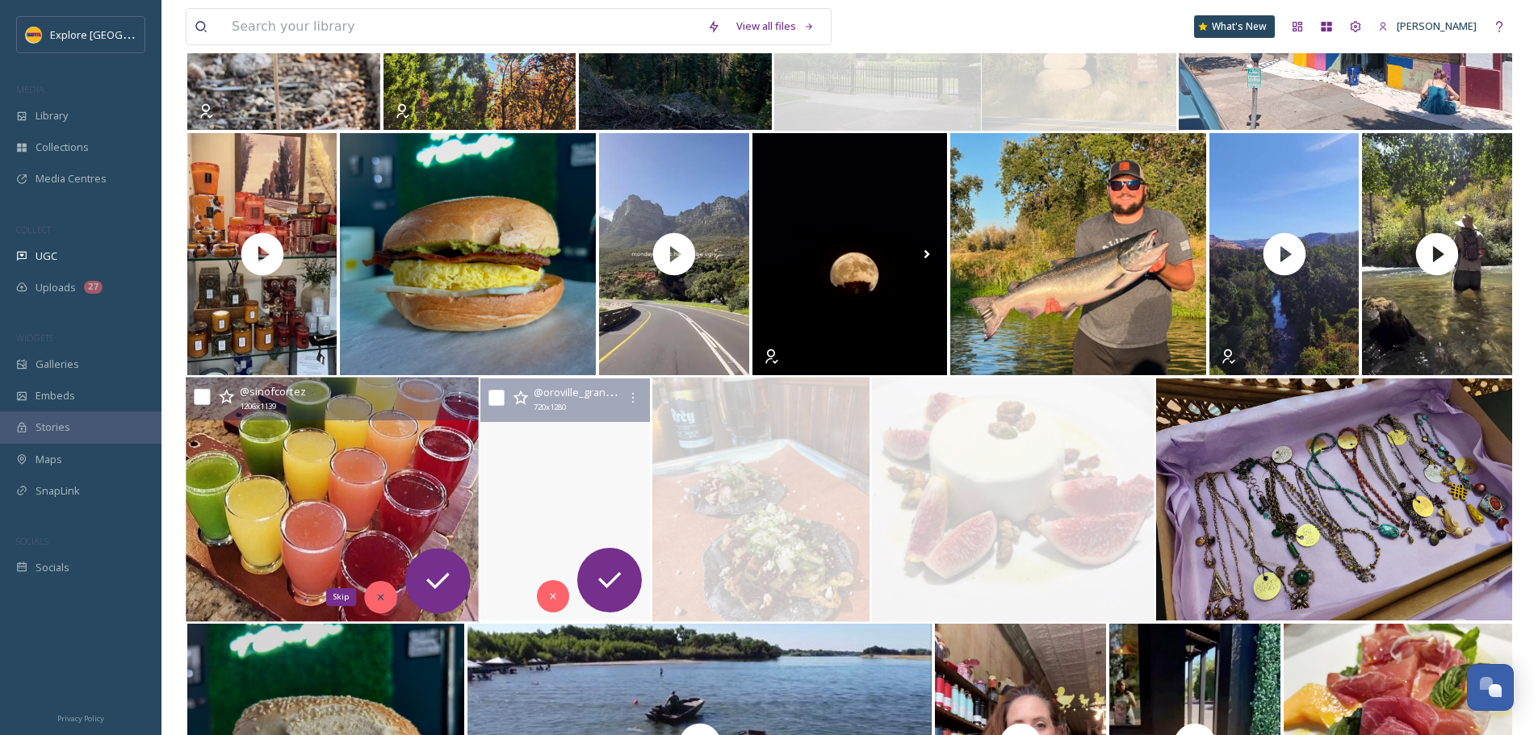
click at [373, 593] on div "Skip" at bounding box center [380, 597] width 32 height 32
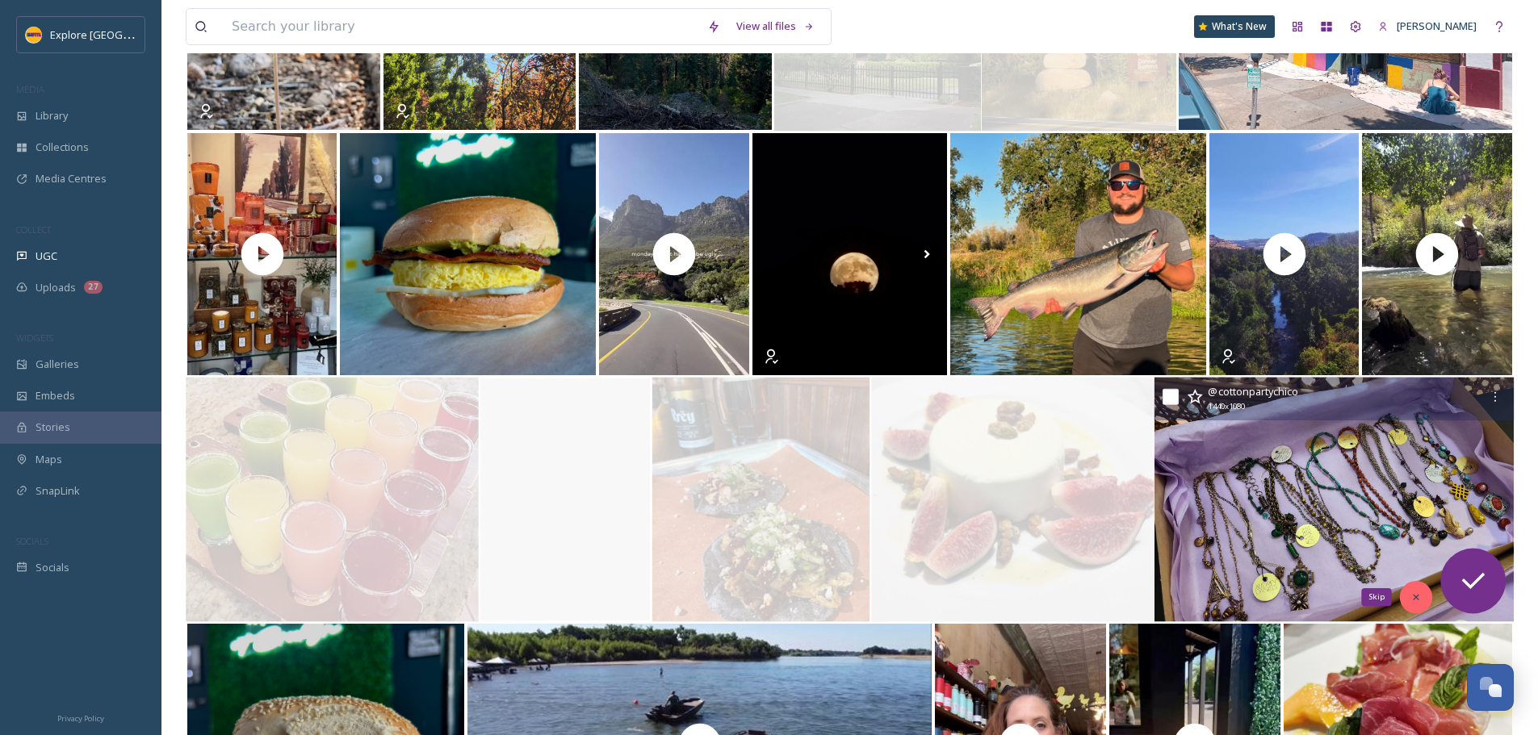
click at [1402, 597] on div "Skip" at bounding box center [1416, 597] width 32 height 32
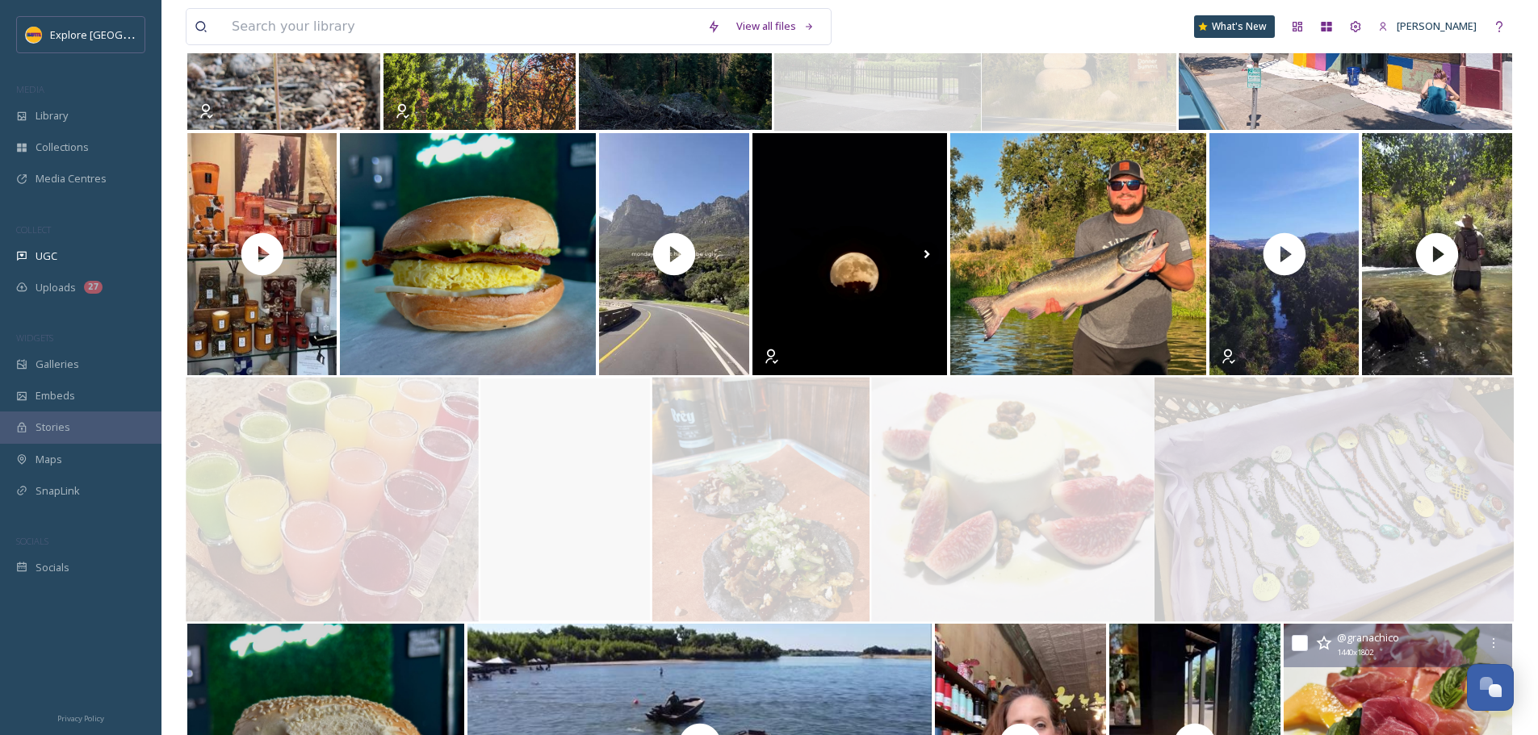
scroll to position [3875, 0]
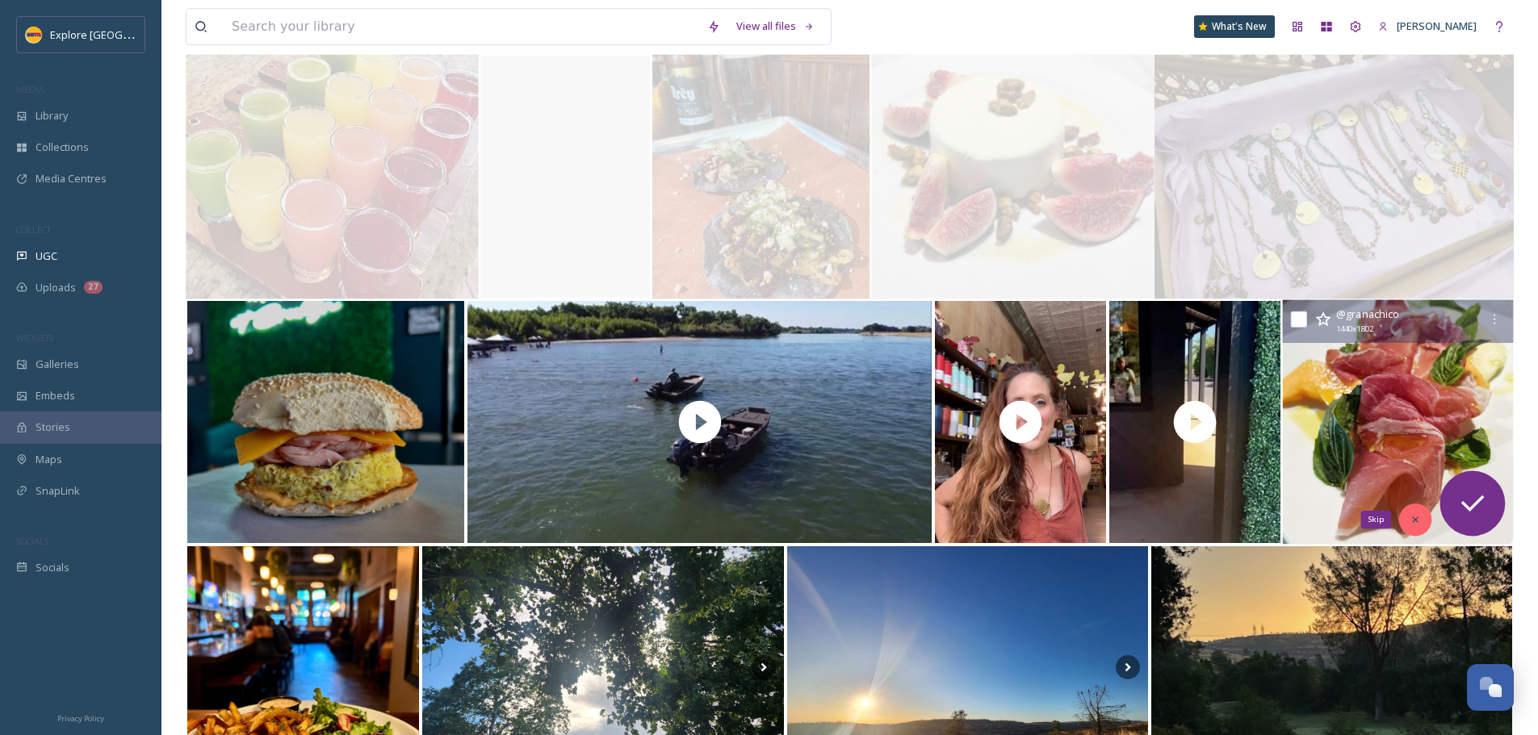
click at [1409, 516] on div "Skip" at bounding box center [1415, 520] width 32 height 32
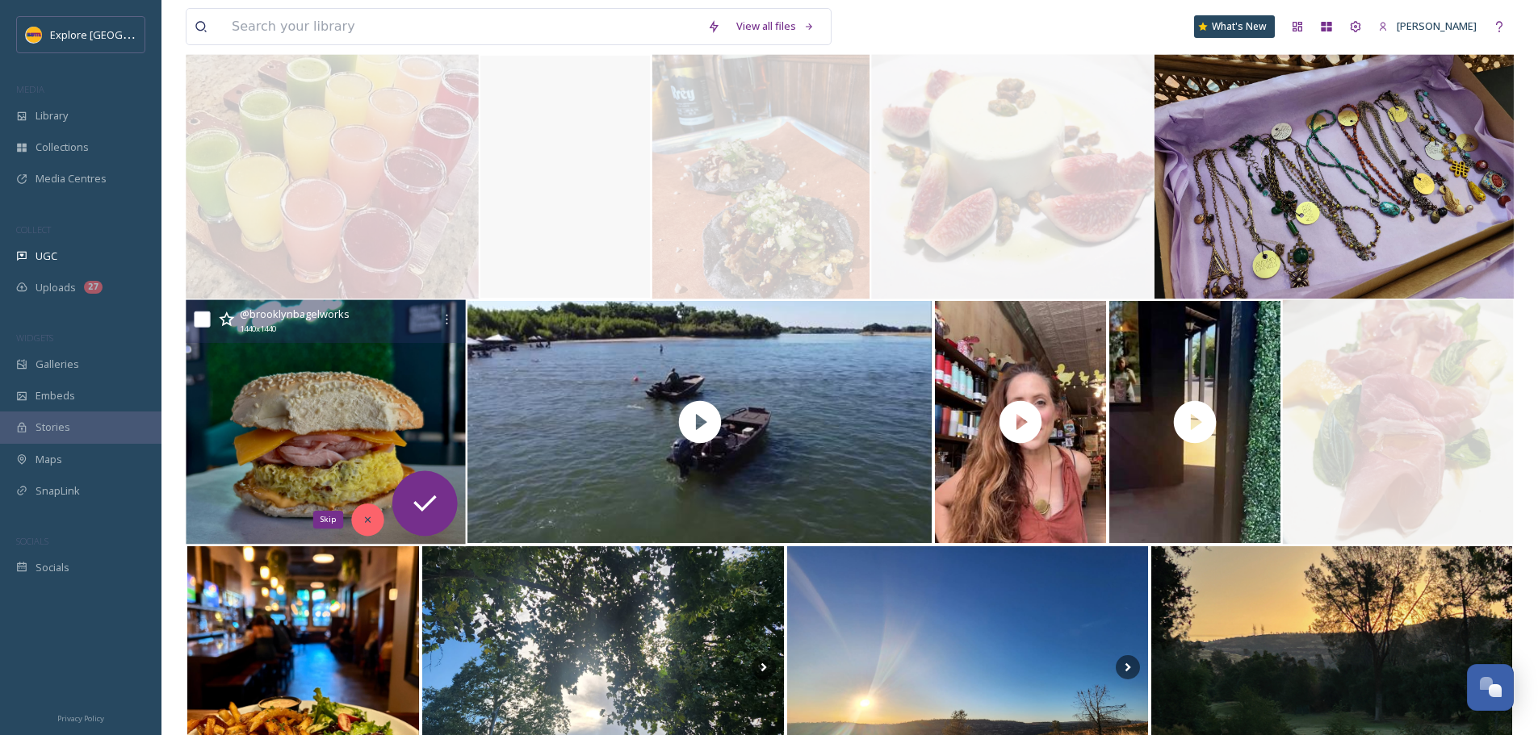
click at [371, 516] on icon at bounding box center [367, 519] width 11 height 11
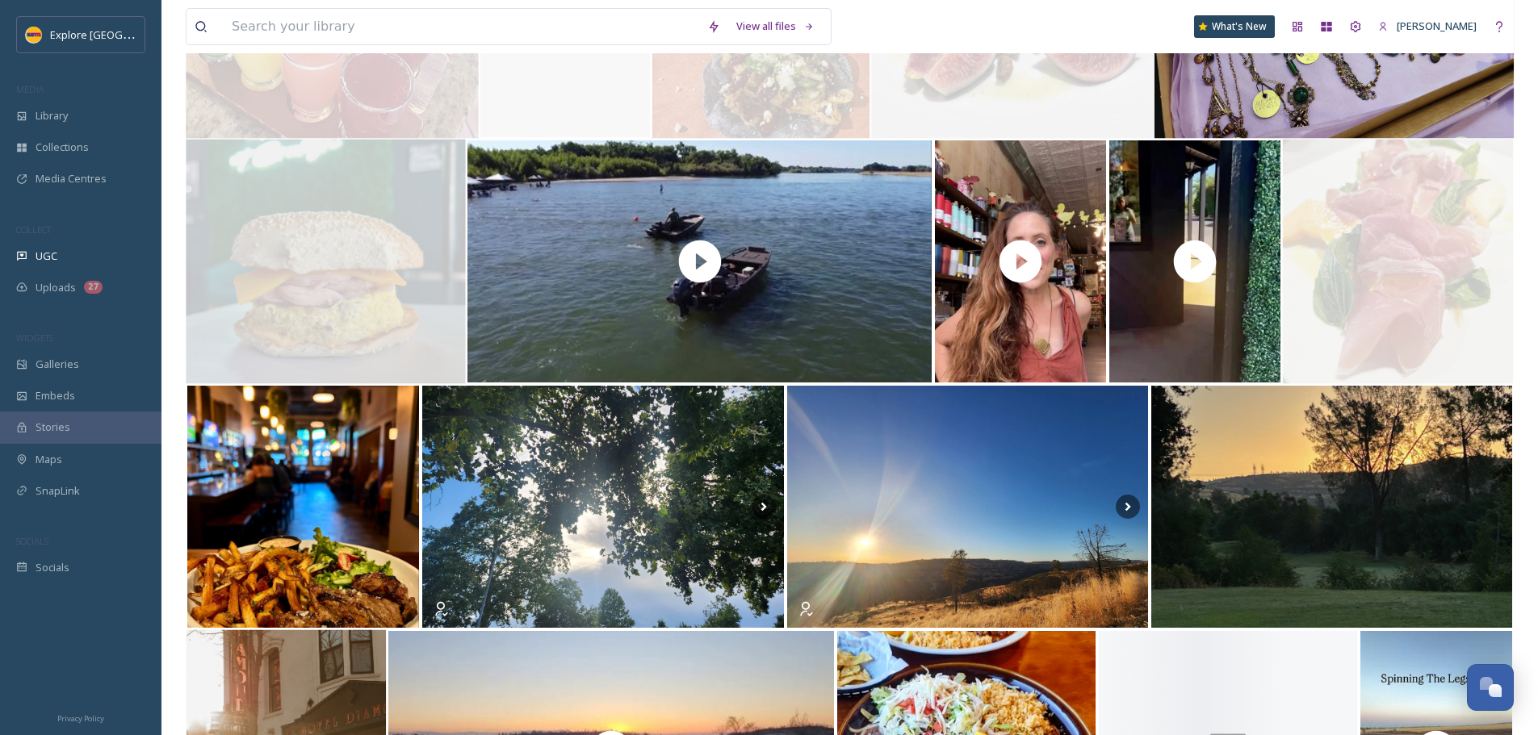
scroll to position [4198, 0]
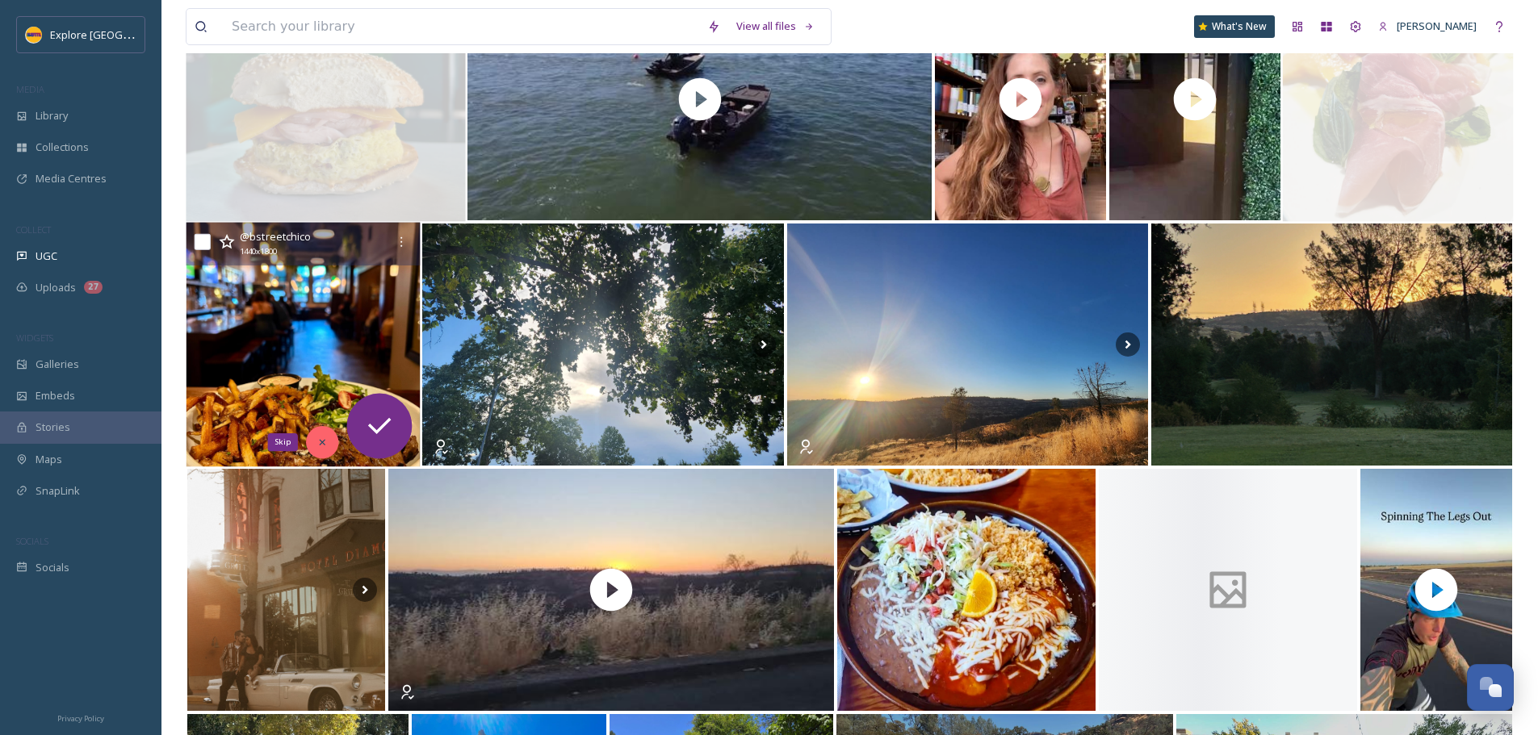
click at [321, 440] on icon at bounding box center [323, 443] width 6 height 6
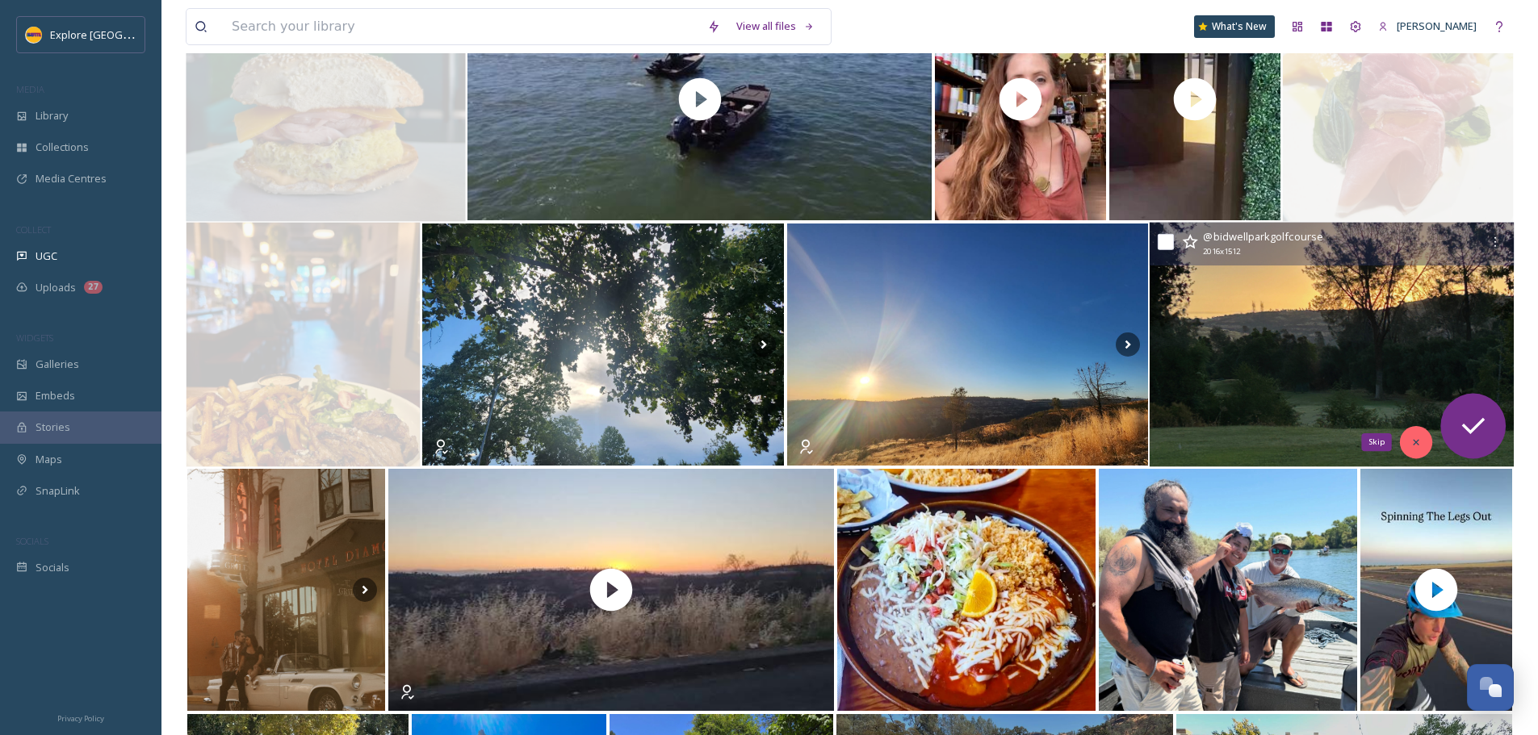
click at [1410, 450] on div "Skip" at bounding box center [1416, 442] width 32 height 32
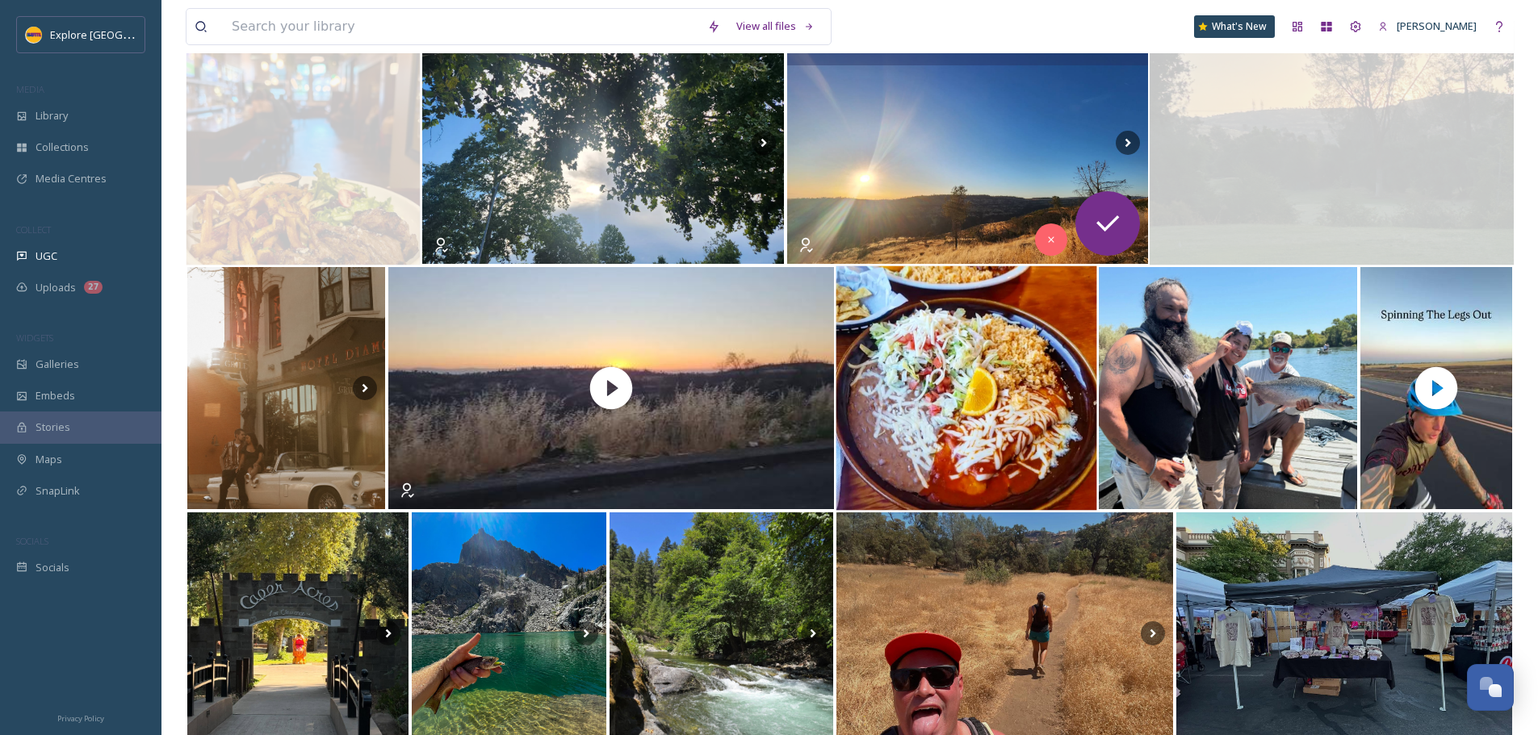
scroll to position [4521, 0]
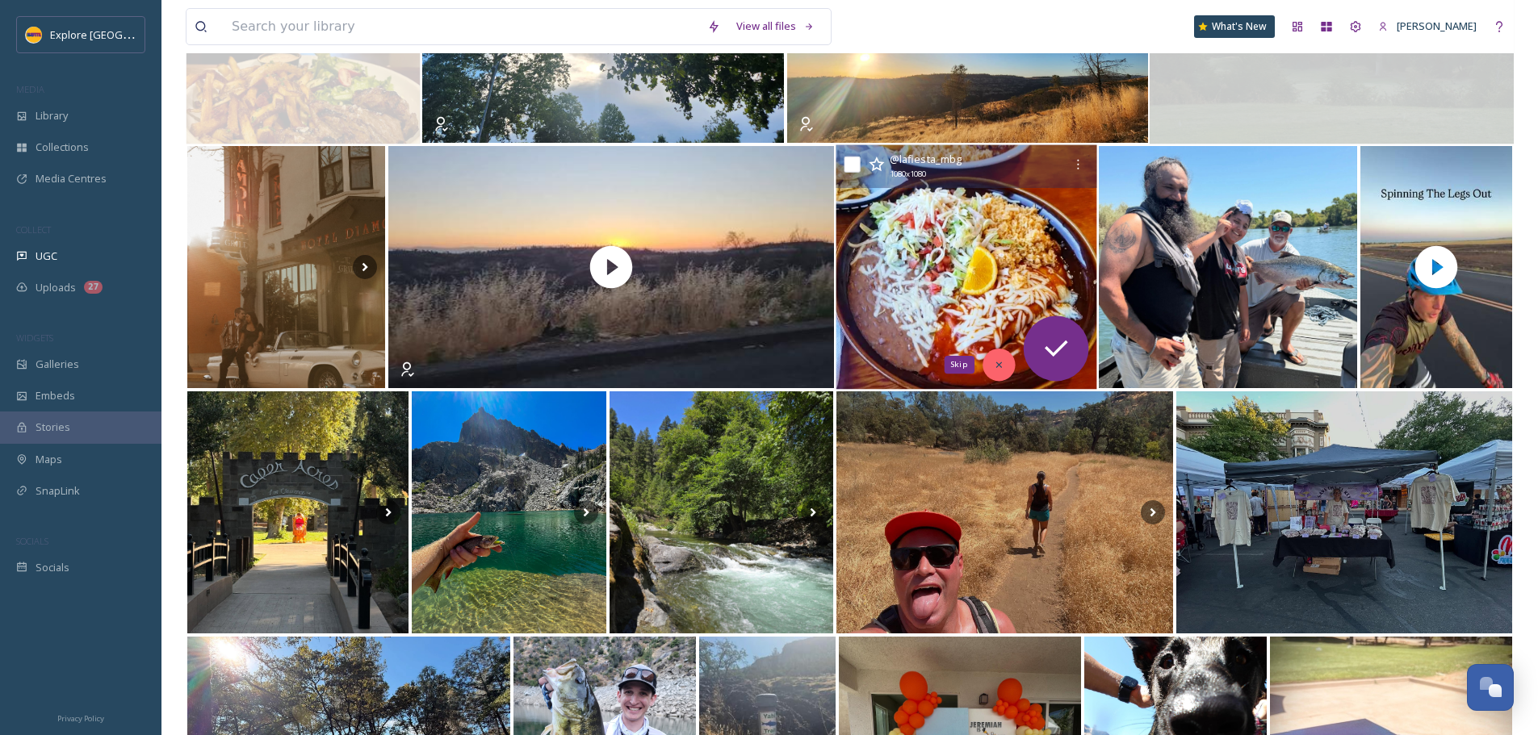
click at [991, 361] on div "Skip" at bounding box center [999, 365] width 32 height 32
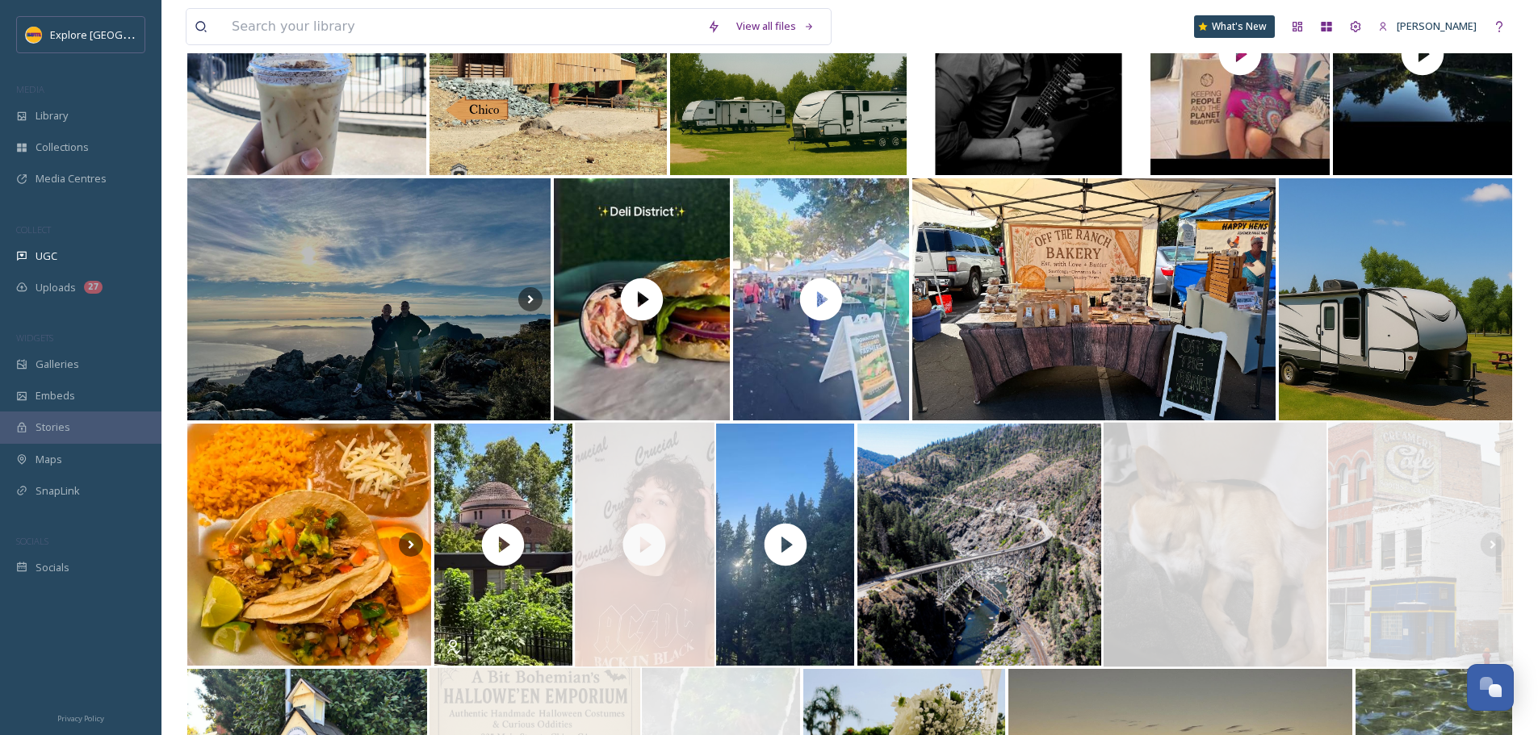
scroll to position [0, 0]
